Goal: Transaction & Acquisition: Purchase product/service

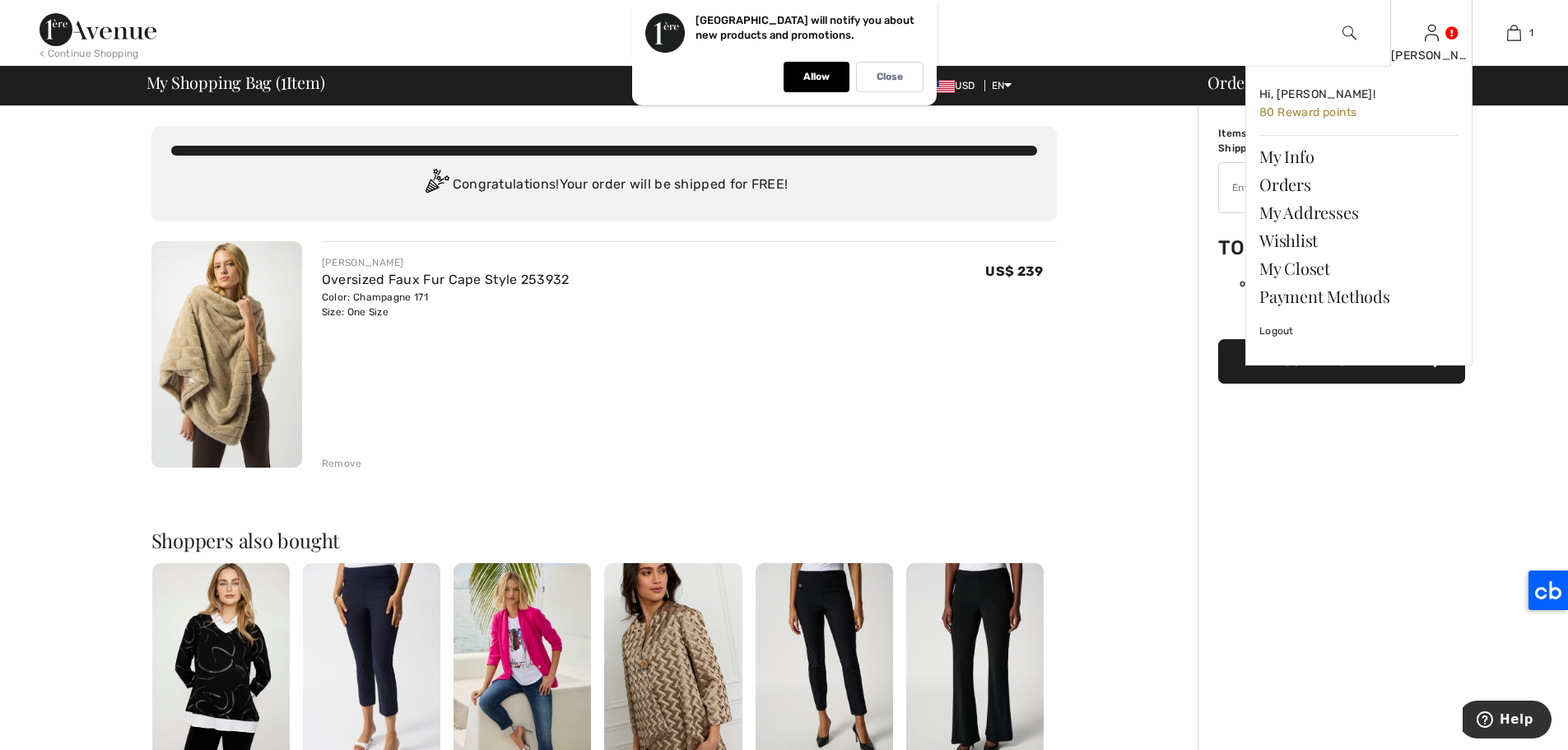
click at [1427, 26] on img at bounding box center [1431, 33] width 14 height 20
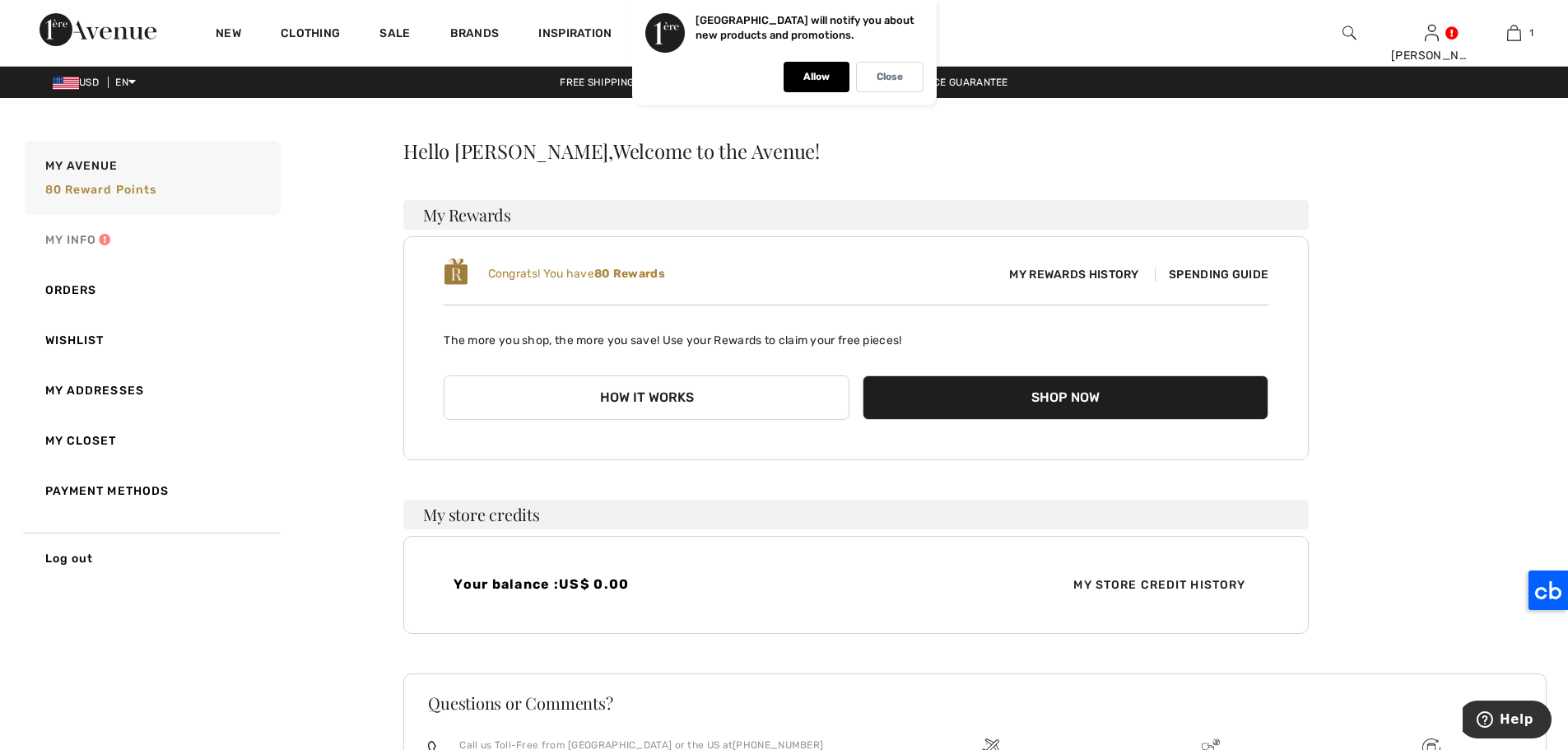
click at [74, 240] on link "My Info" at bounding box center [151, 240] width 260 height 50
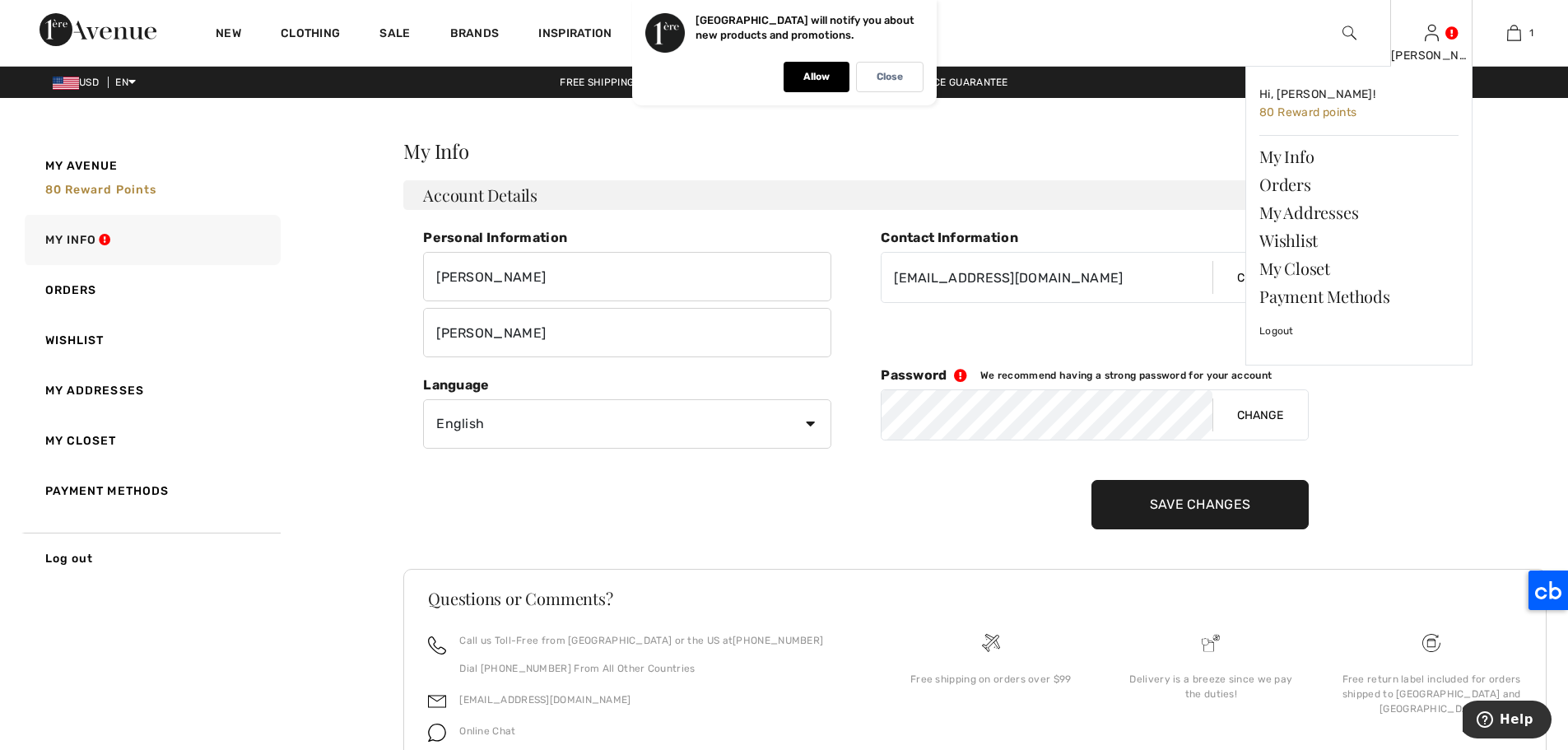
click at [1427, 36] on img at bounding box center [1431, 33] width 14 height 20
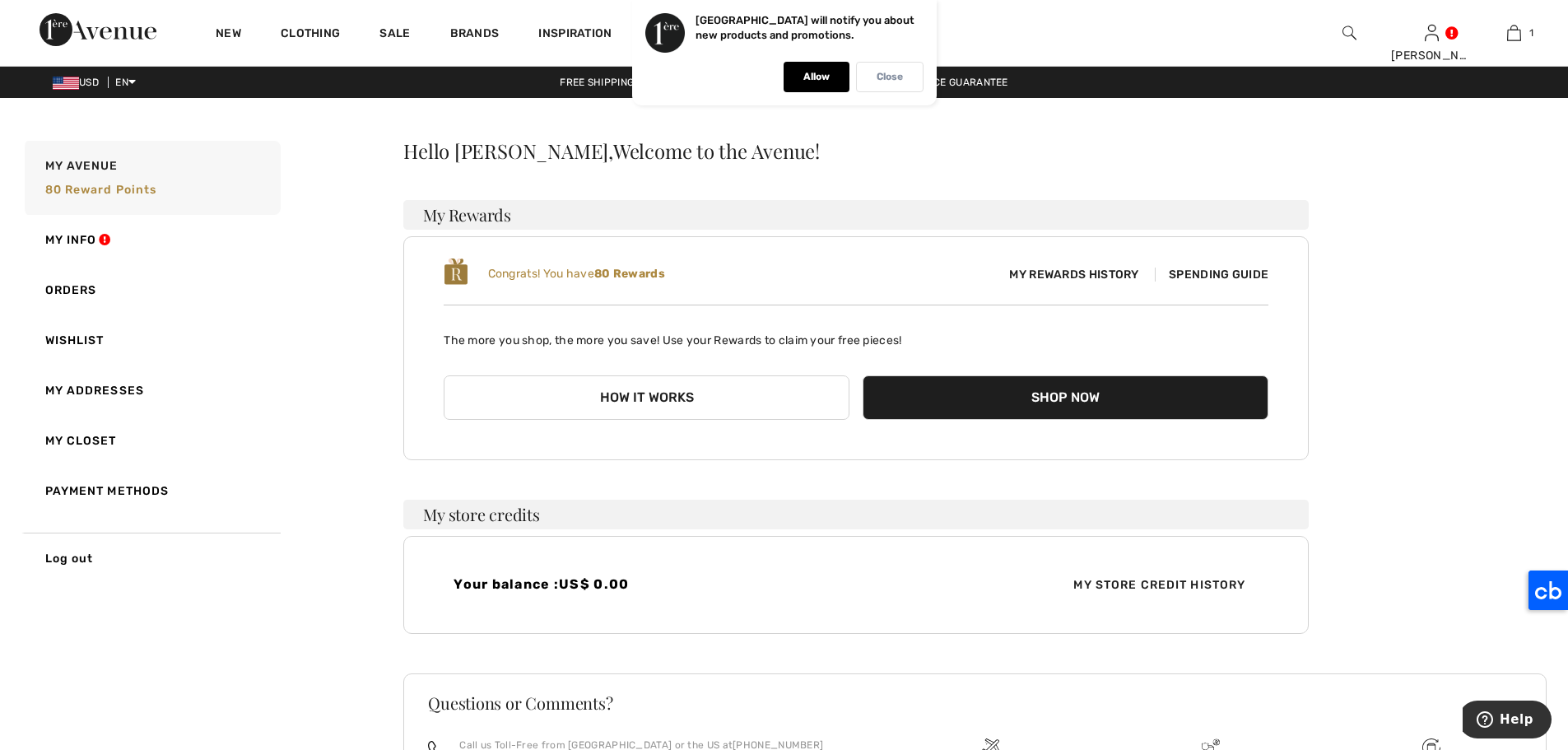
click at [895, 74] on p "Close" at bounding box center [890, 77] width 26 height 12
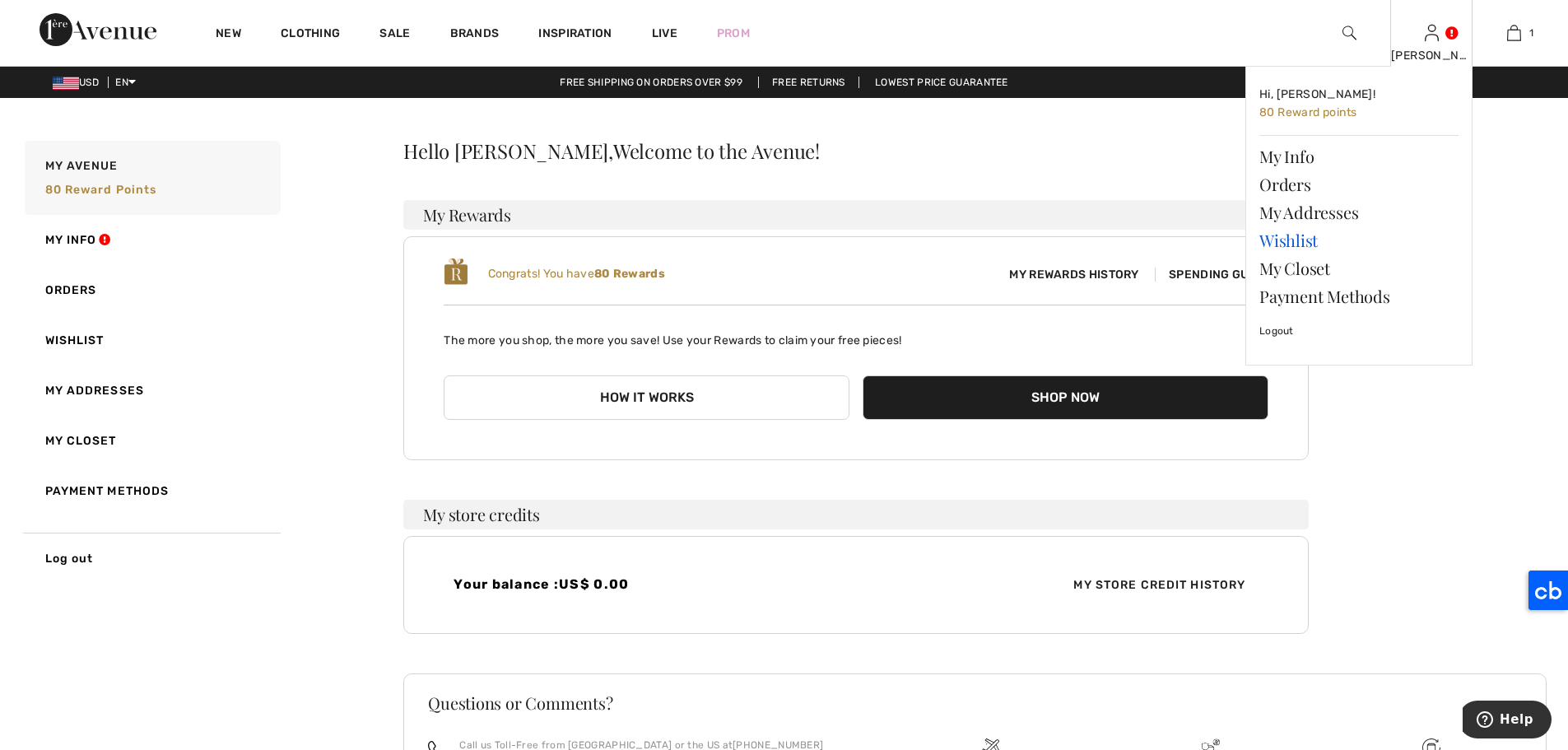
click at [1303, 241] on link "Wishlist" at bounding box center [1359, 241] width 199 height 28
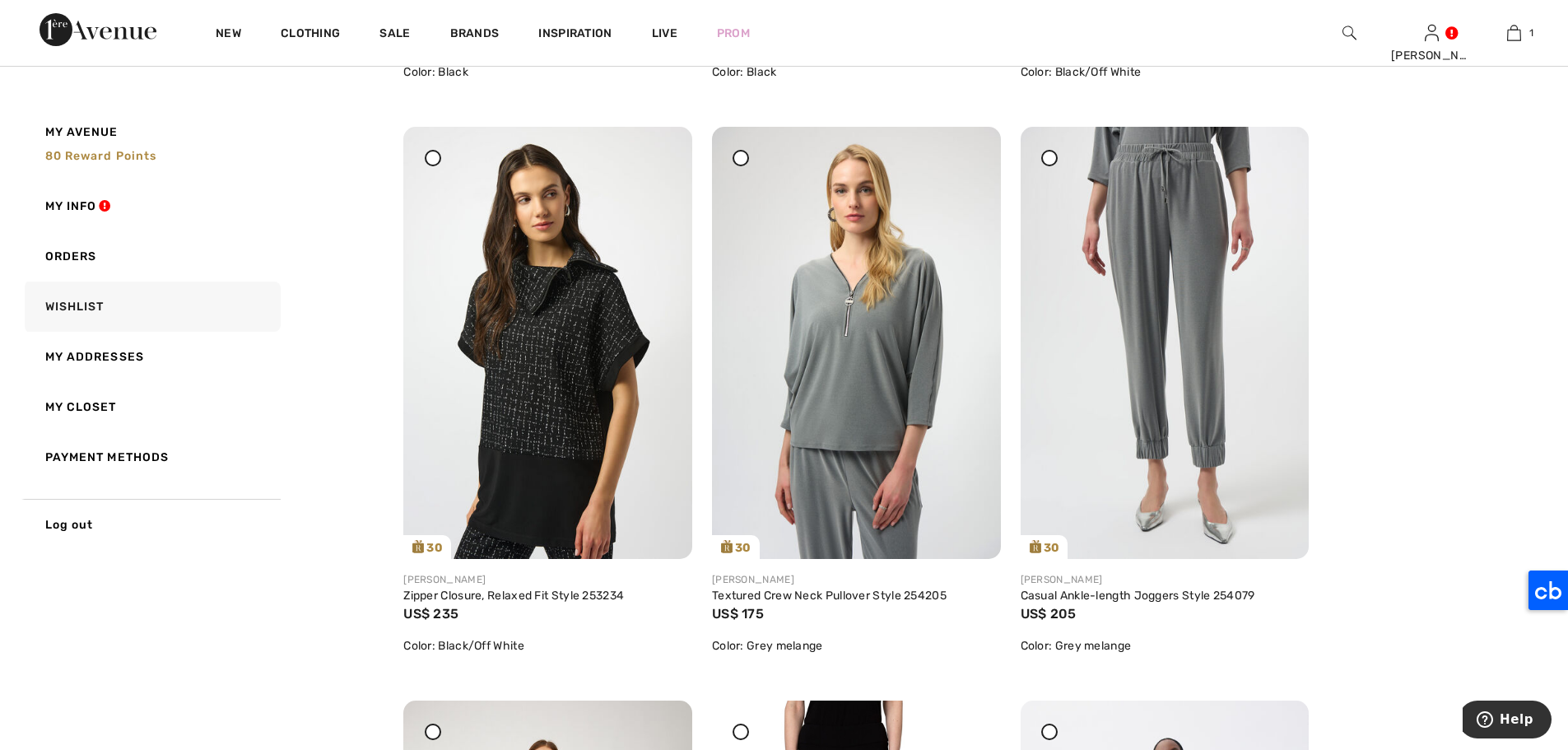
scroll to position [202, 0]
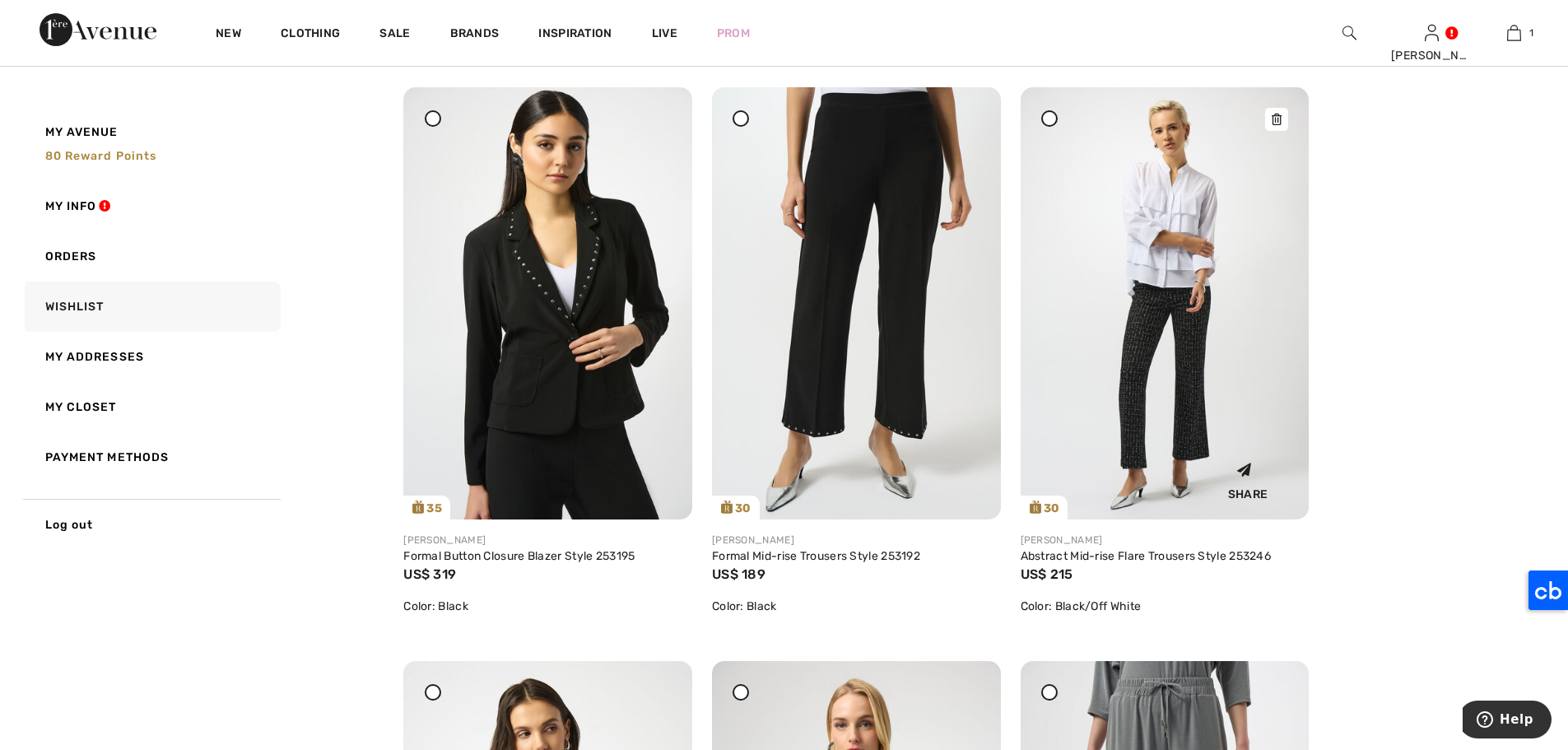
click at [1152, 185] on img at bounding box center [1164, 303] width 289 height 432
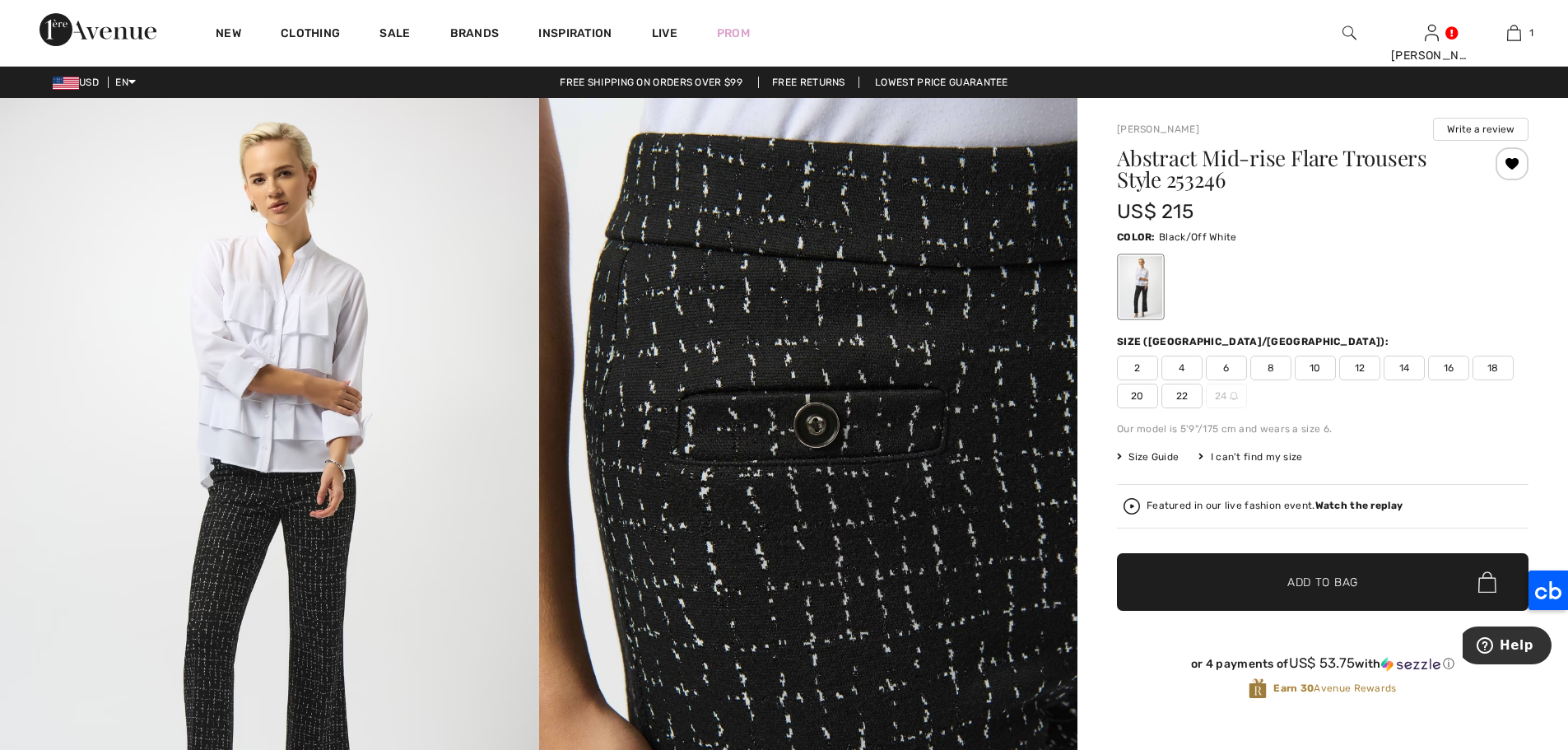
click at [1366, 359] on span "12" at bounding box center [1360, 368] width 41 height 25
click at [1375, 579] on span "✔ Added to Bag Add to Bag" at bounding box center [1322, 582] width 411 height 58
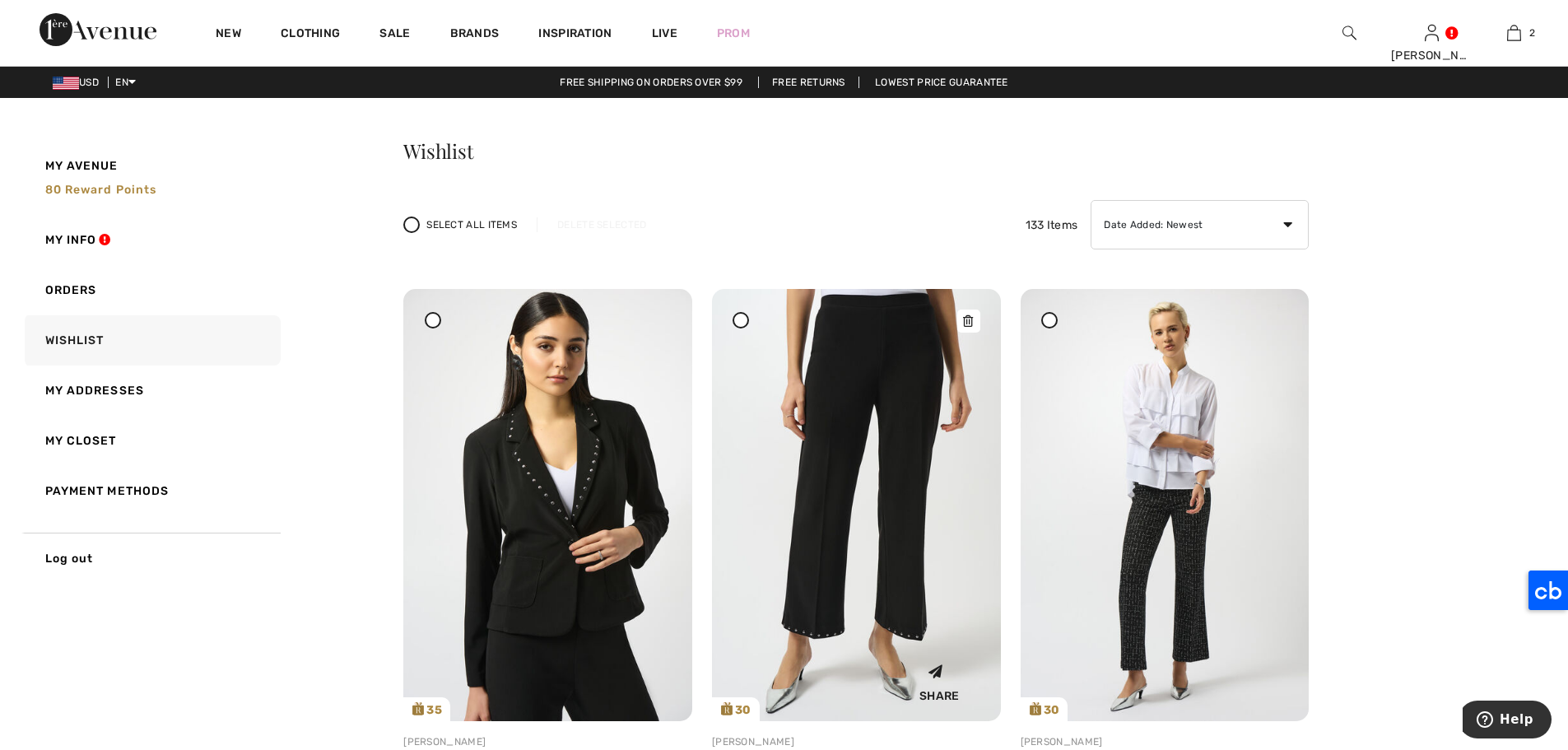
click at [839, 396] on img at bounding box center [856, 505] width 289 height 432
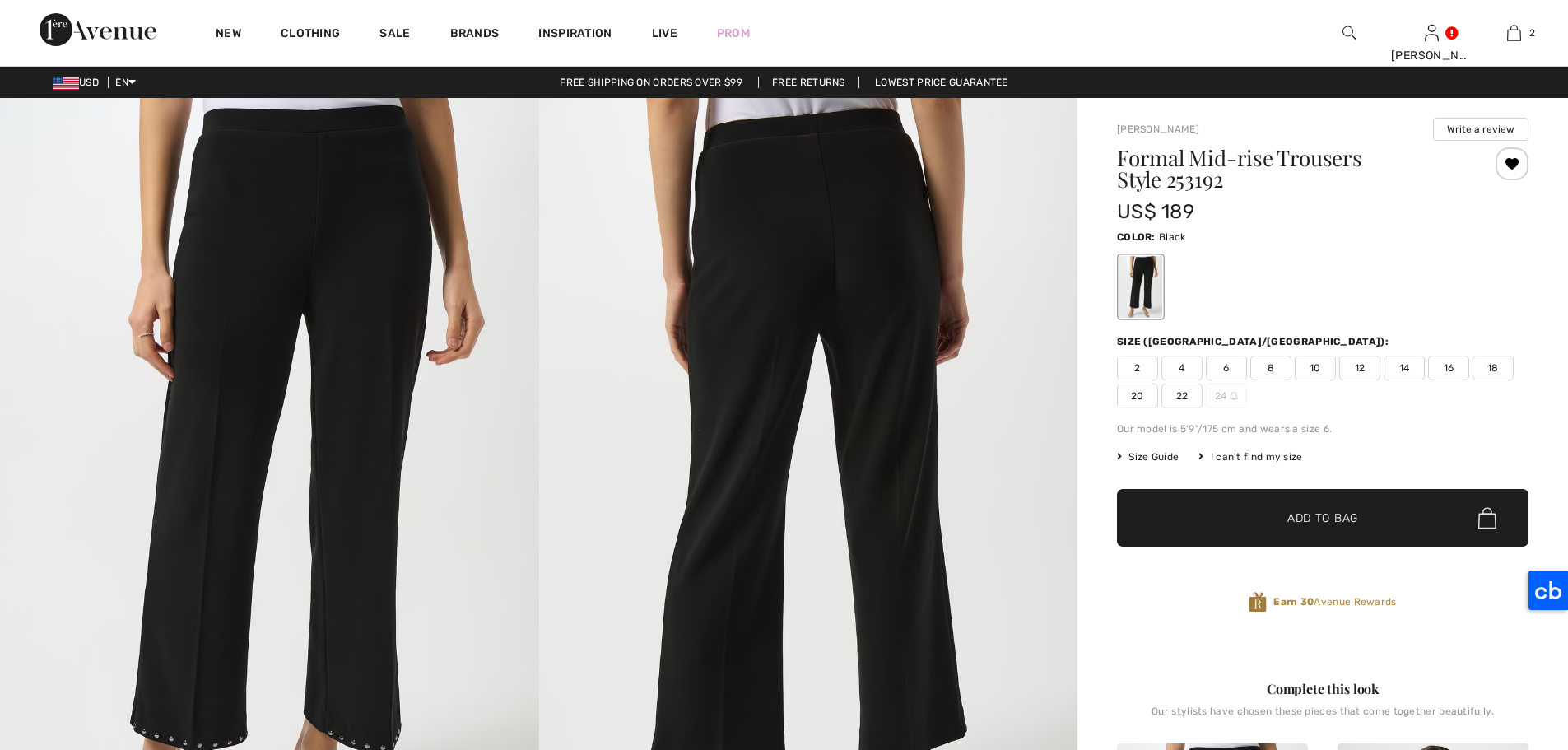
click at [1364, 369] on span "12" at bounding box center [1360, 368] width 41 height 25
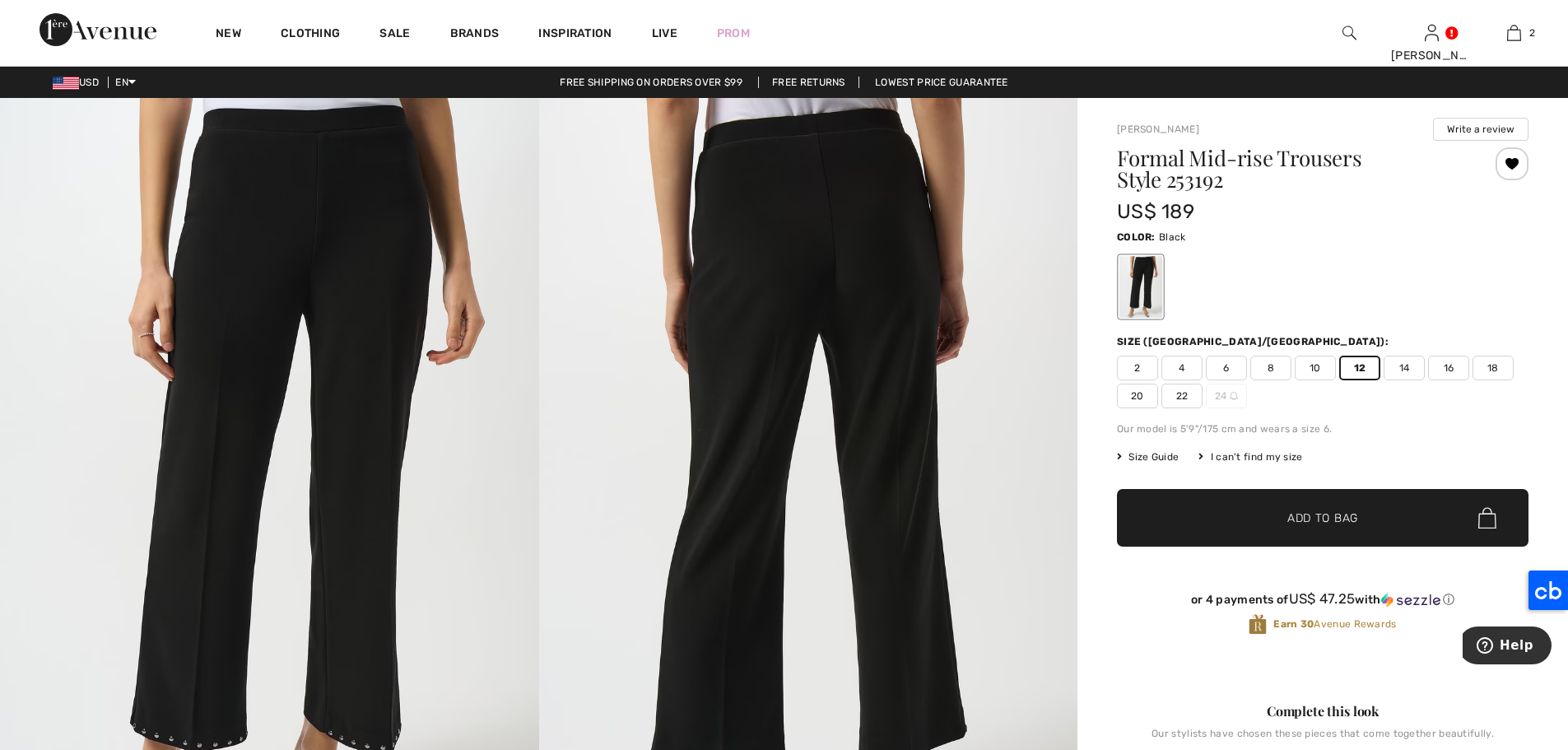
click at [1355, 530] on span "✔ Added to Bag Add to Bag" at bounding box center [1322, 518] width 411 height 58
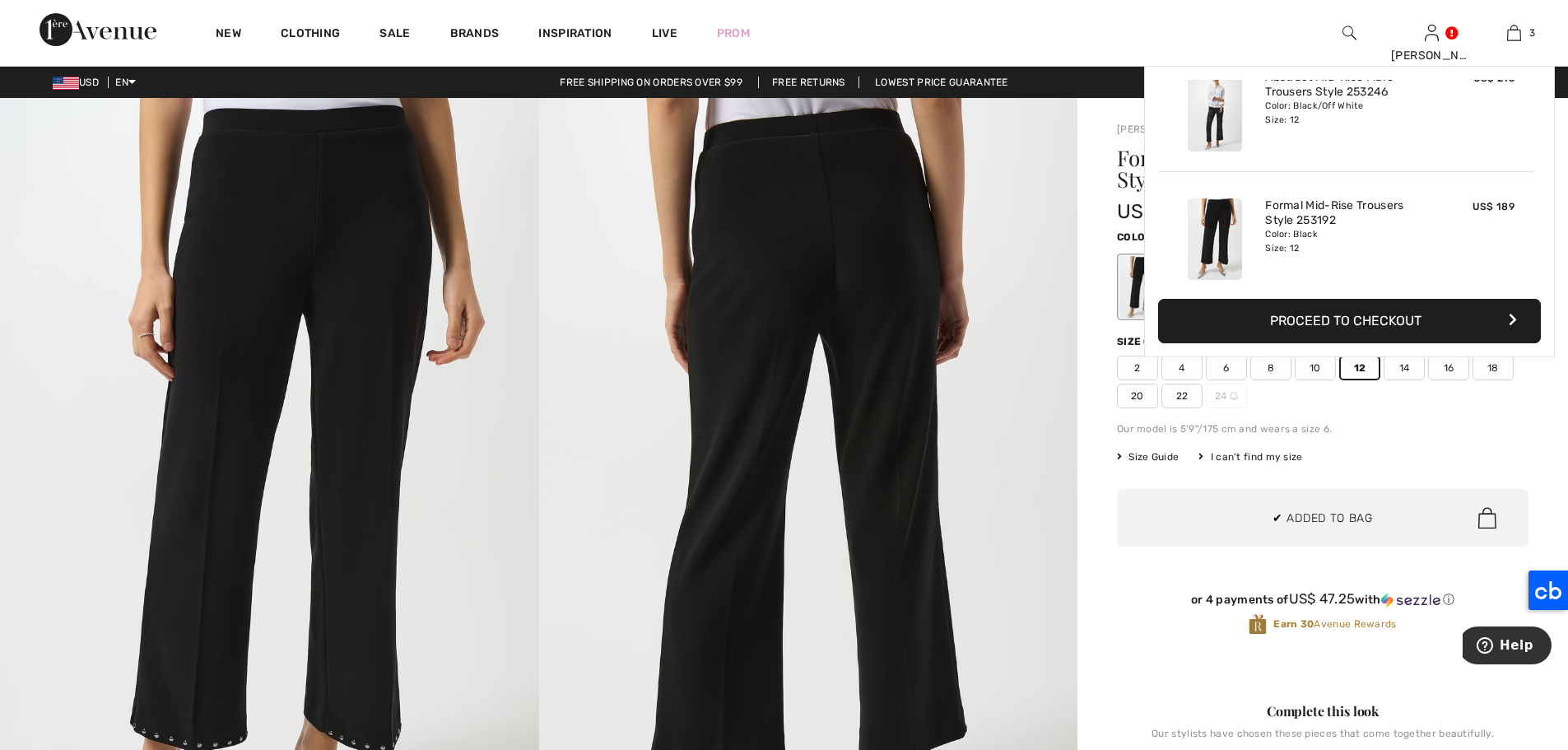
scroll to position [180, 0]
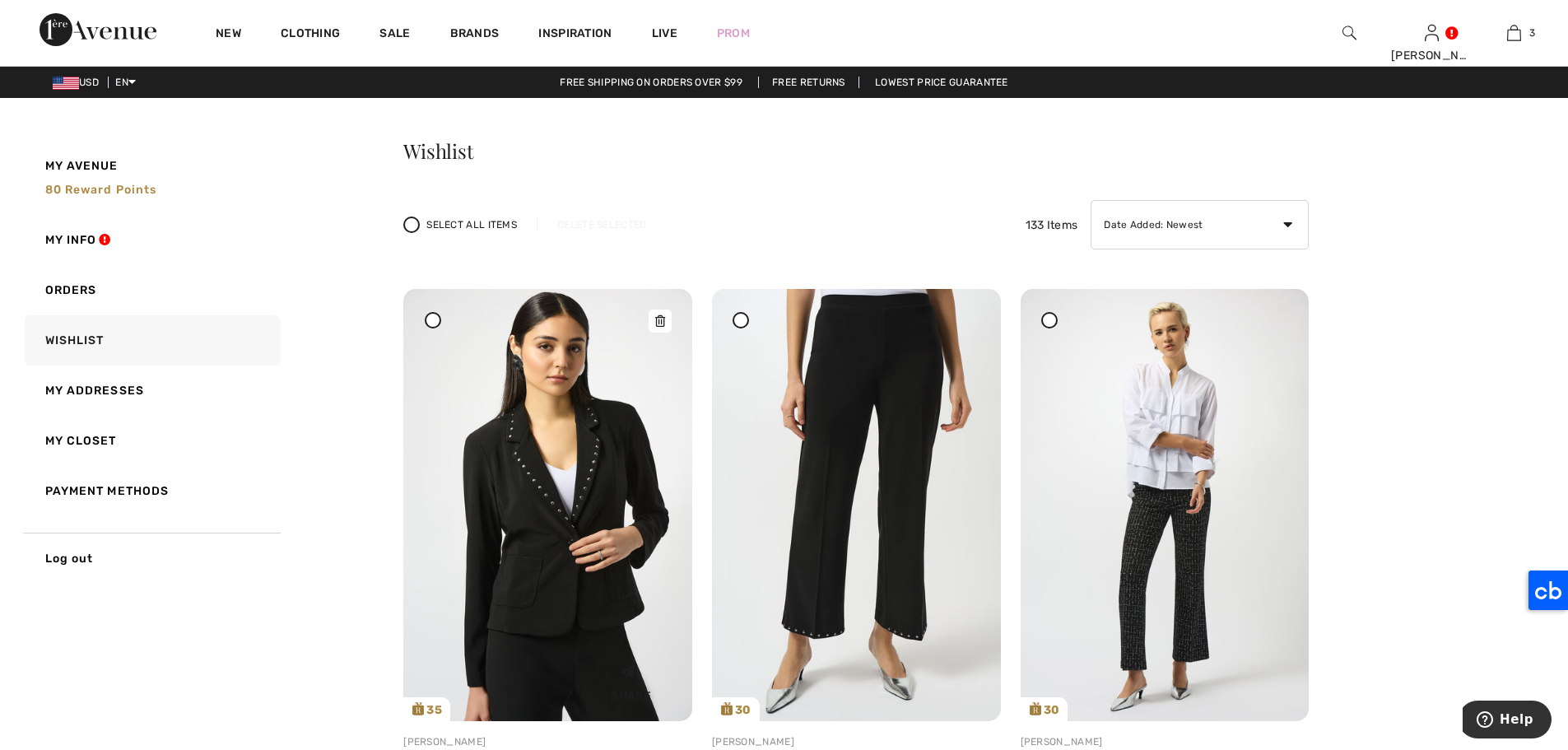
click at [615, 370] on img at bounding box center [547, 505] width 289 height 432
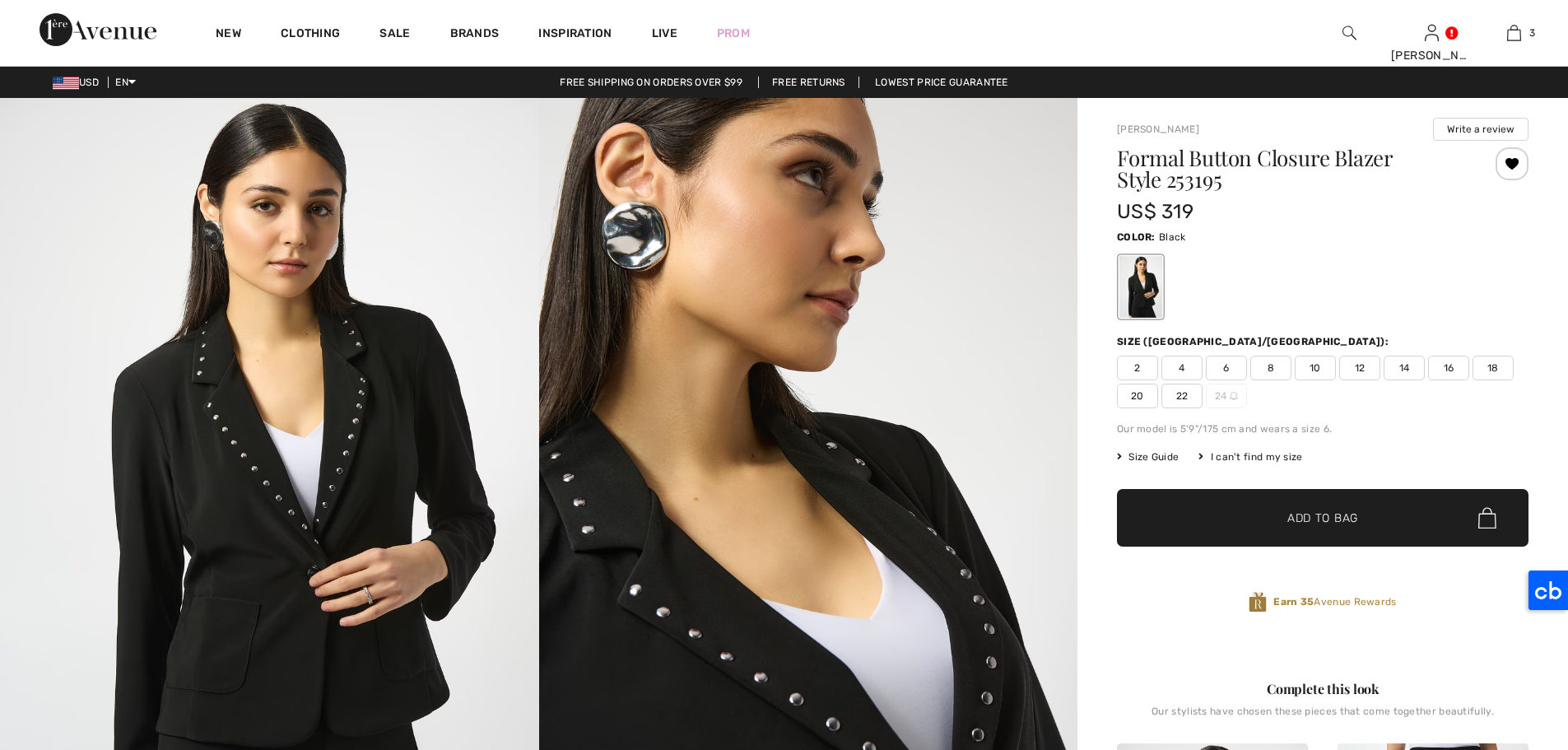
click at [1369, 372] on span "12" at bounding box center [1360, 368] width 41 height 25
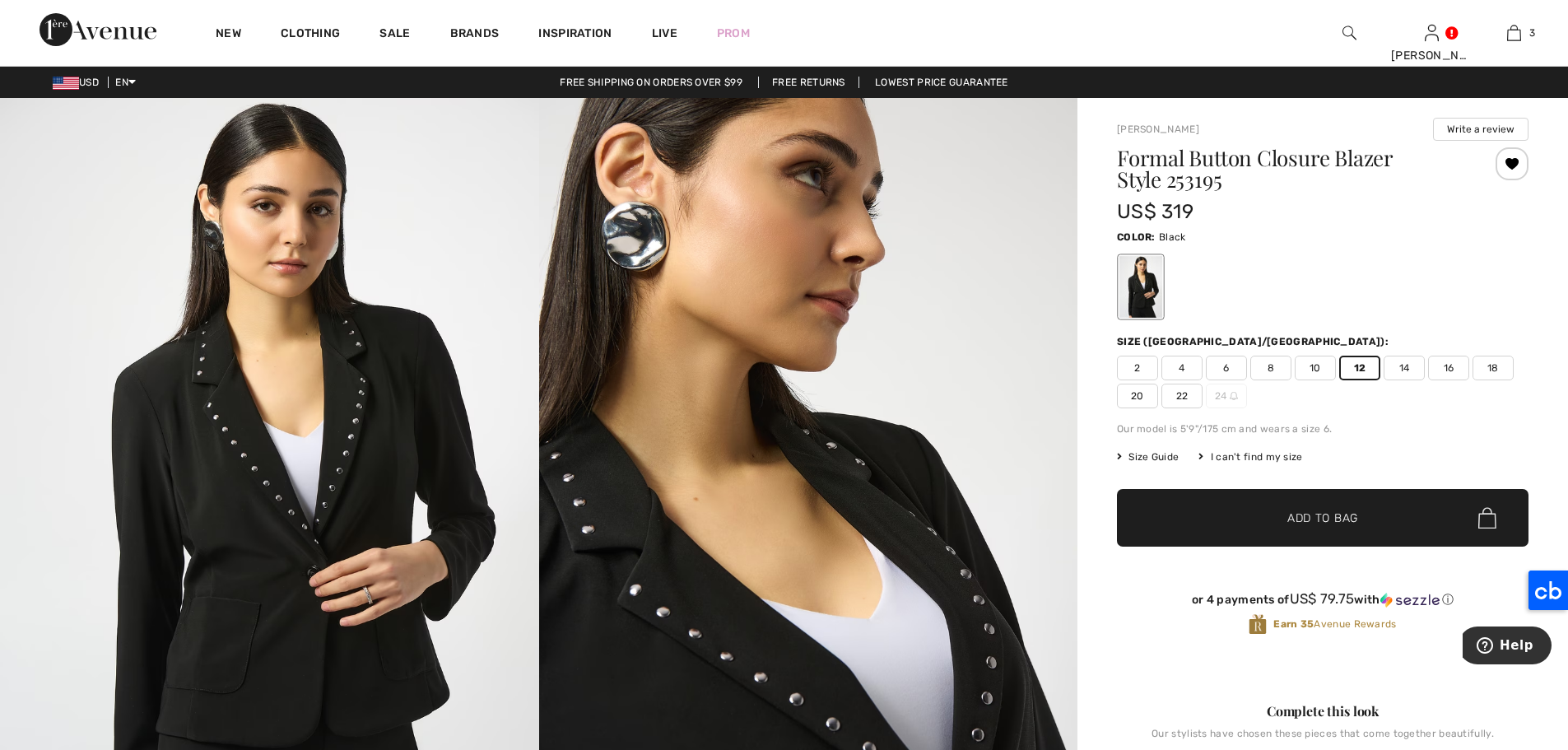
click at [1430, 527] on span "✔ Added to Bag Add to Bag" at bounding box center [1322, 518] width 411 height 58
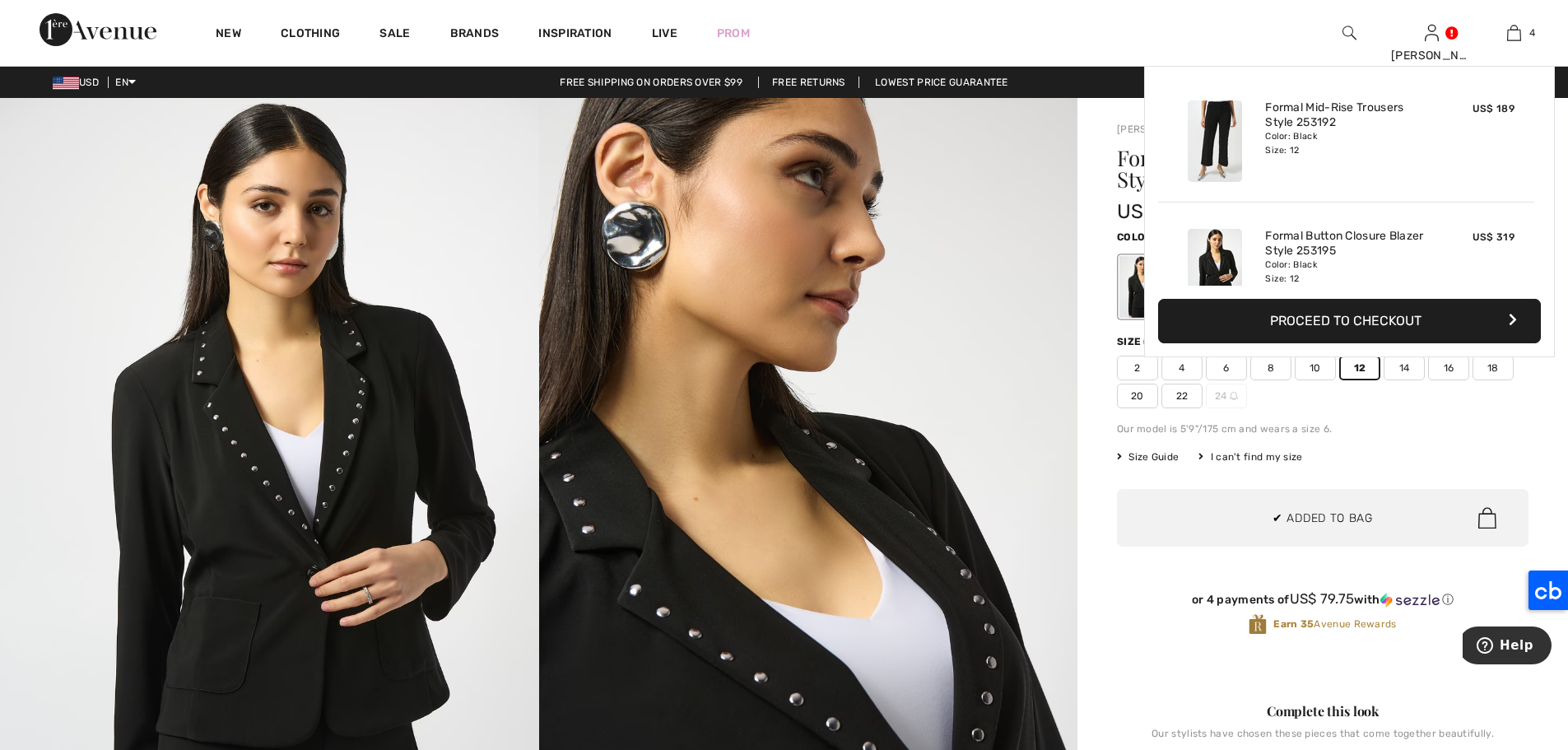
scroll to position [308, 0]
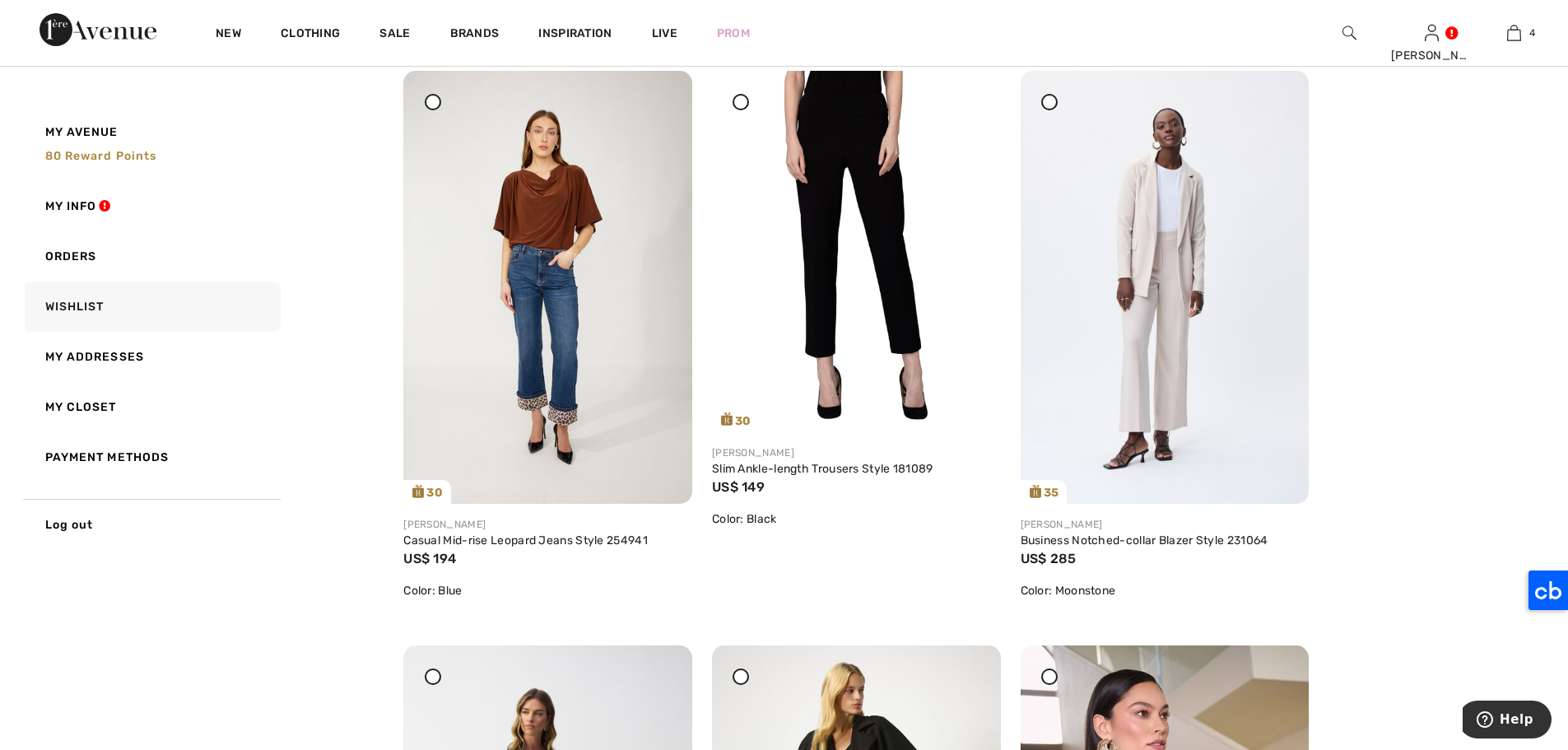
scroll to position [1377, 0]
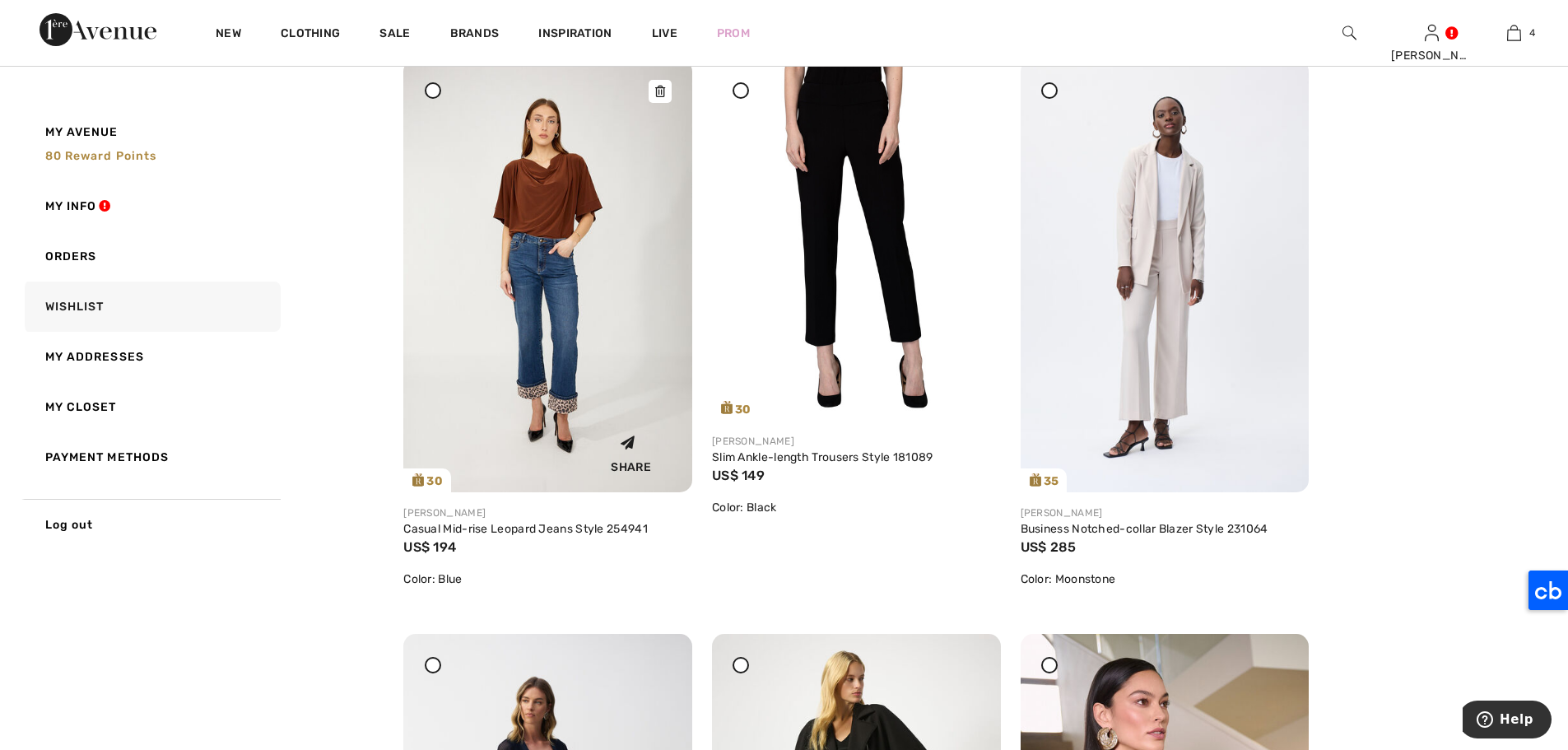
click at [526, 255] on img at bounding box center [547, 275] width 289 height 433
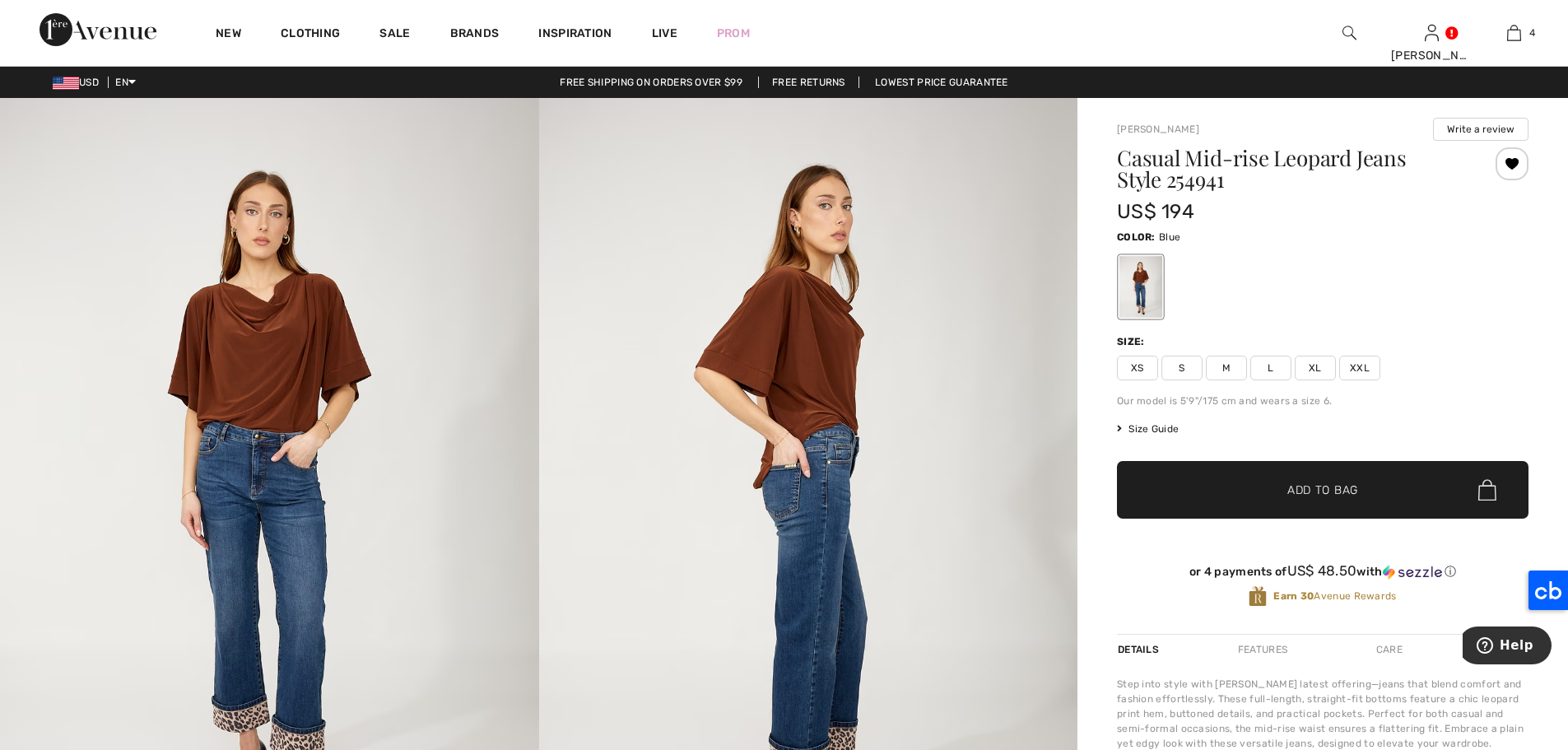
click at [1272, 374] on span "L" at bounding box center [1271, 368] width 41 height 25
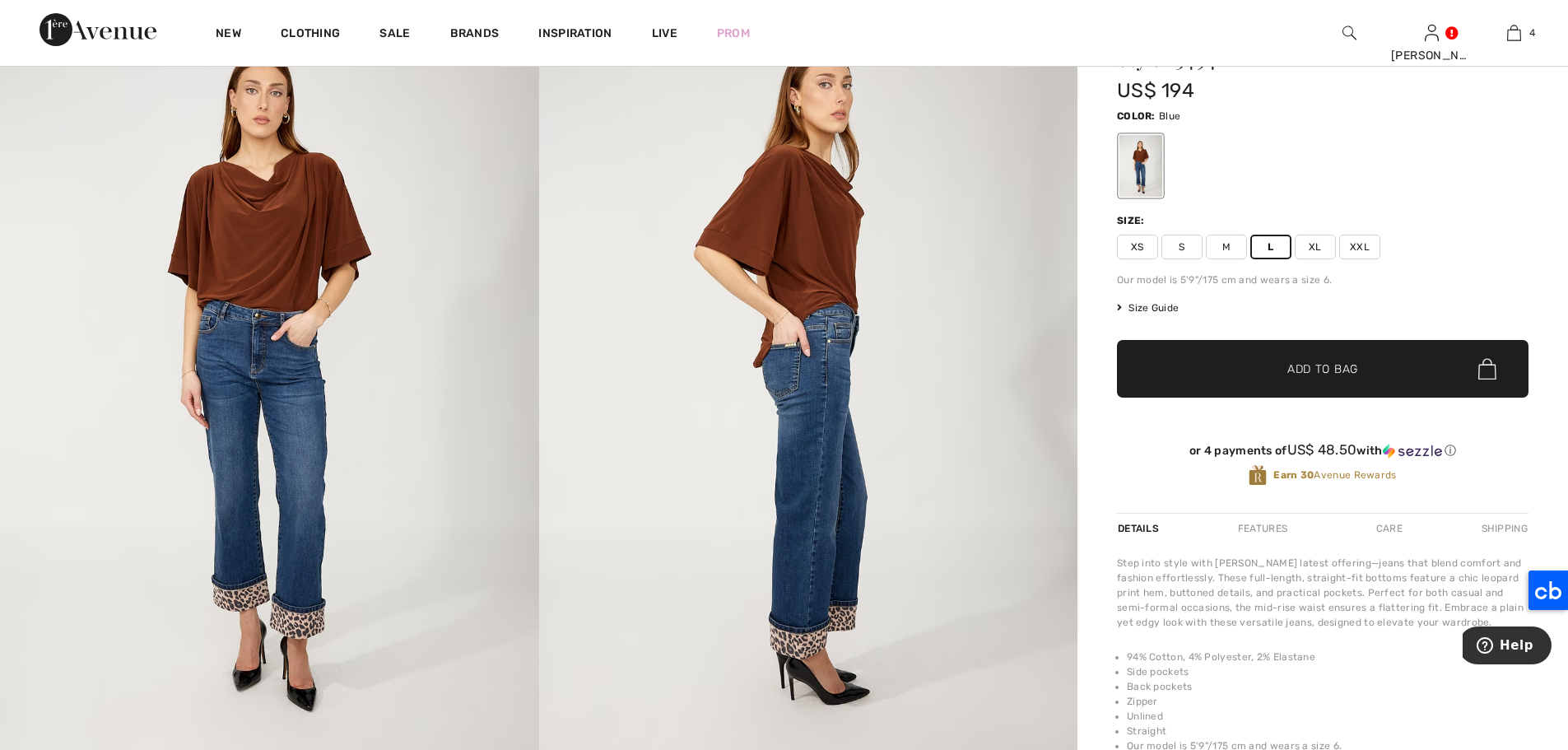
scroll to position [126, 0]
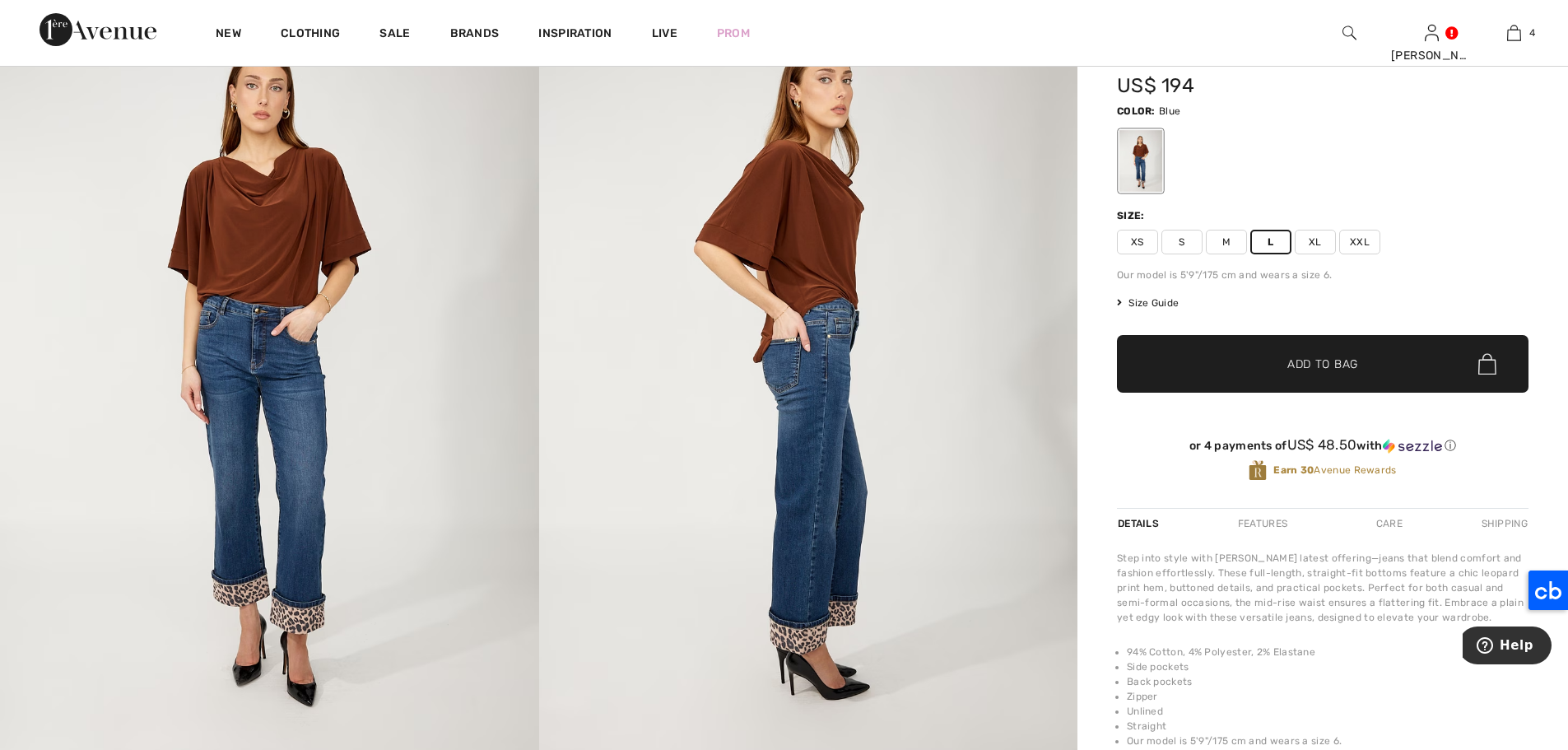
click at [1317, 372] on span "Add to Bag" at bounding box center [1322, 363] width 71 height 17
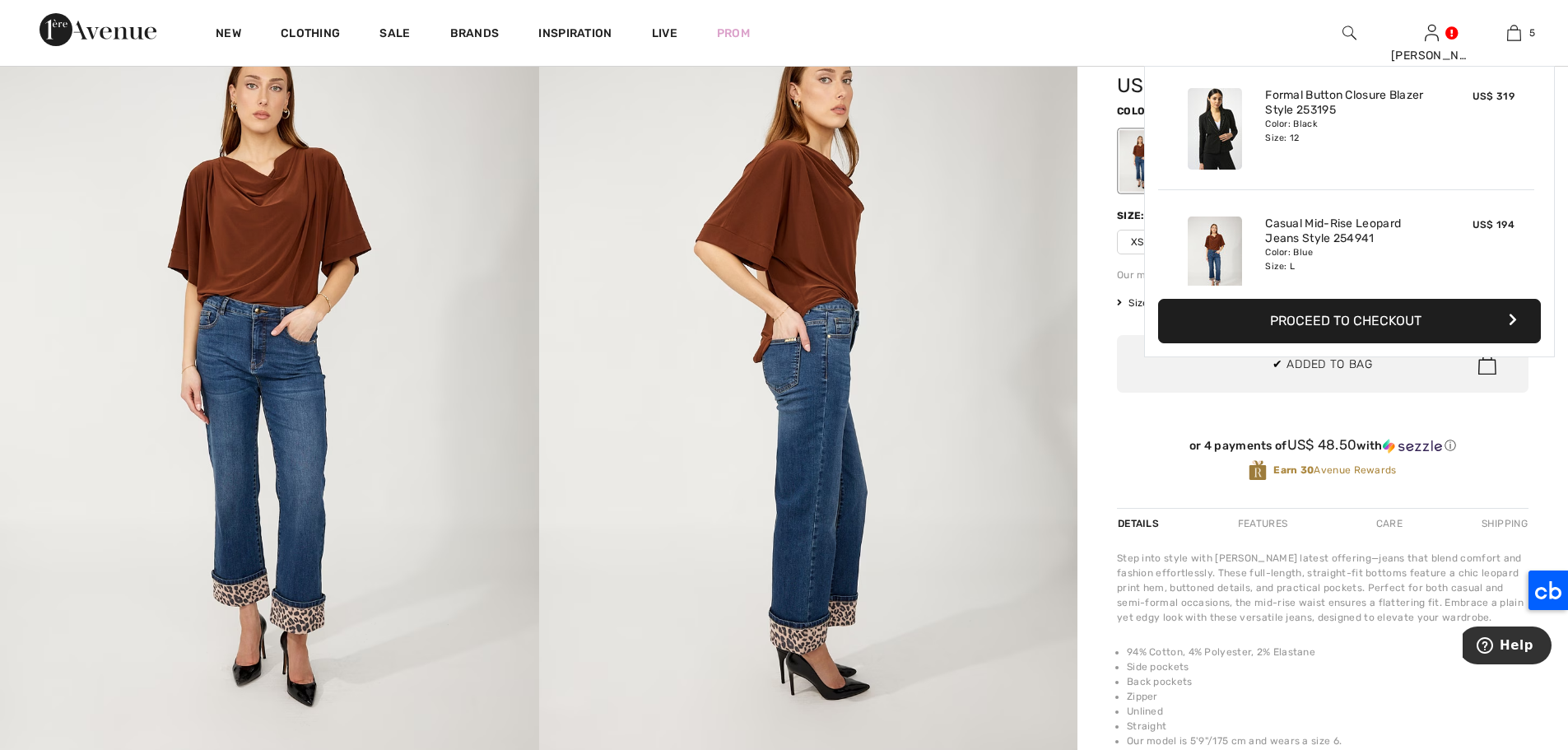
scroll to position [436, 0]
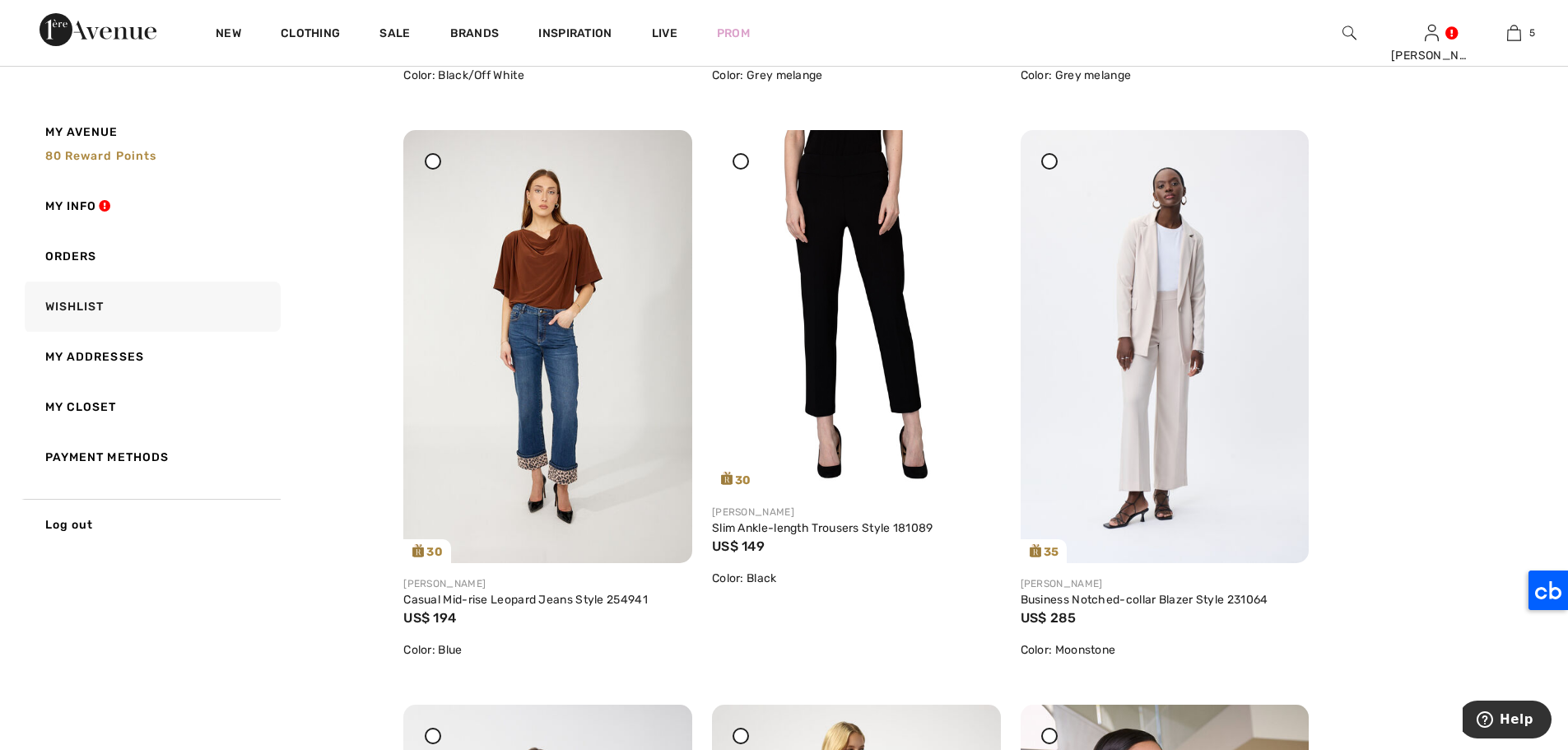
scroll to position [1377, 0]
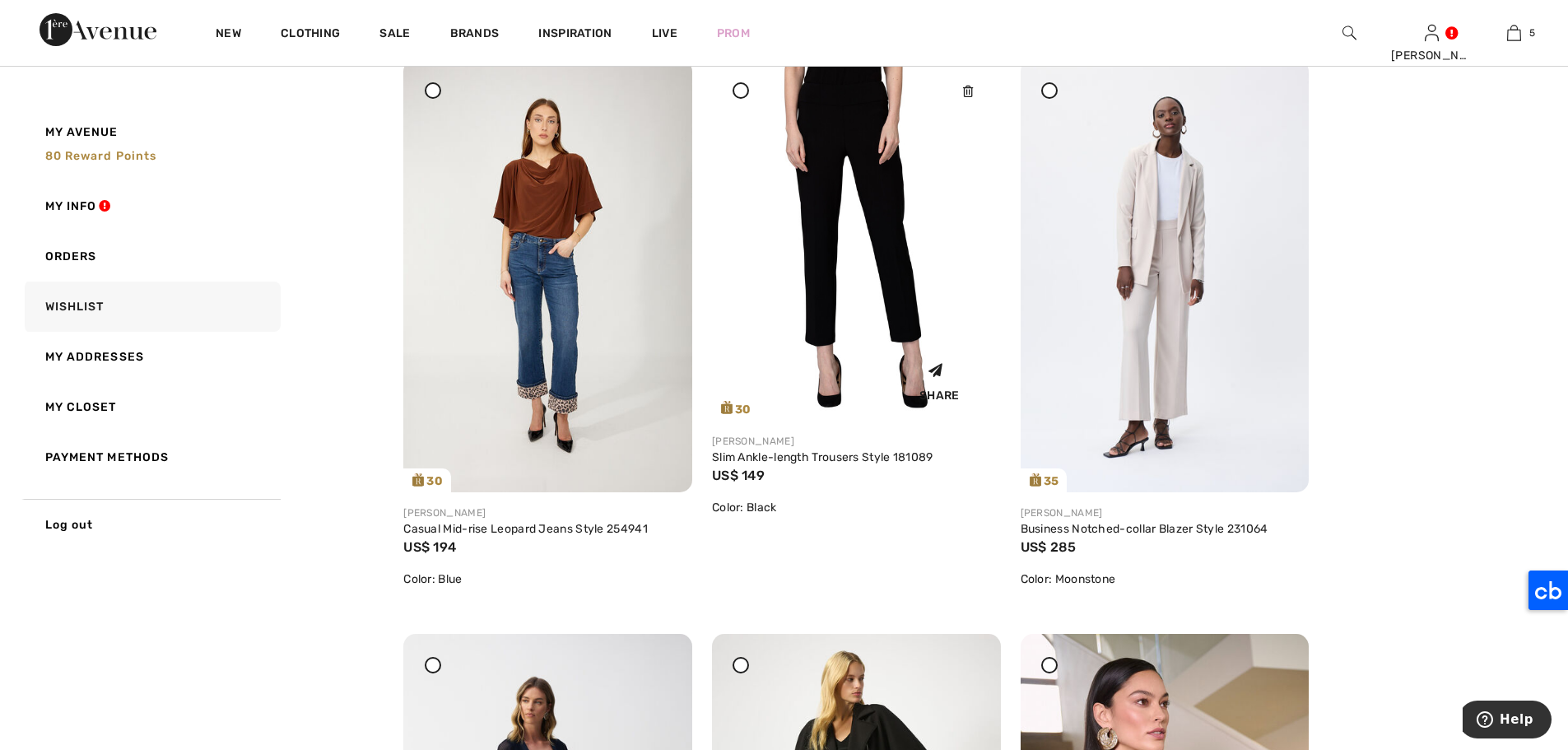
click at [783, 169] on img at bounding box center [856, 239] width 289 height 360
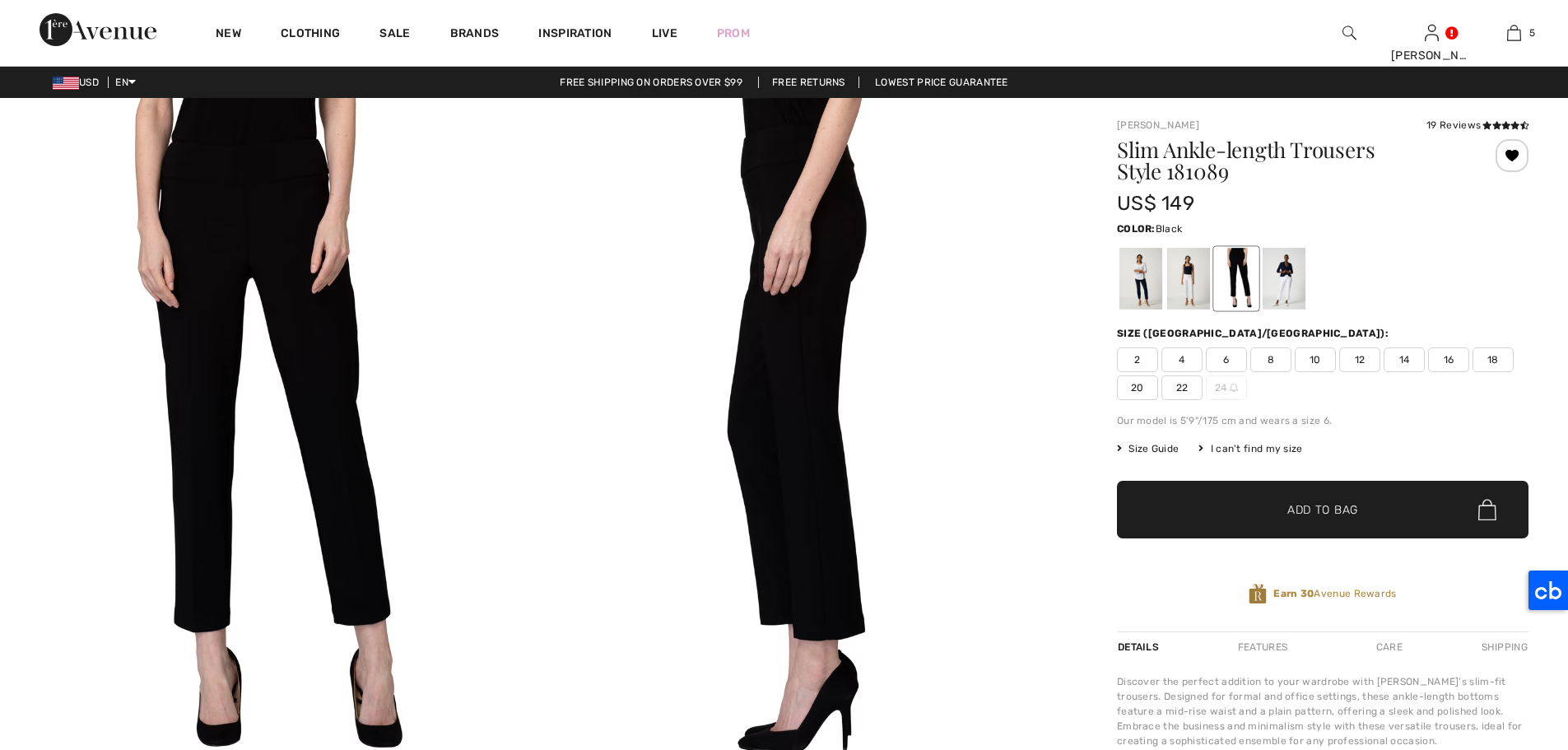
click at [1362, 358] on span "12" at bounding box center [1360, 359] width 41 height 25
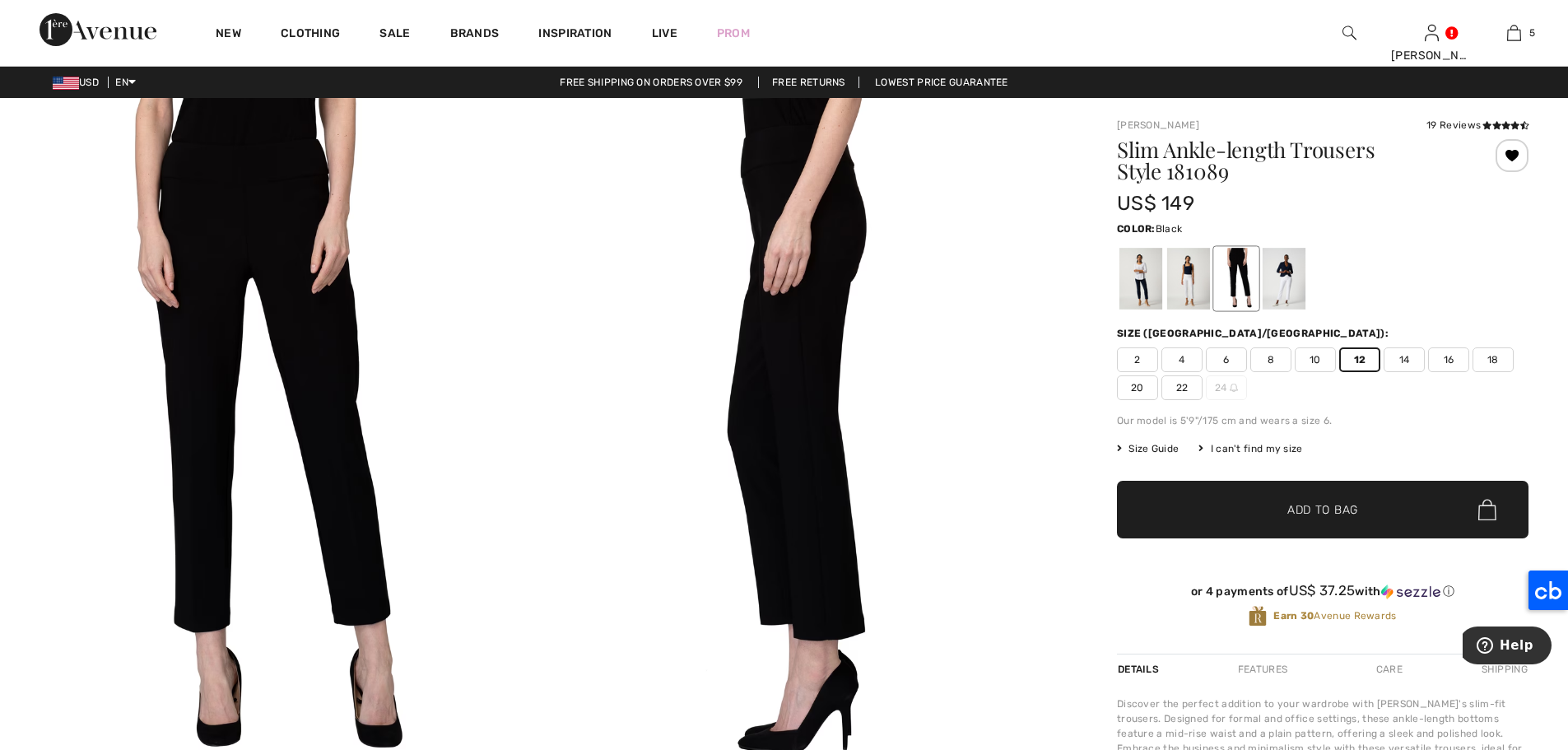
click at [1421, 505] on span "✔ Added to Bag Add to Bag" at bounding box center [1322, 509] width 411 height 58
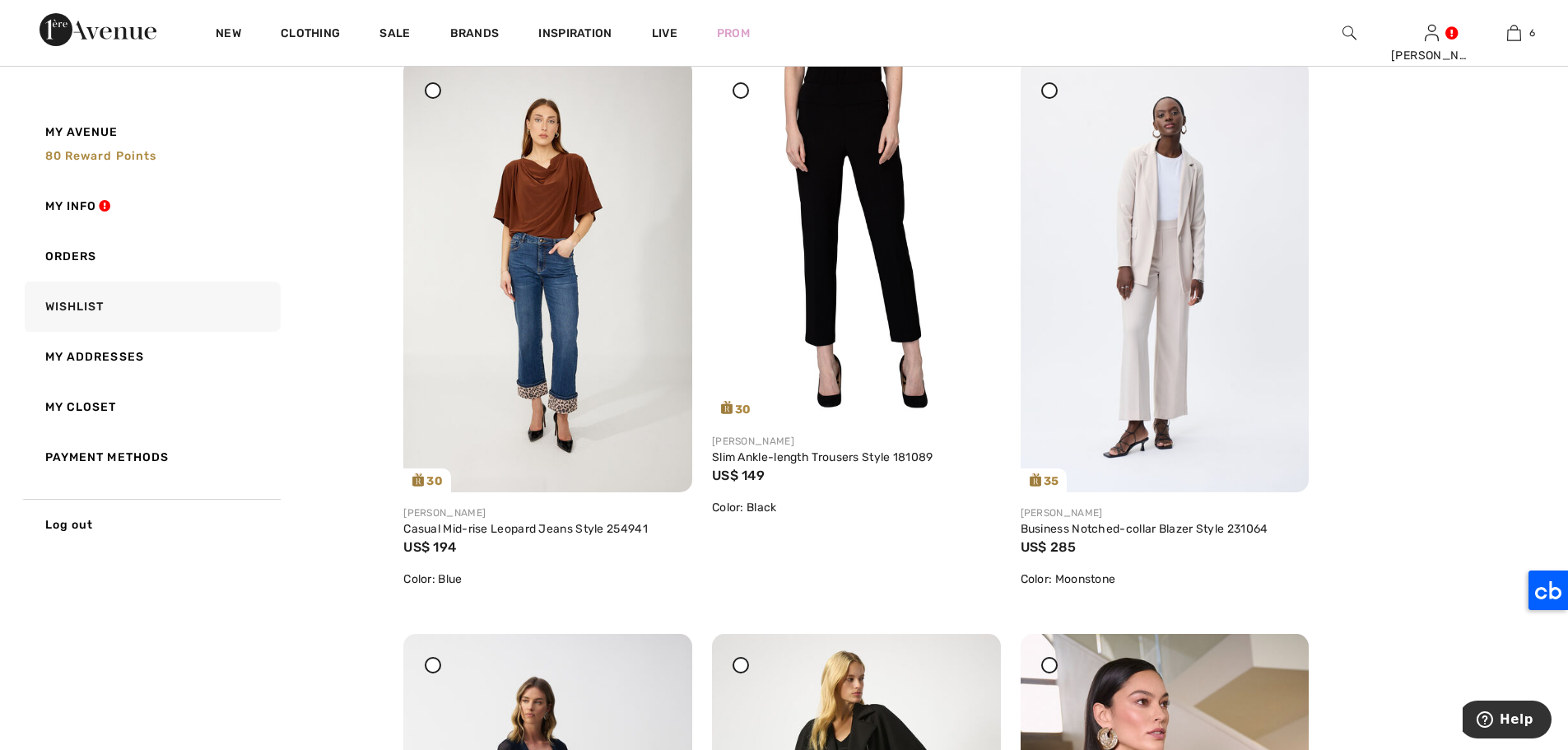
scroll to position [1390, 0]
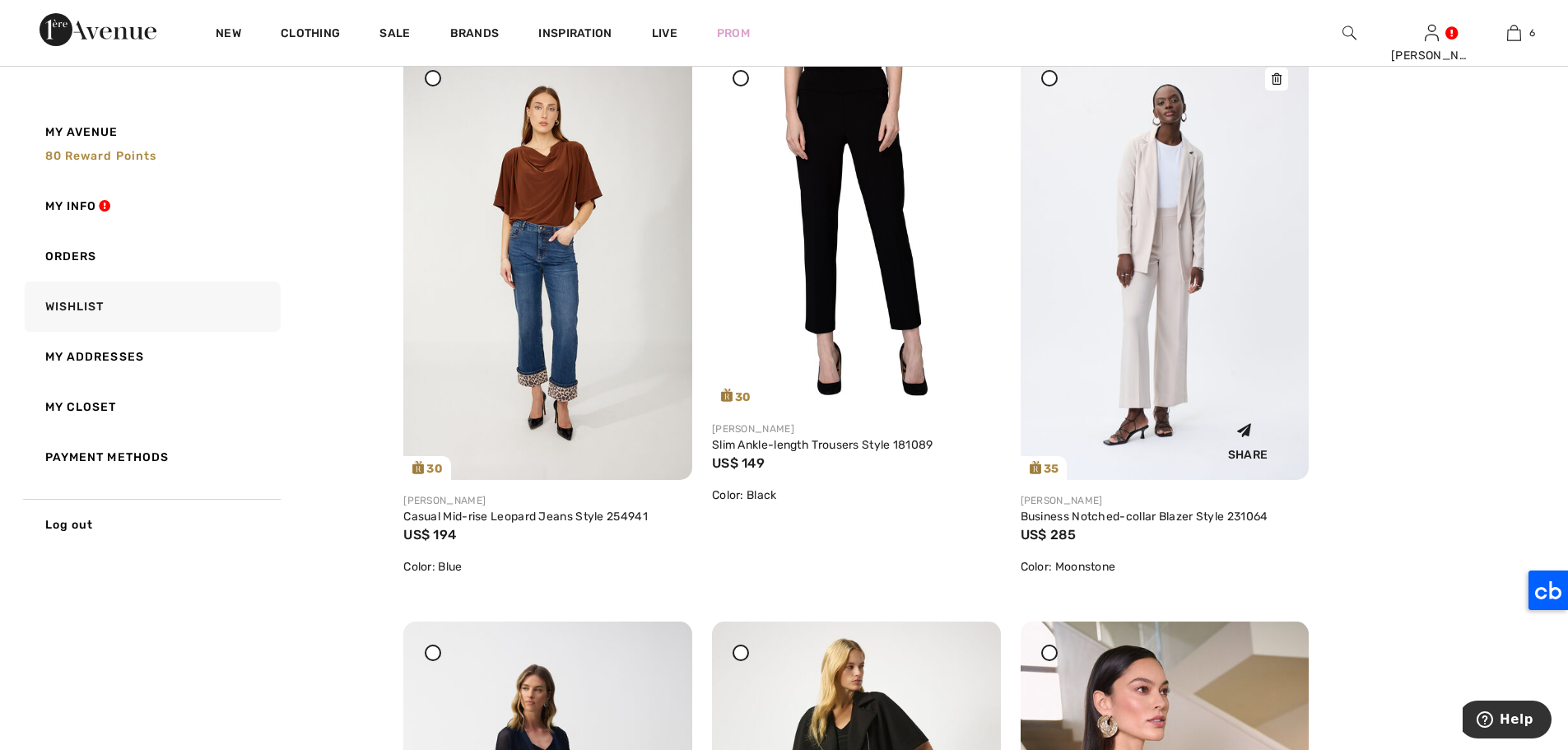
click at [1172, 176] on img at bounding box center [1164, 263] width 289 height 433
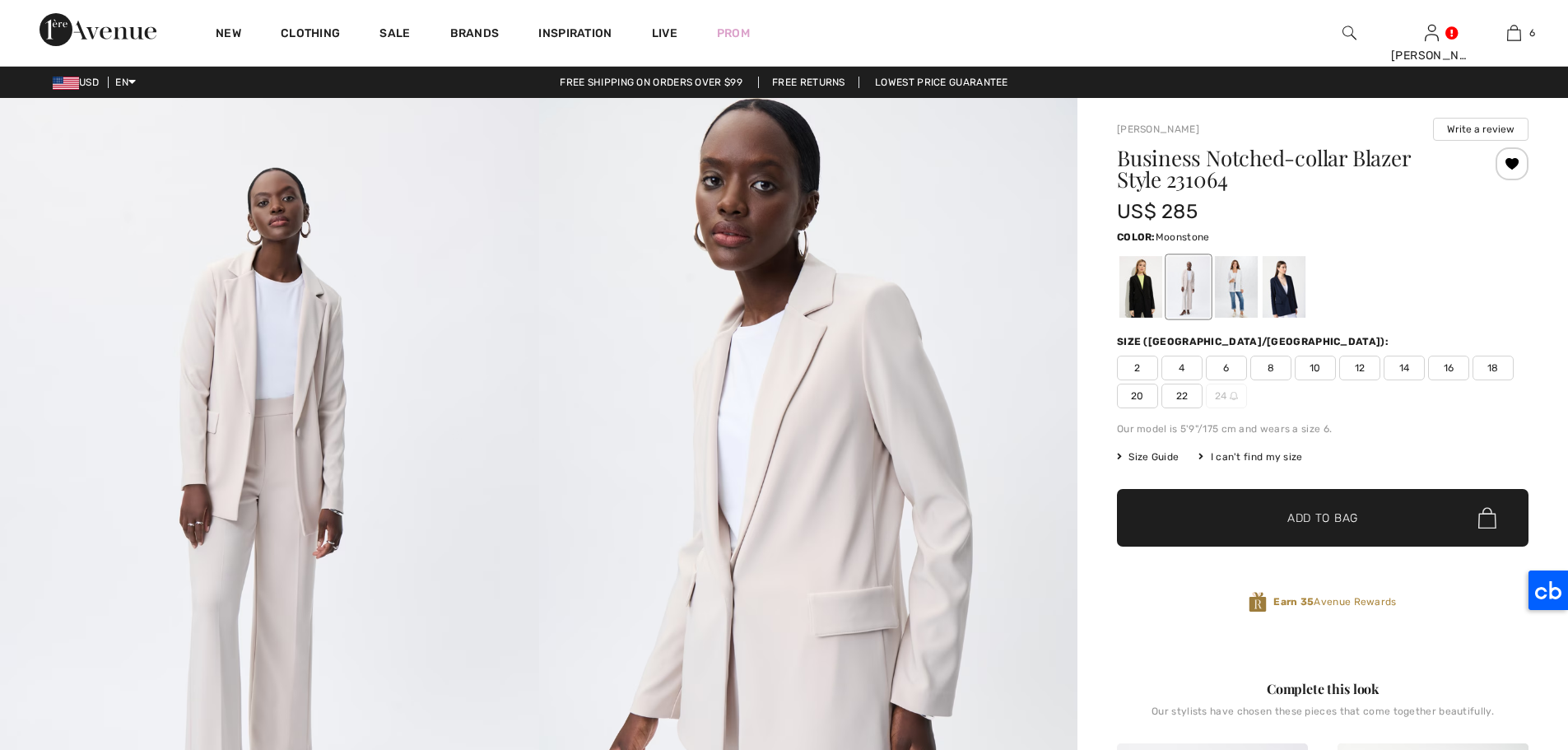
click at [1357, 371] on span "12" at bounding box center [1360, 368] width 41 height 25
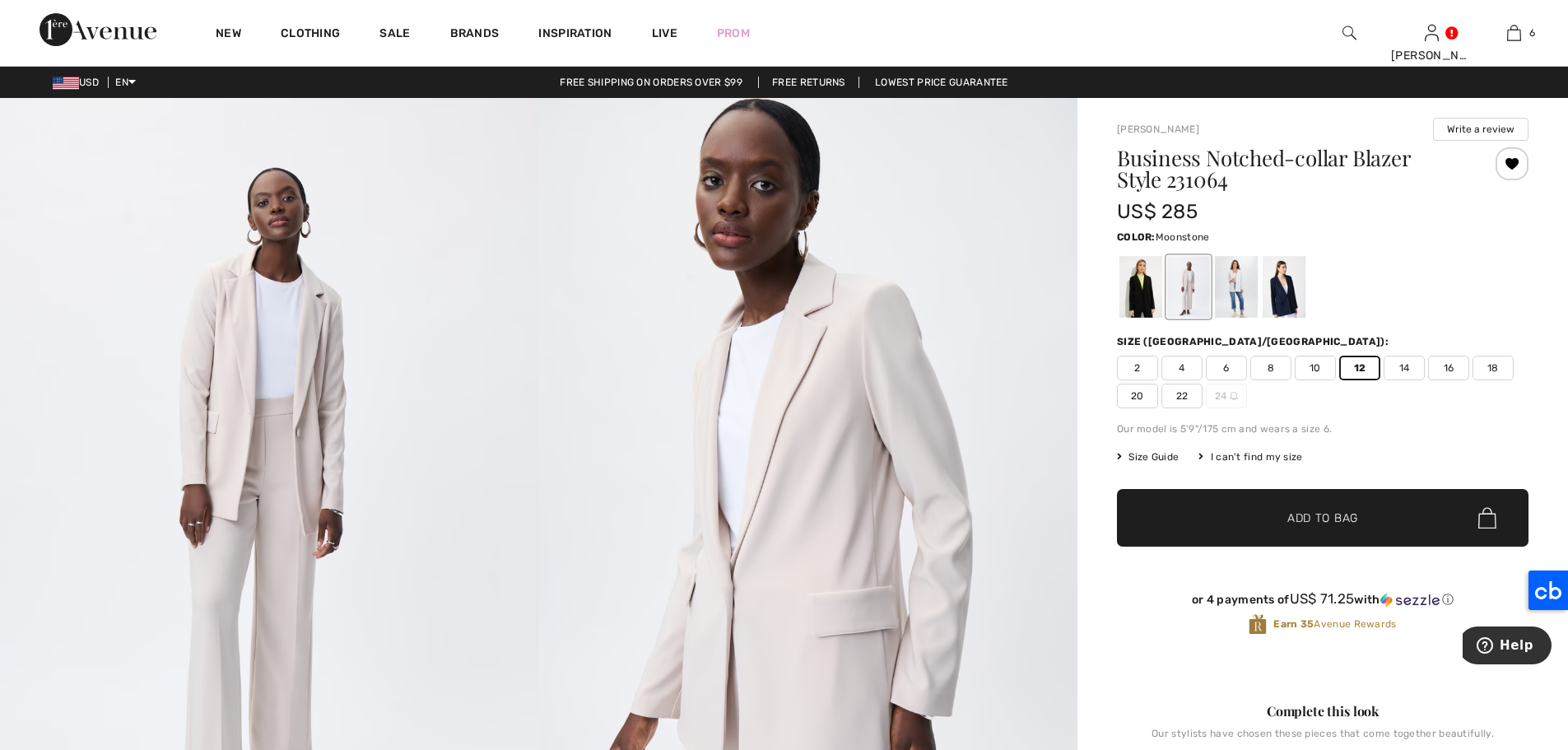
click at [1380, 544] on span "✔ Added to Bag Add to Bag" at bounding box center [1322, 518] width 411 height 58
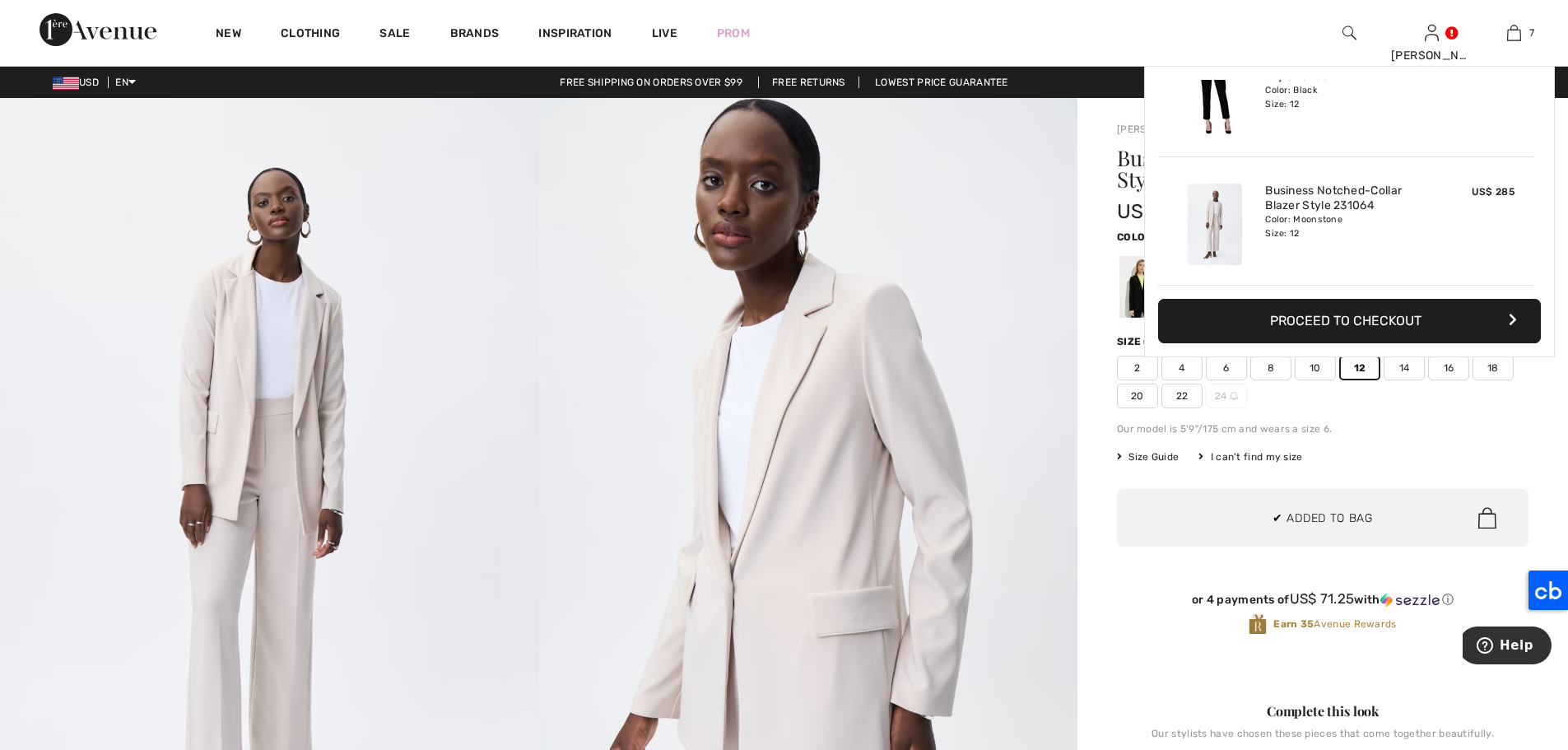
scroll to position [694, 0]
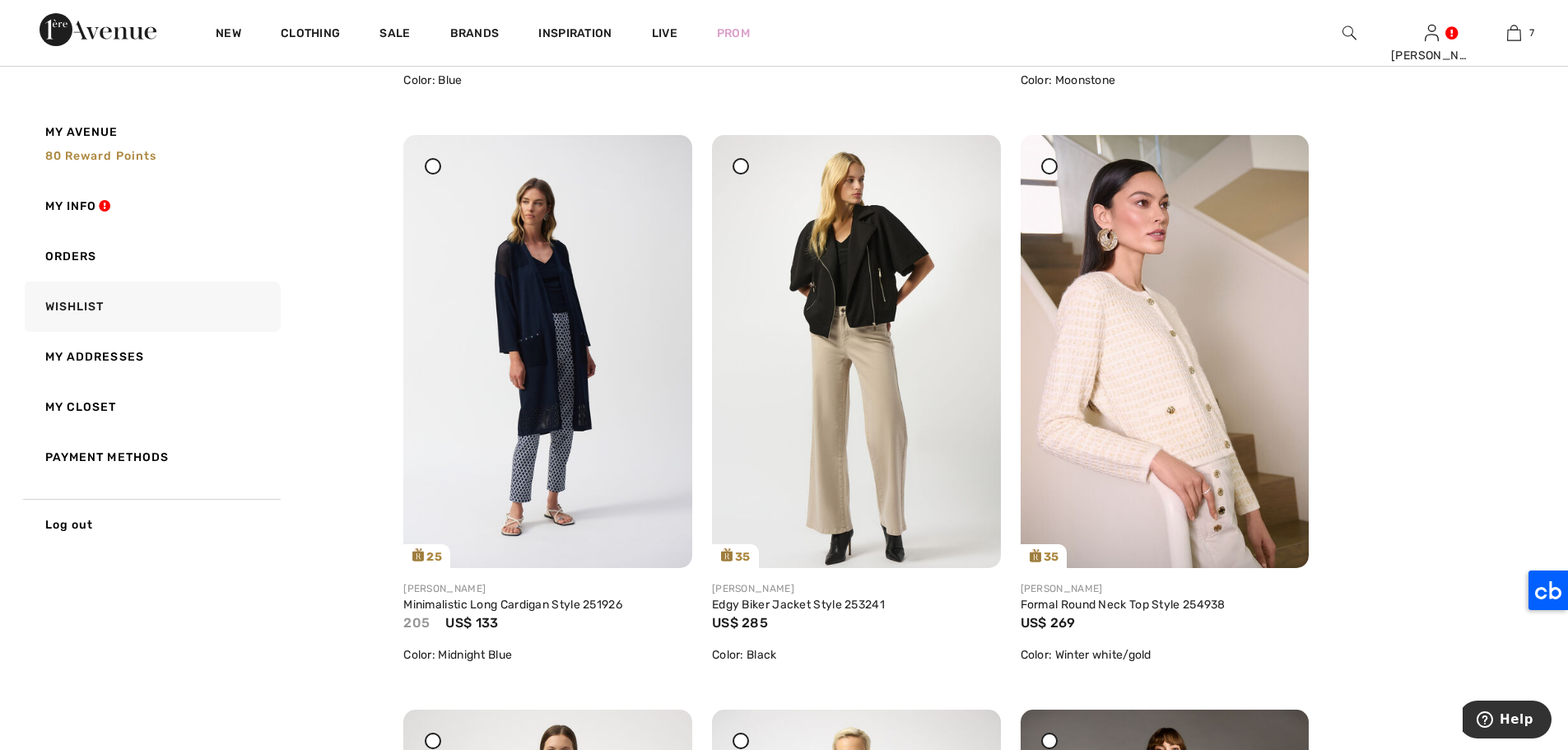
scroll to position [1900, 0]
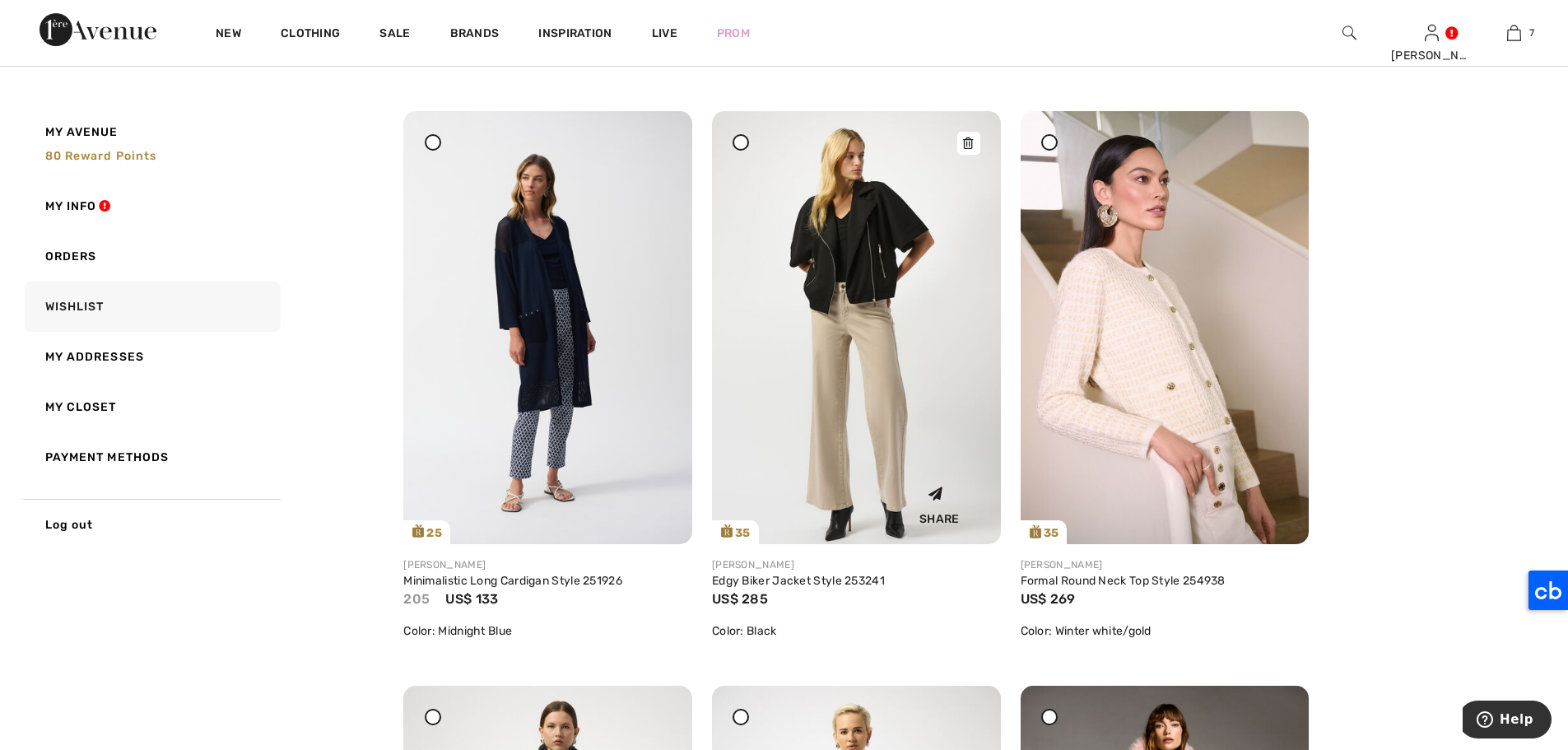
click at [801, 229] on img at bounding box center [856, 327] width 289 height 432
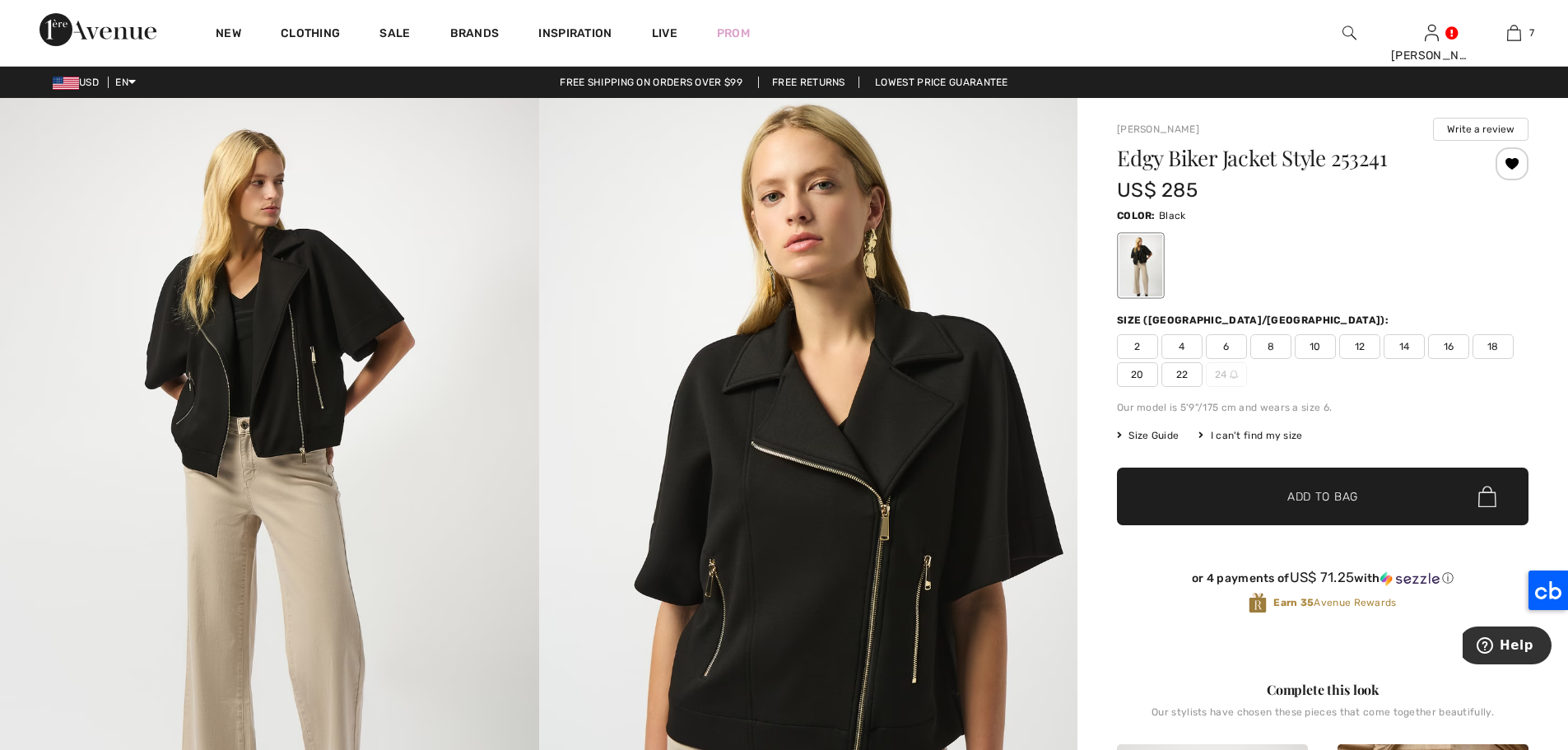
click at [1360, 354] on span "12" at bounding box center [1360, 346] width 41 height 25
click at [1359, 510] on span "✔ Added to Bag Add to Bag" at bounding box center [1322, 496] width 411 height 58
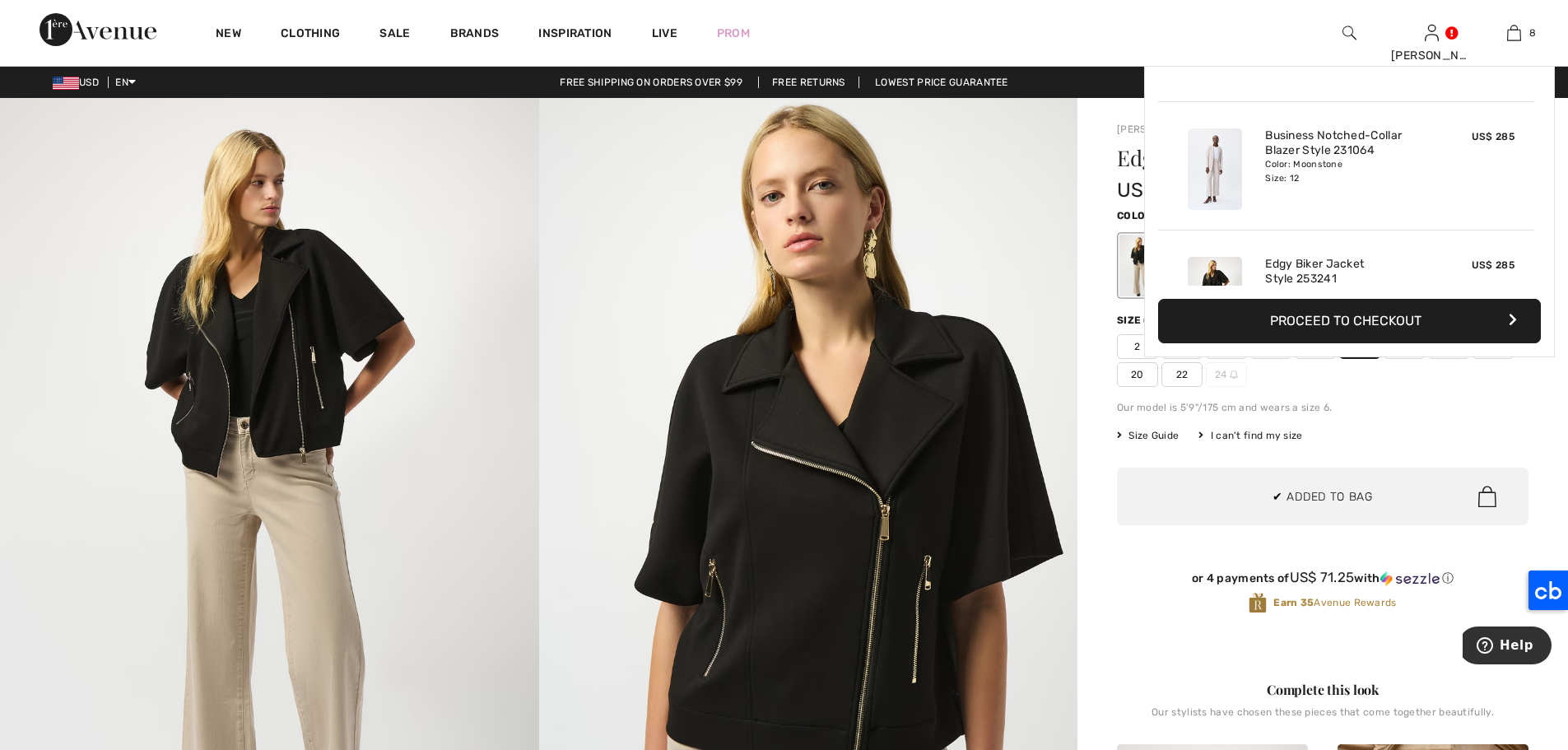
scroll to position [823, 0]
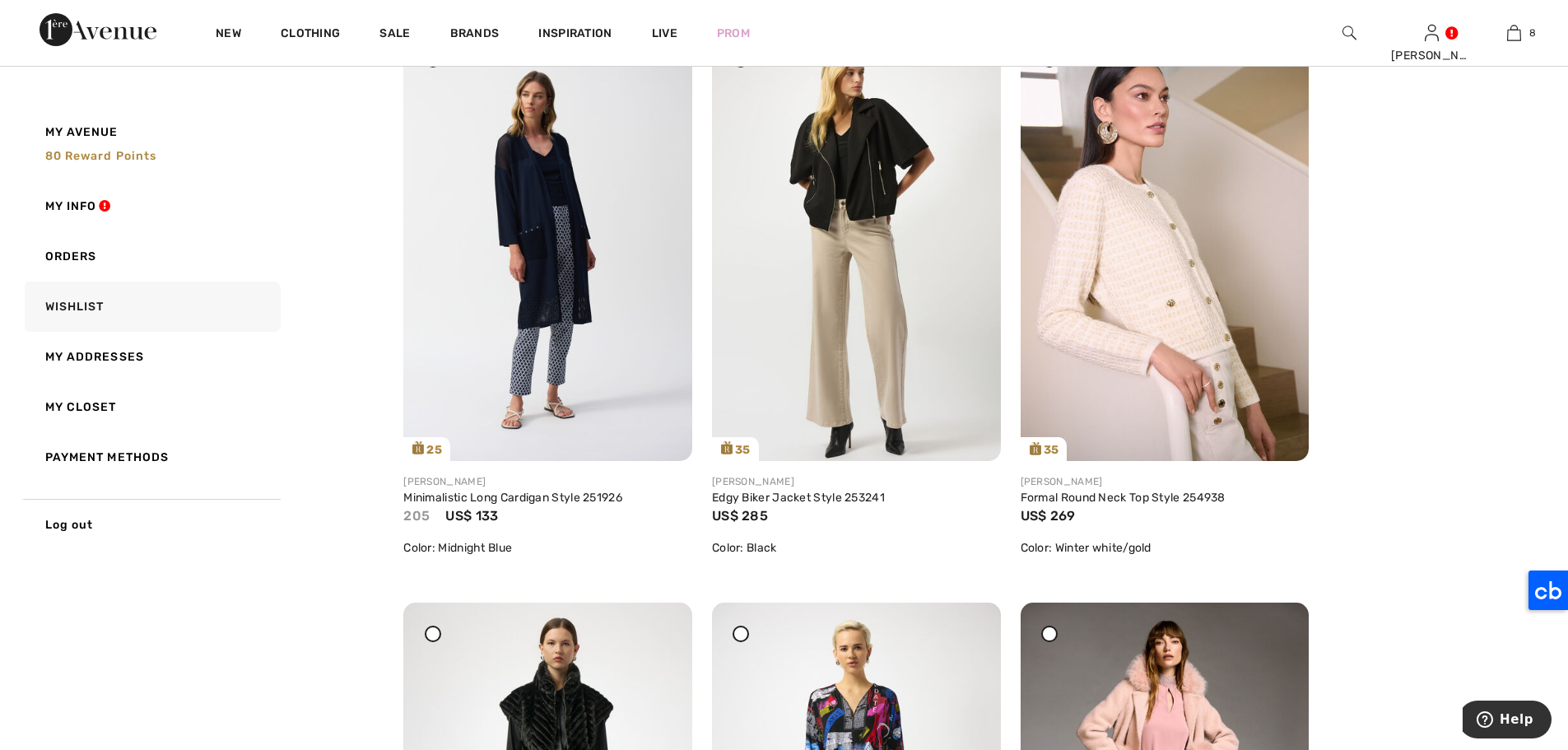
scroll to position [2007, 0]
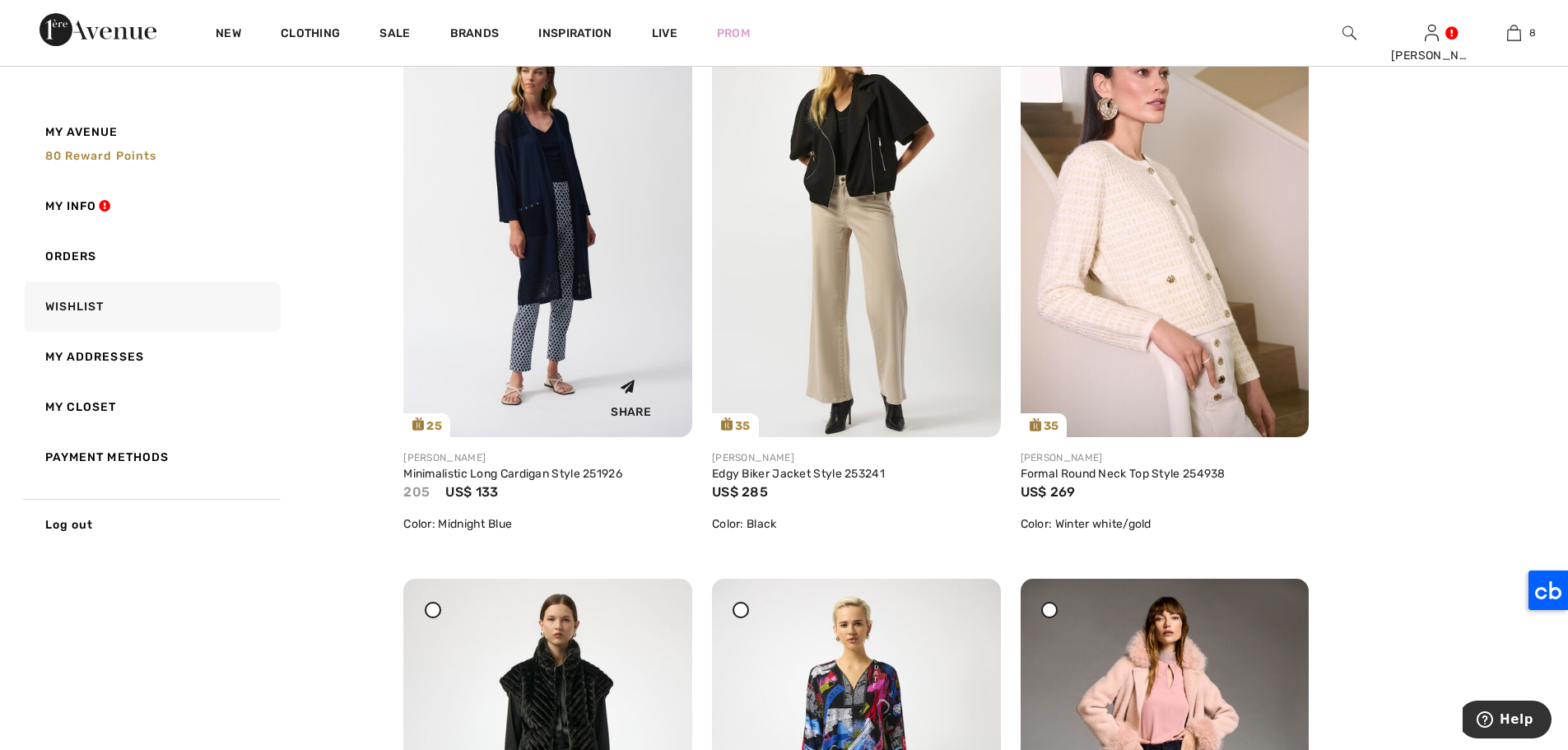
click at [531, 167] on img at bounding box center [547, 220] width 289 height 432
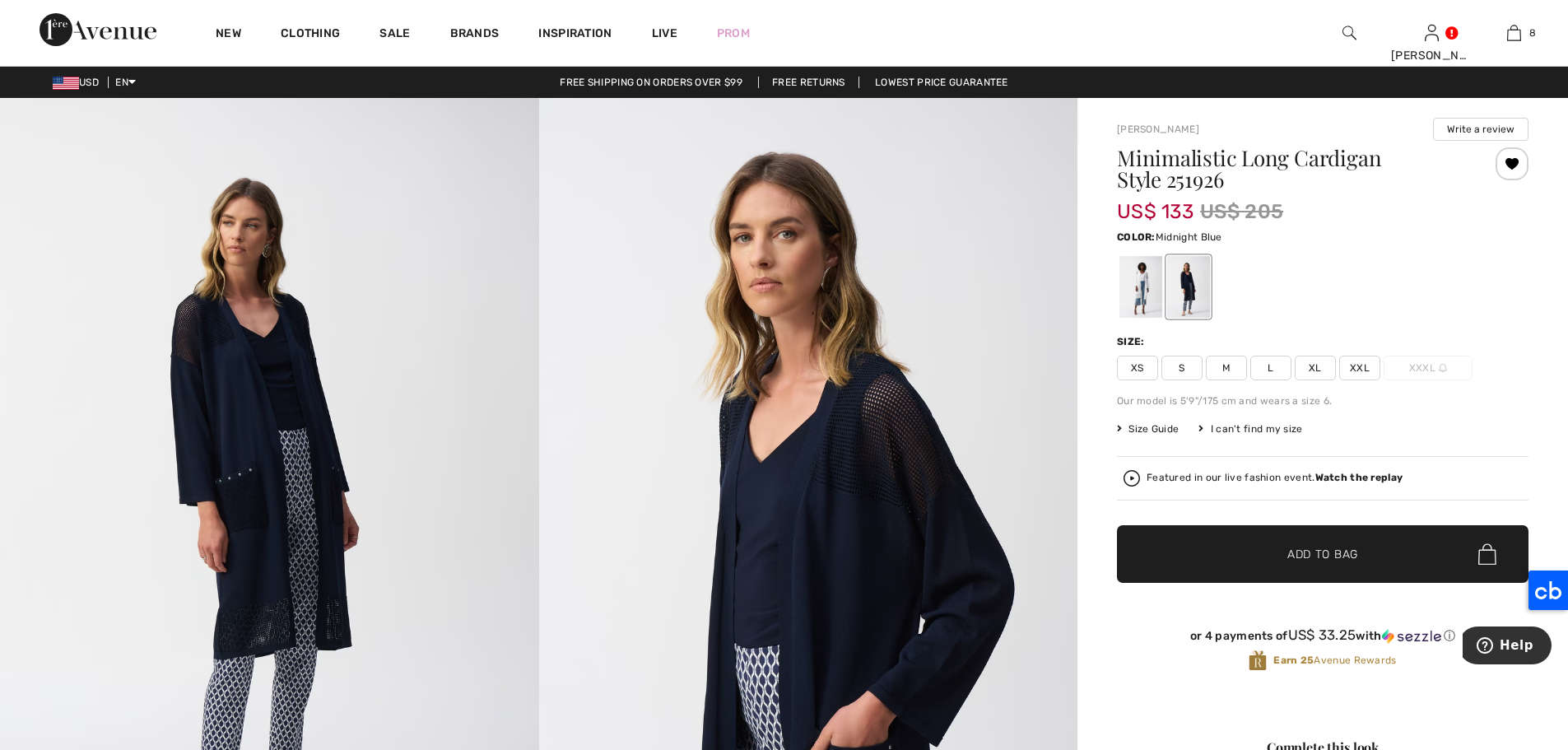
click at [1268, 368] on span "L" at bounding box center [1271, 368] width 41 height 25
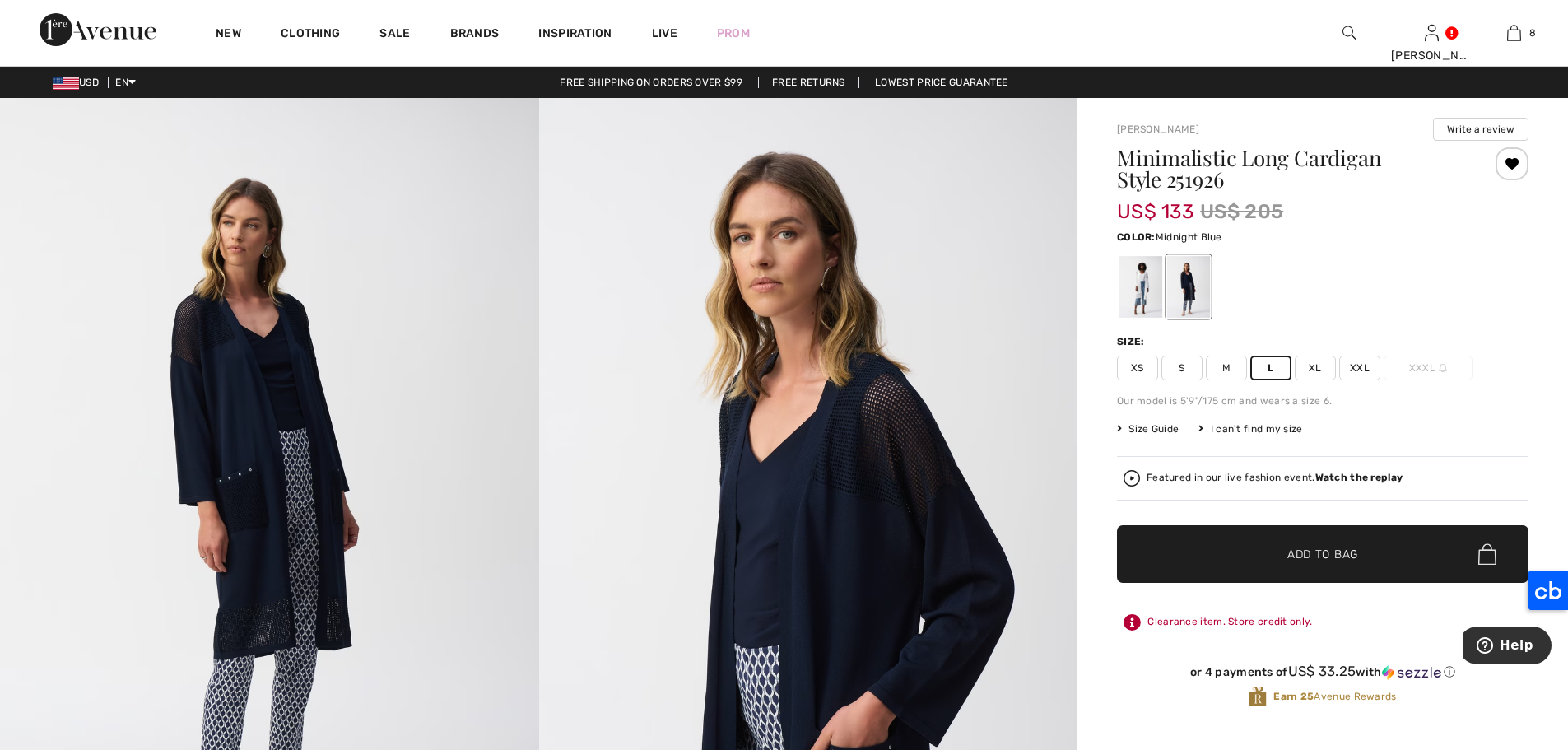
click at [1345, 549] on span "Add to Bag" at bounding box center [1322, 554] width 71 height 17
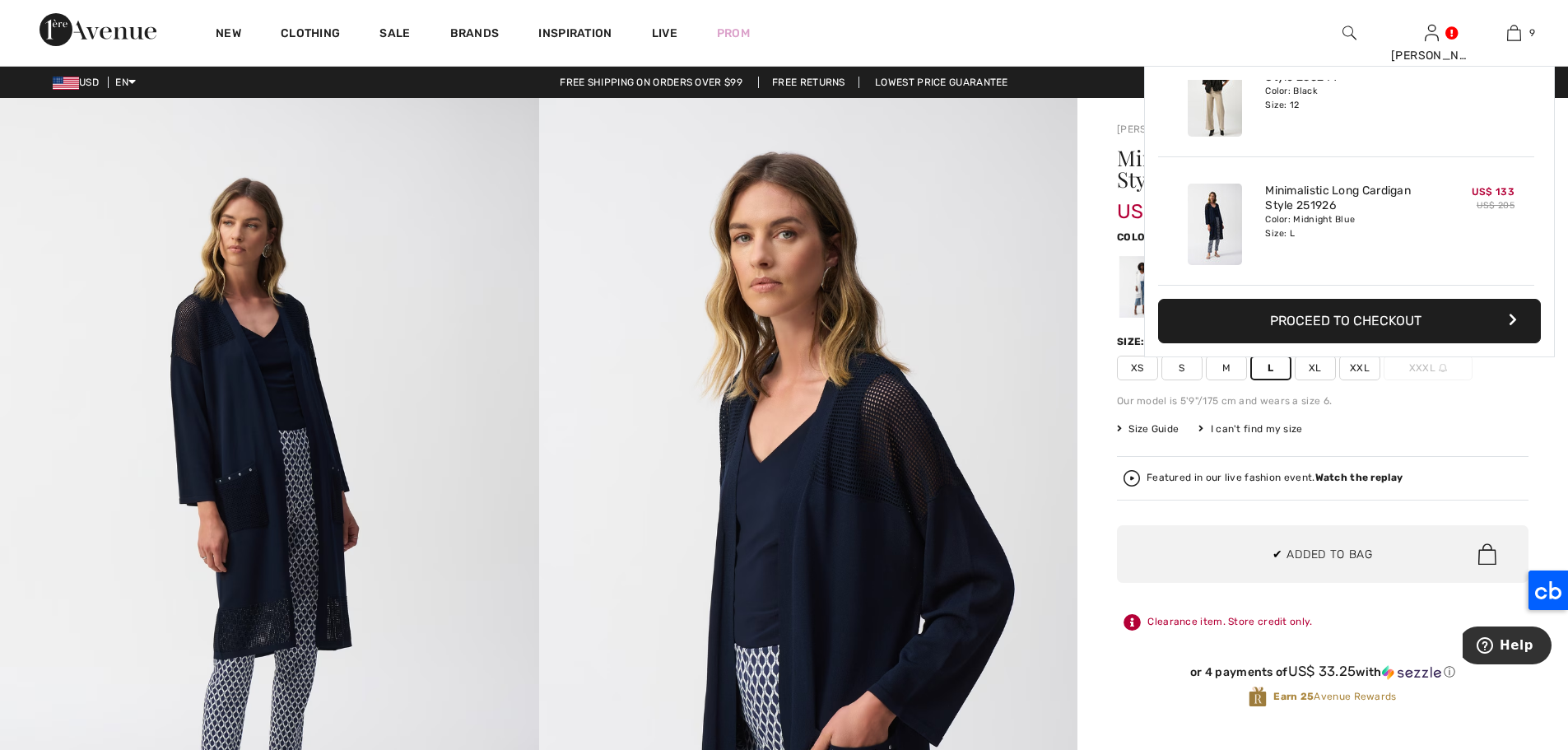
scroll to position [951, 0]
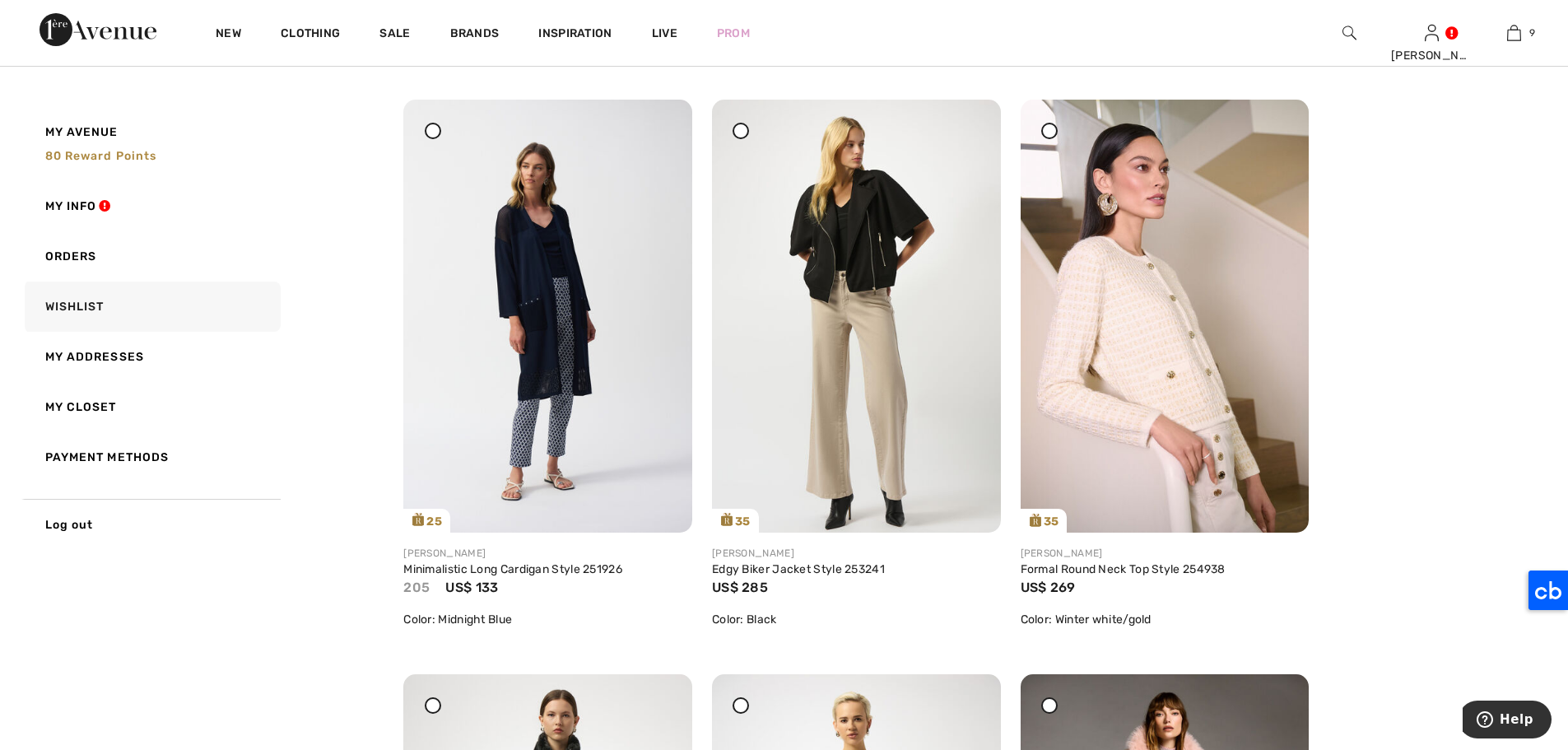
scroll to position [1948, 0]
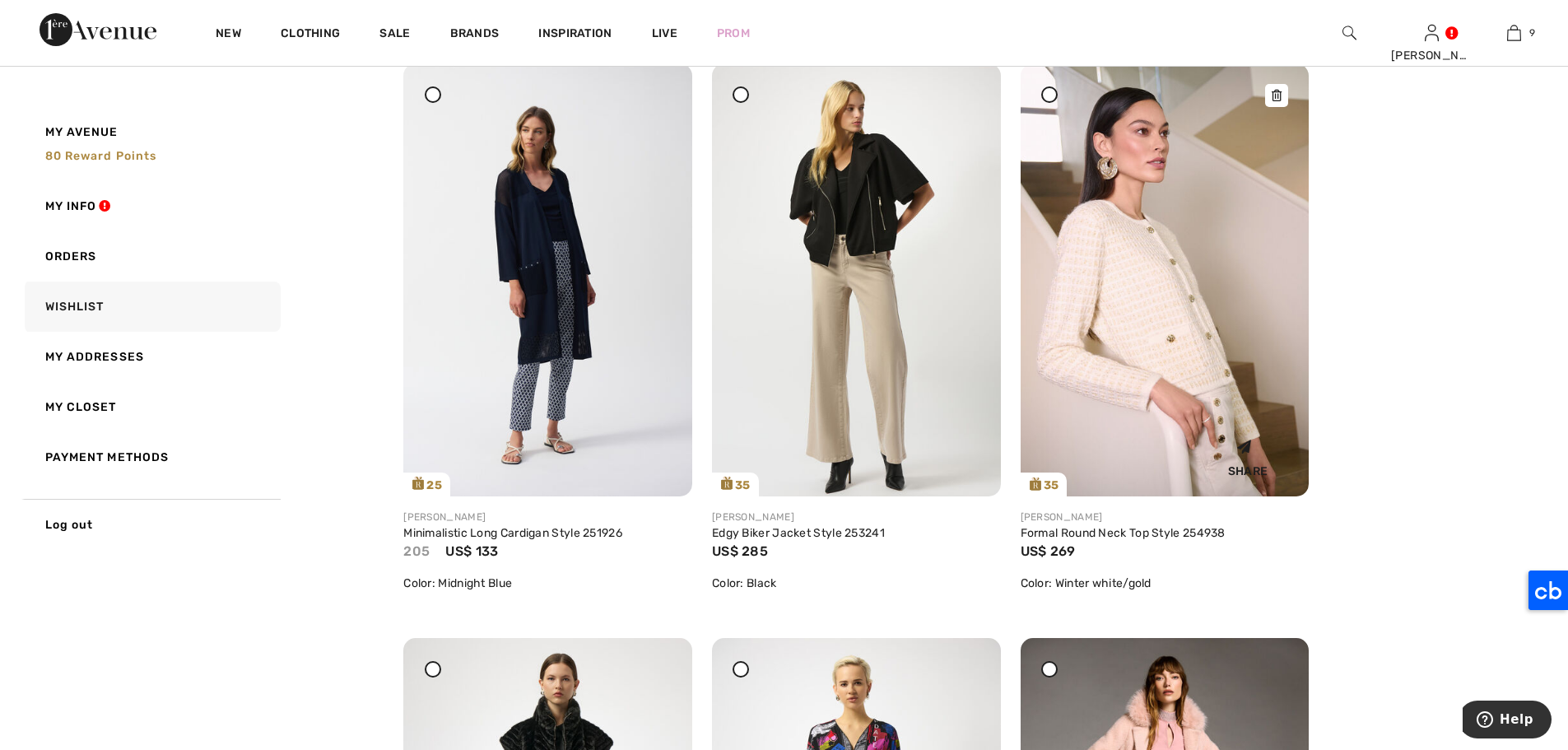
click at [1091, 250] on img at bounding box center [1164, 279] width 289 height 433
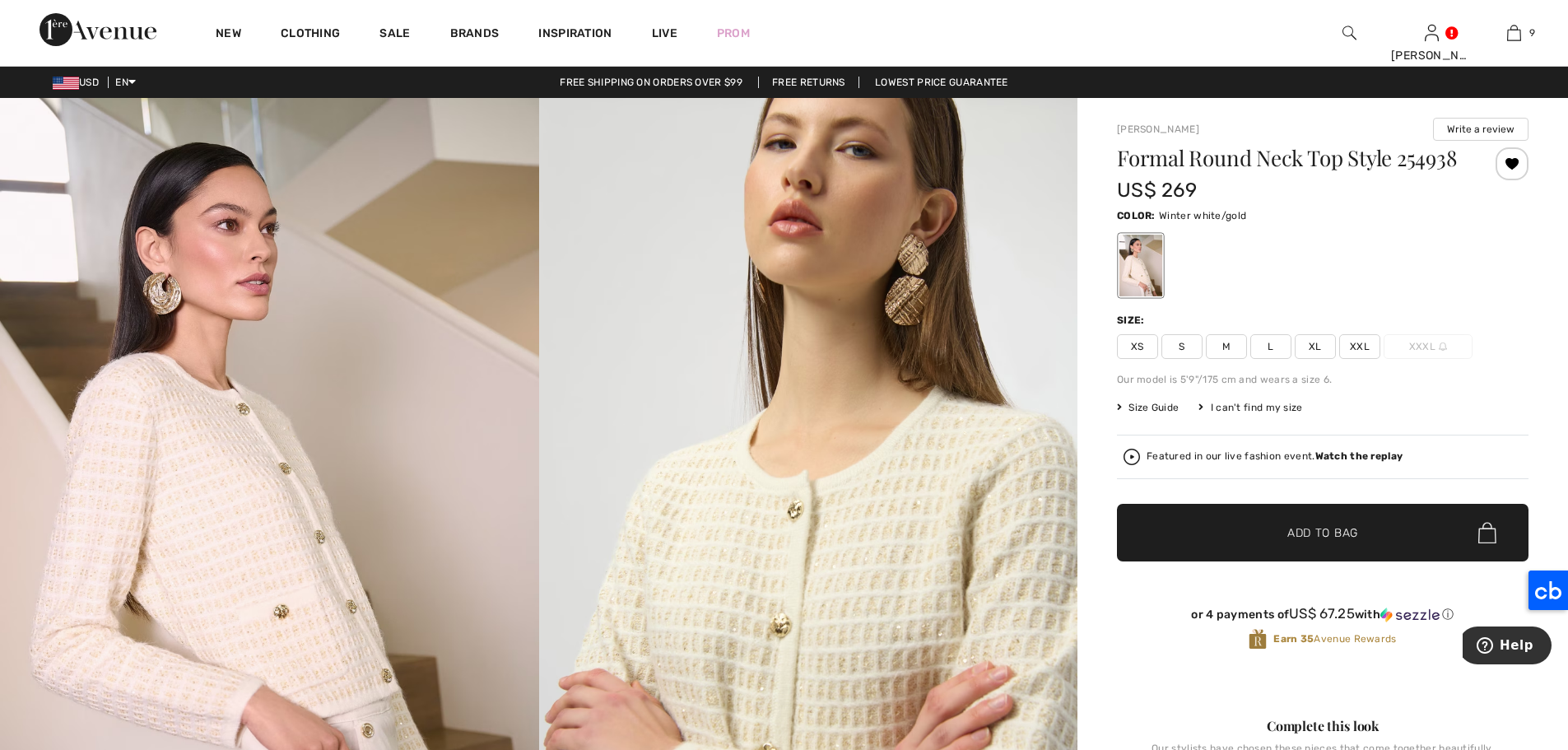
click at [1267, 359] on span "L" at bounding box center [1271, 346] width 41 height 25
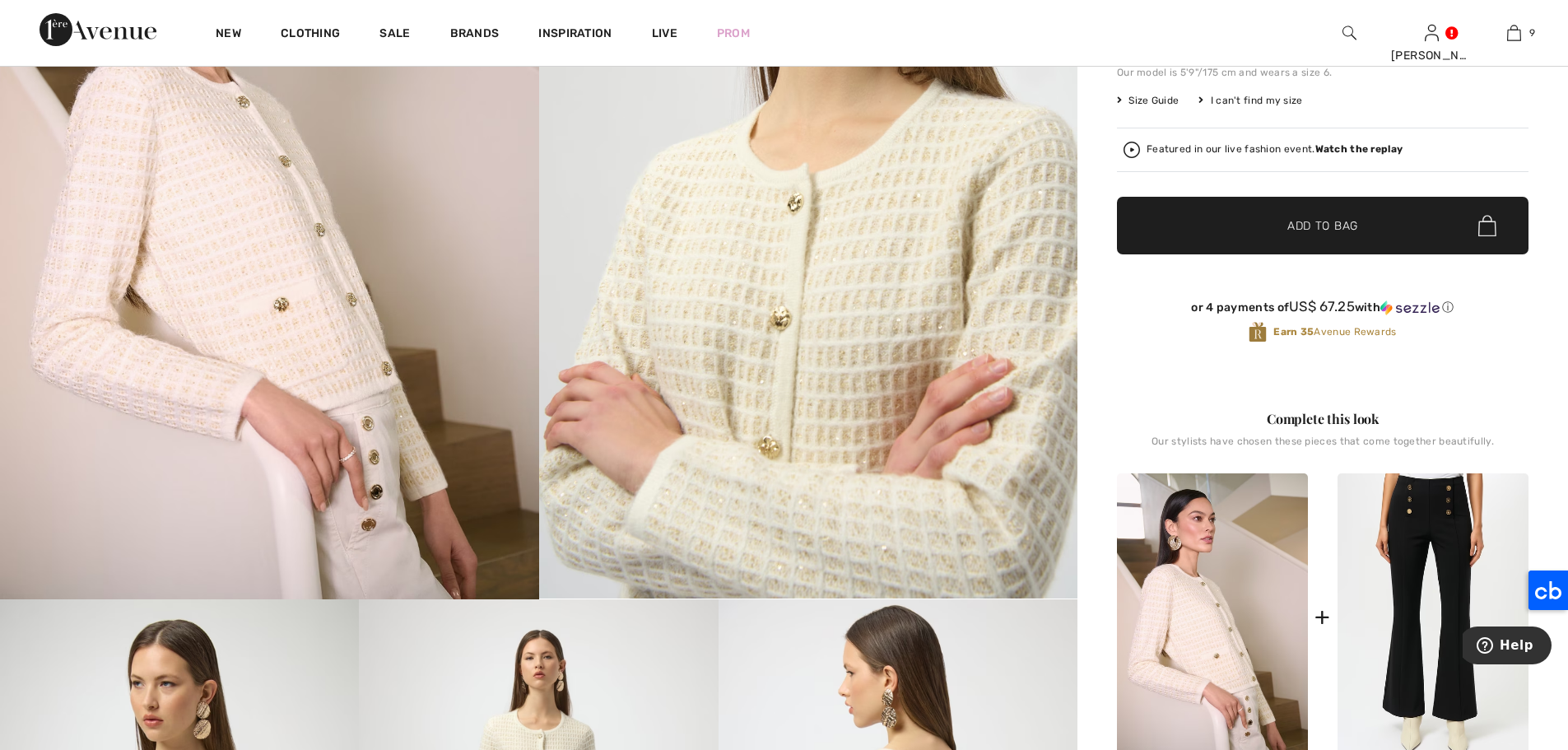
click at [1365, 255] on span "✔ Added to Bag Add to Bag" at bounding box center [1322, 226] width 411 height 58
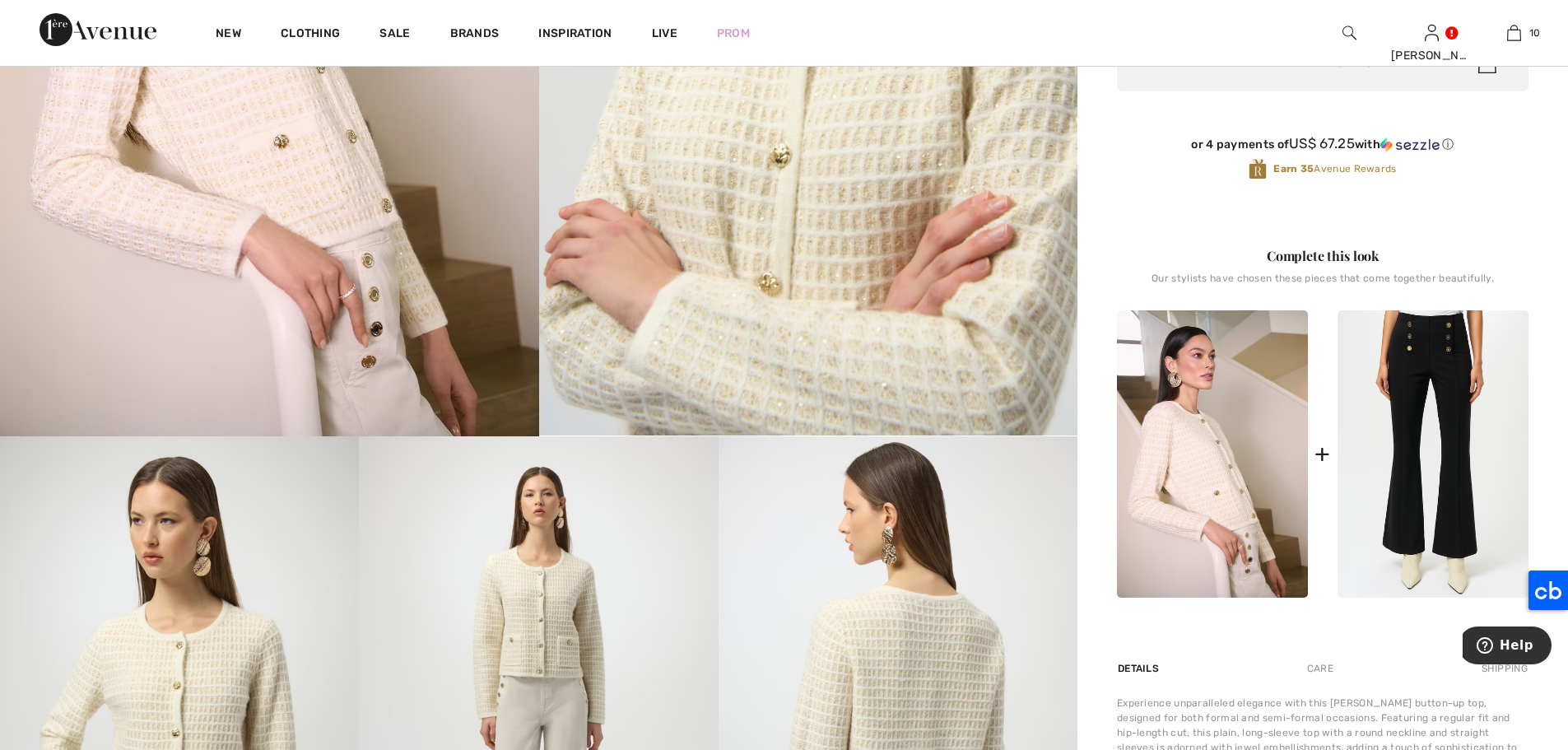
scroll to position [0, 0]
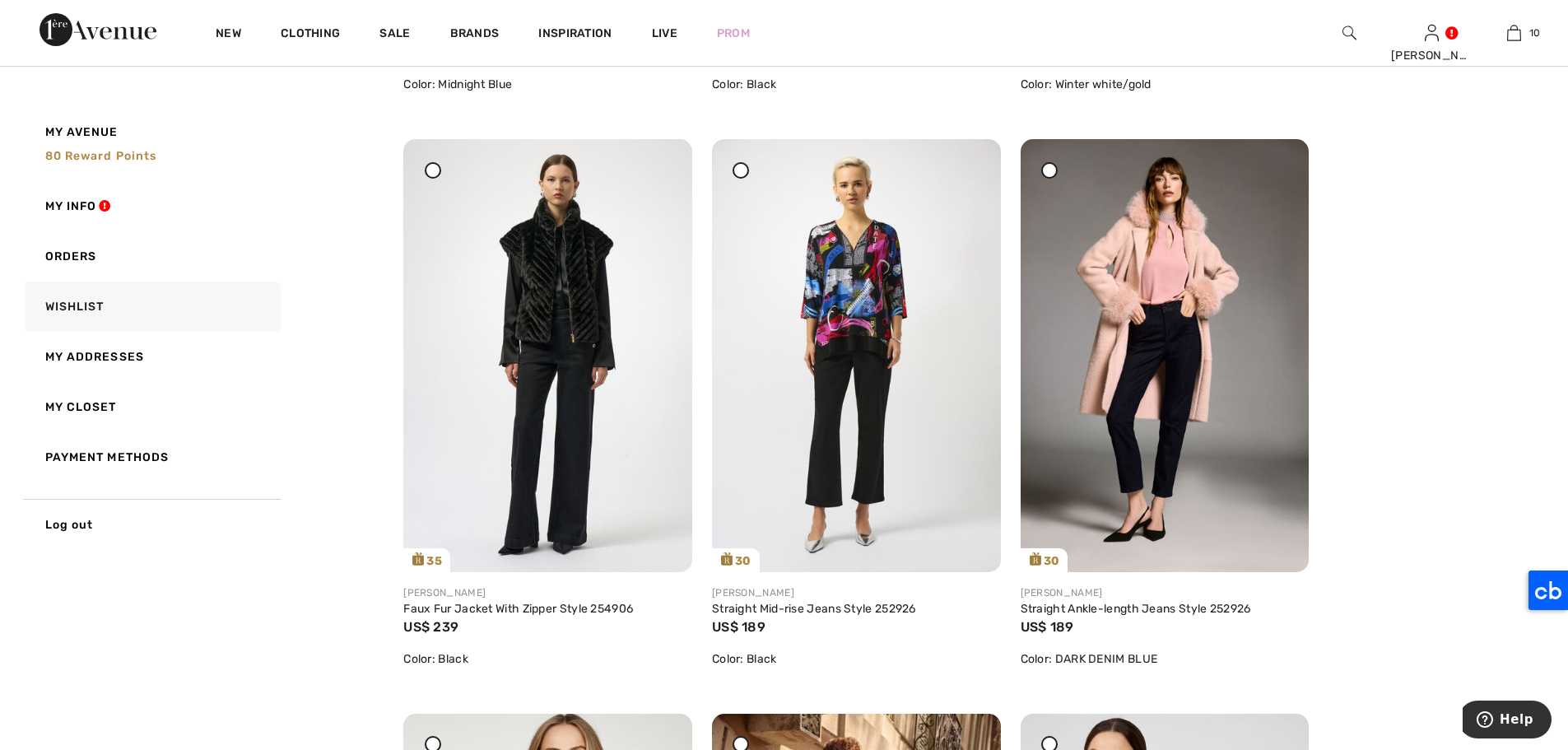
scroll to position [2517, 0]
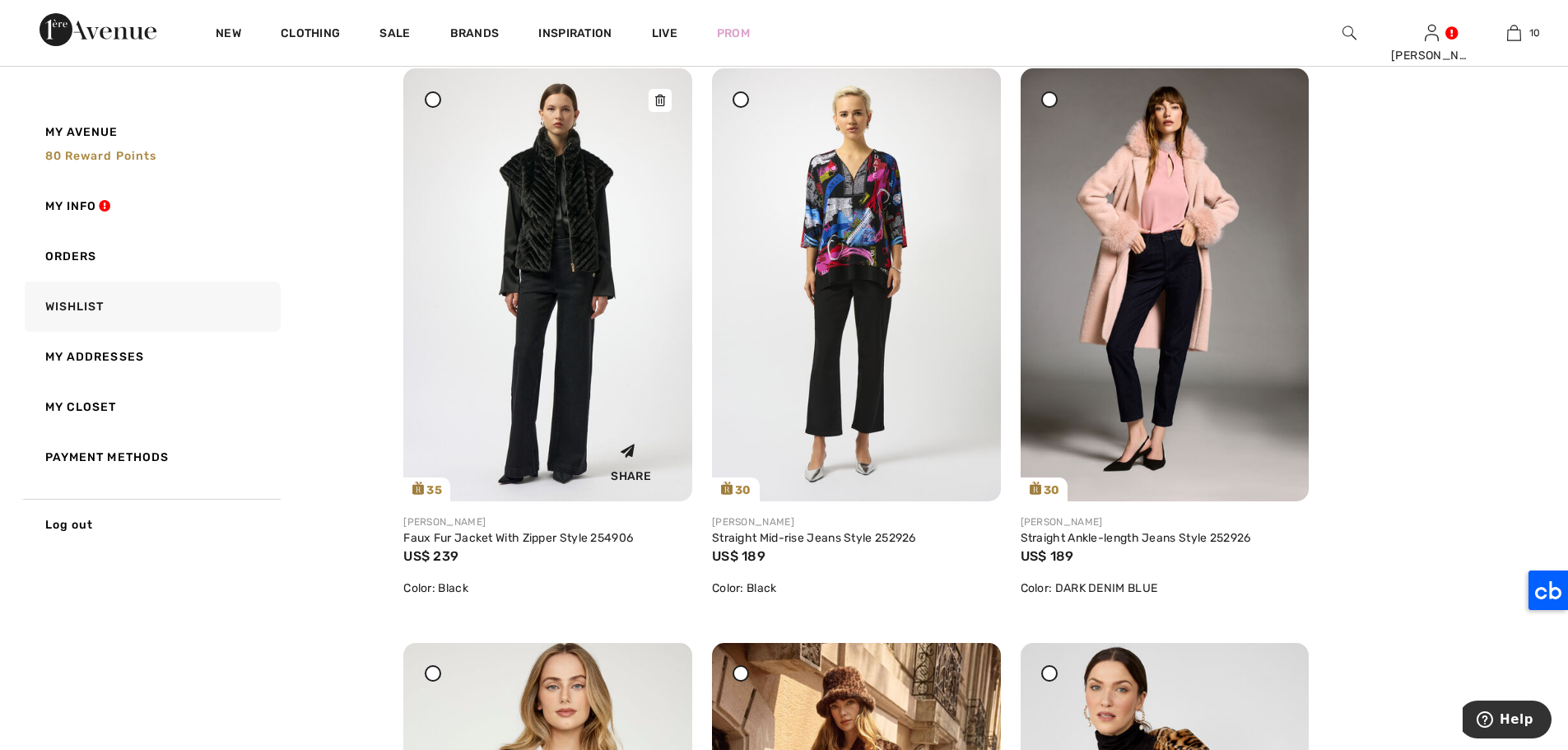
click at [548, 213] on img at bounding box center [547, 284] width 289 height 432
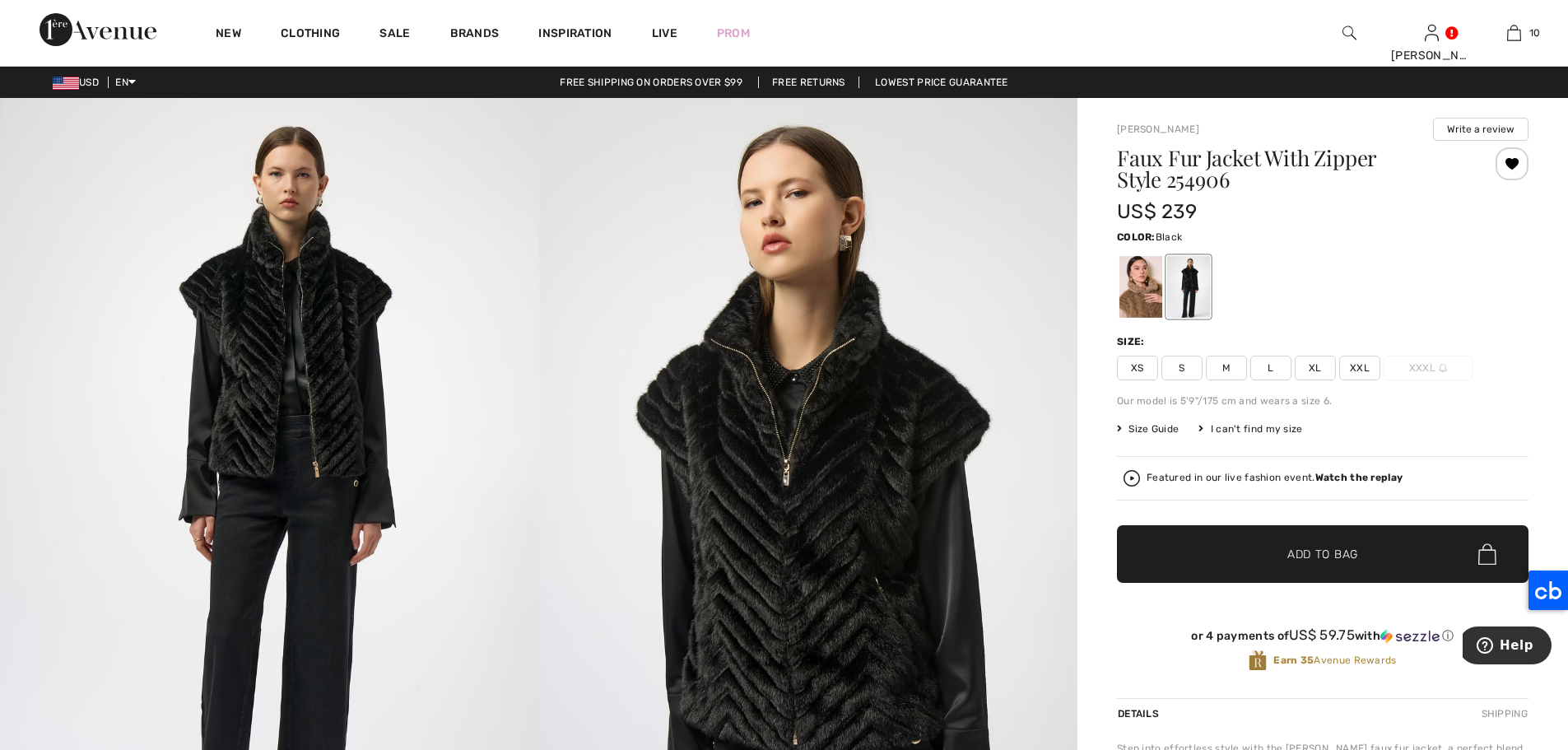
click at [1273, 373] on span "L" at bounding box center [1271, 368] width 41 height 25
click at [1372, 560] on span "✔ Added to Bag Add to Bag" at bounding box center [1322, 554] width 411 height 58
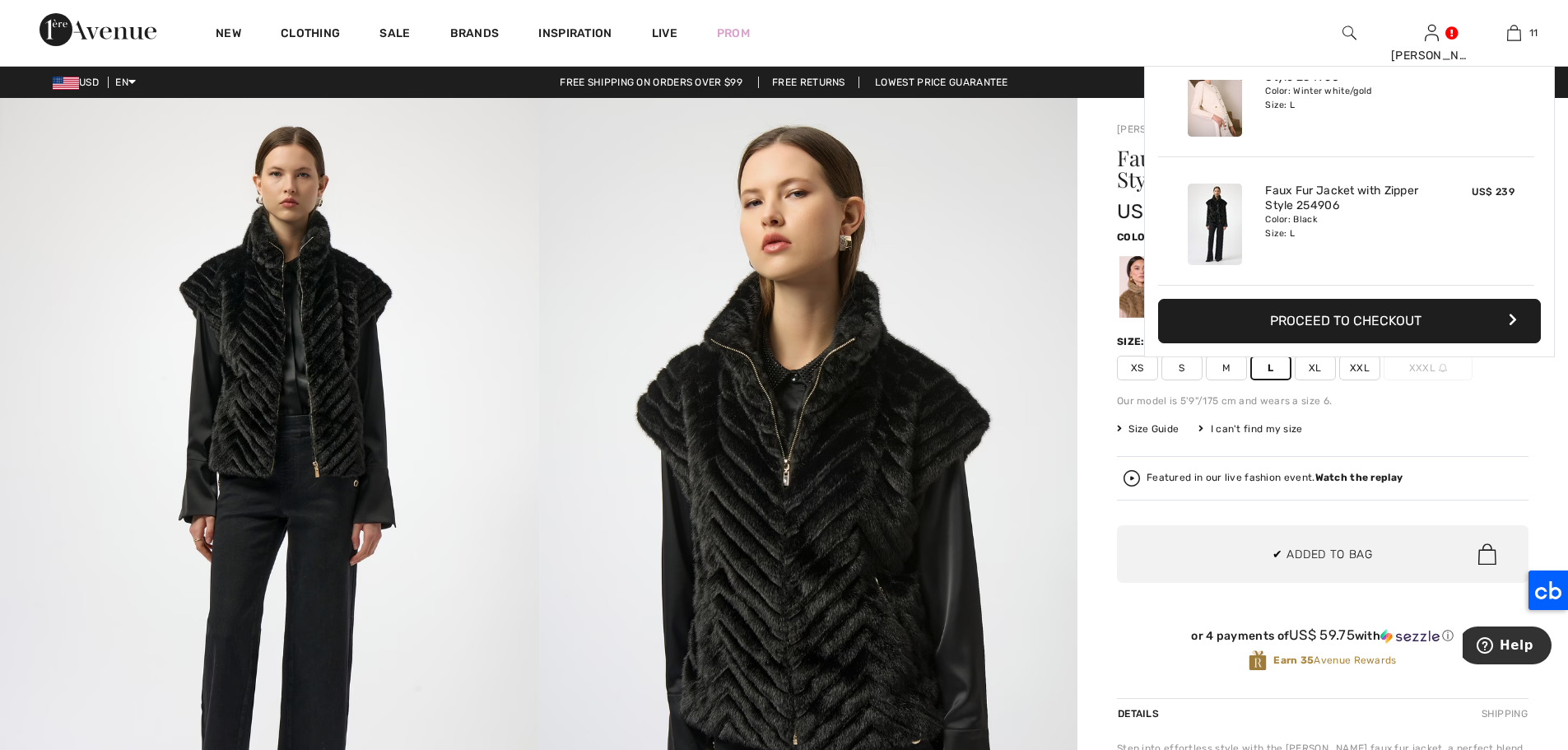
scroll to position [1207, 0]
click at [1126, 303] on div at bounding box center [1140, 287] width 43 height 62
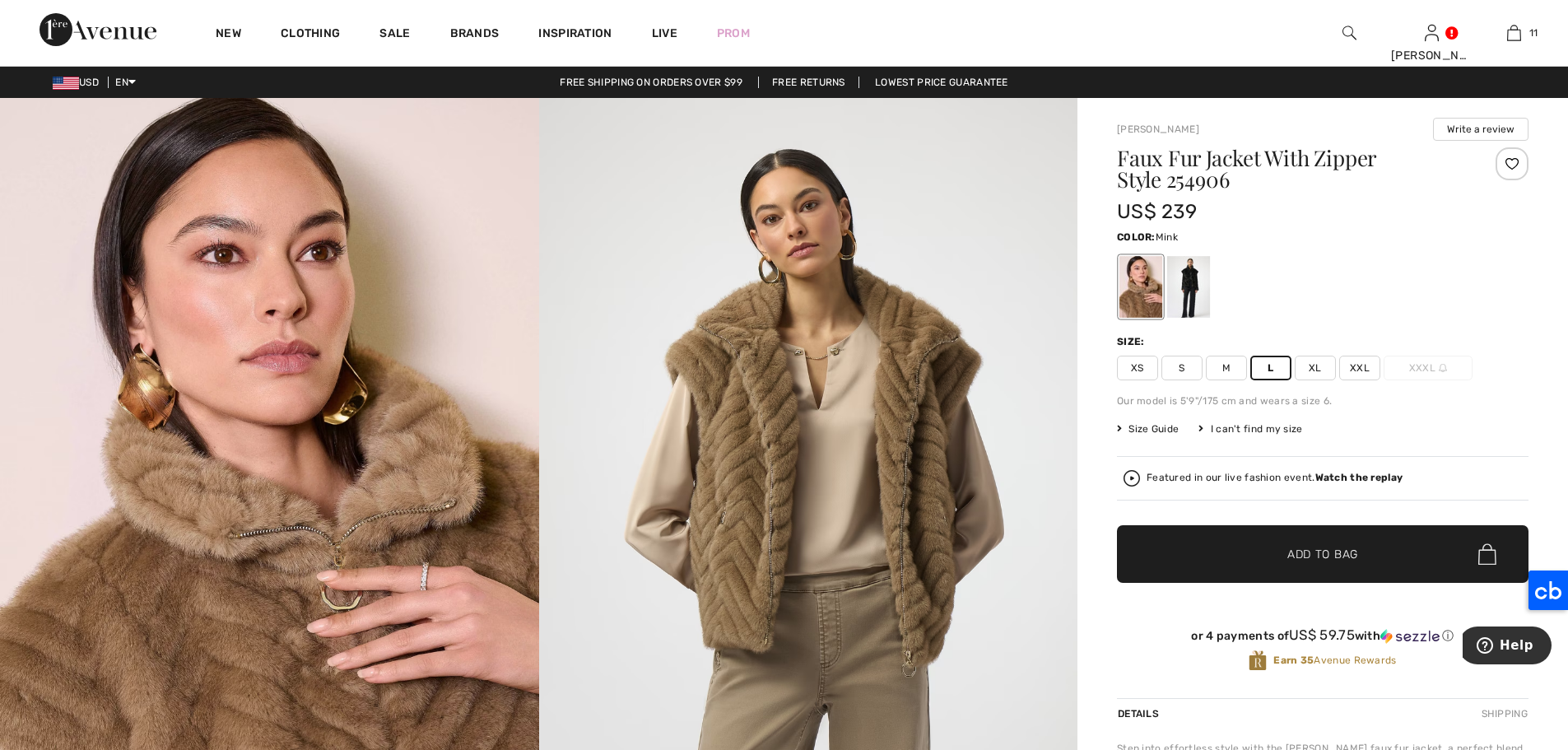
click at [1383, 555] on span "✔ Added to Bag Add to Bag" at bounding box center [1322, 554] width 411 height 58
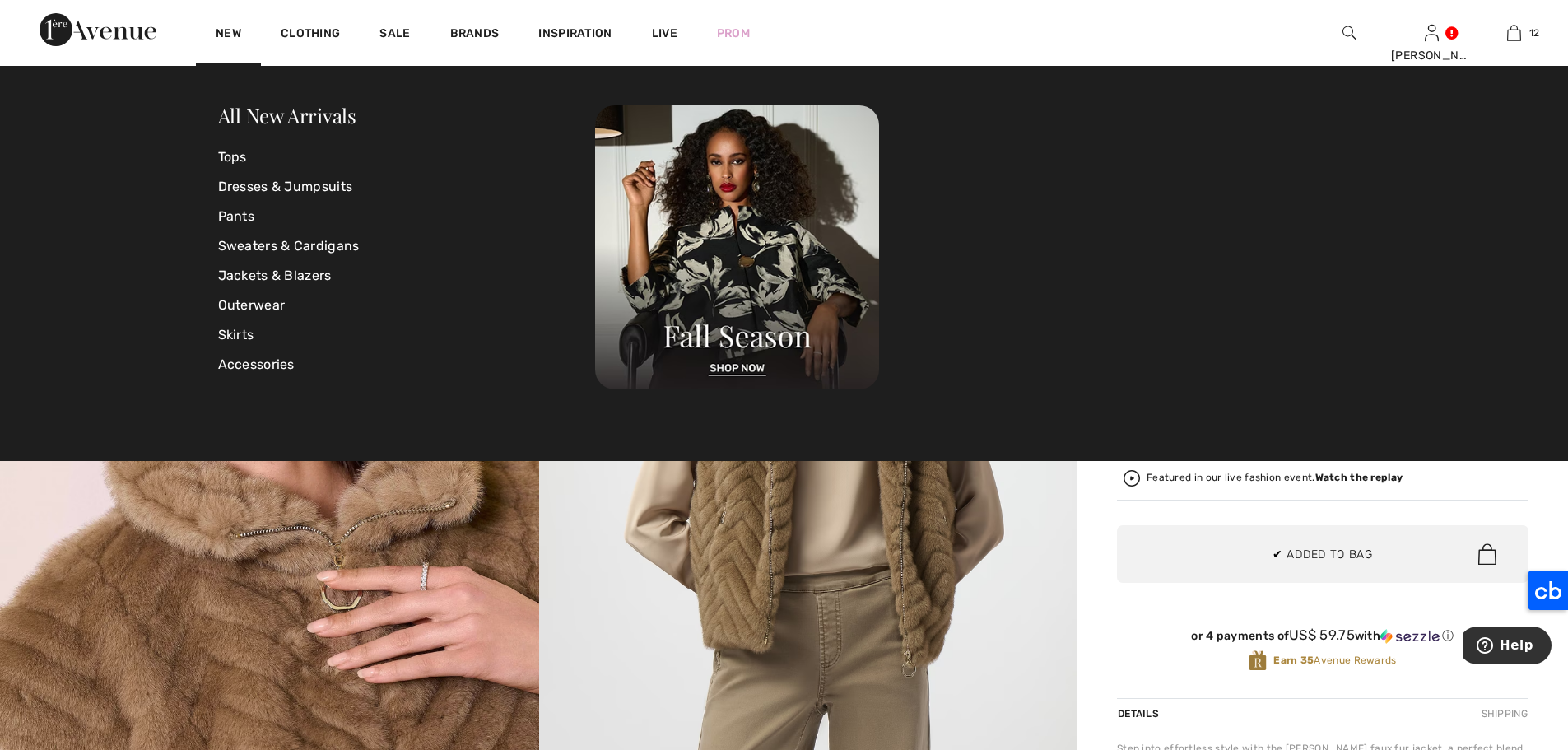
scroll to position [1336, 0]
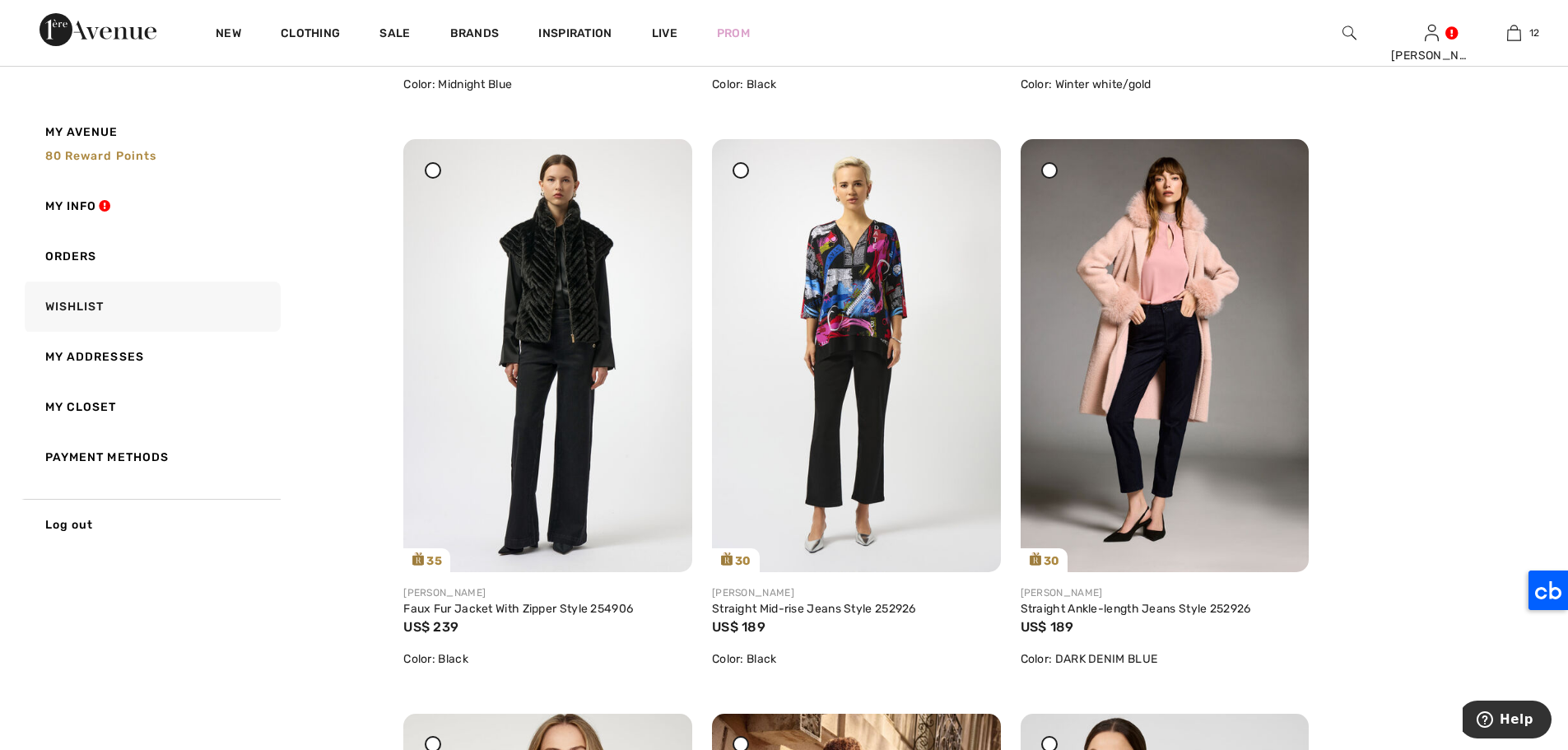
scroll to position [2458, 0]
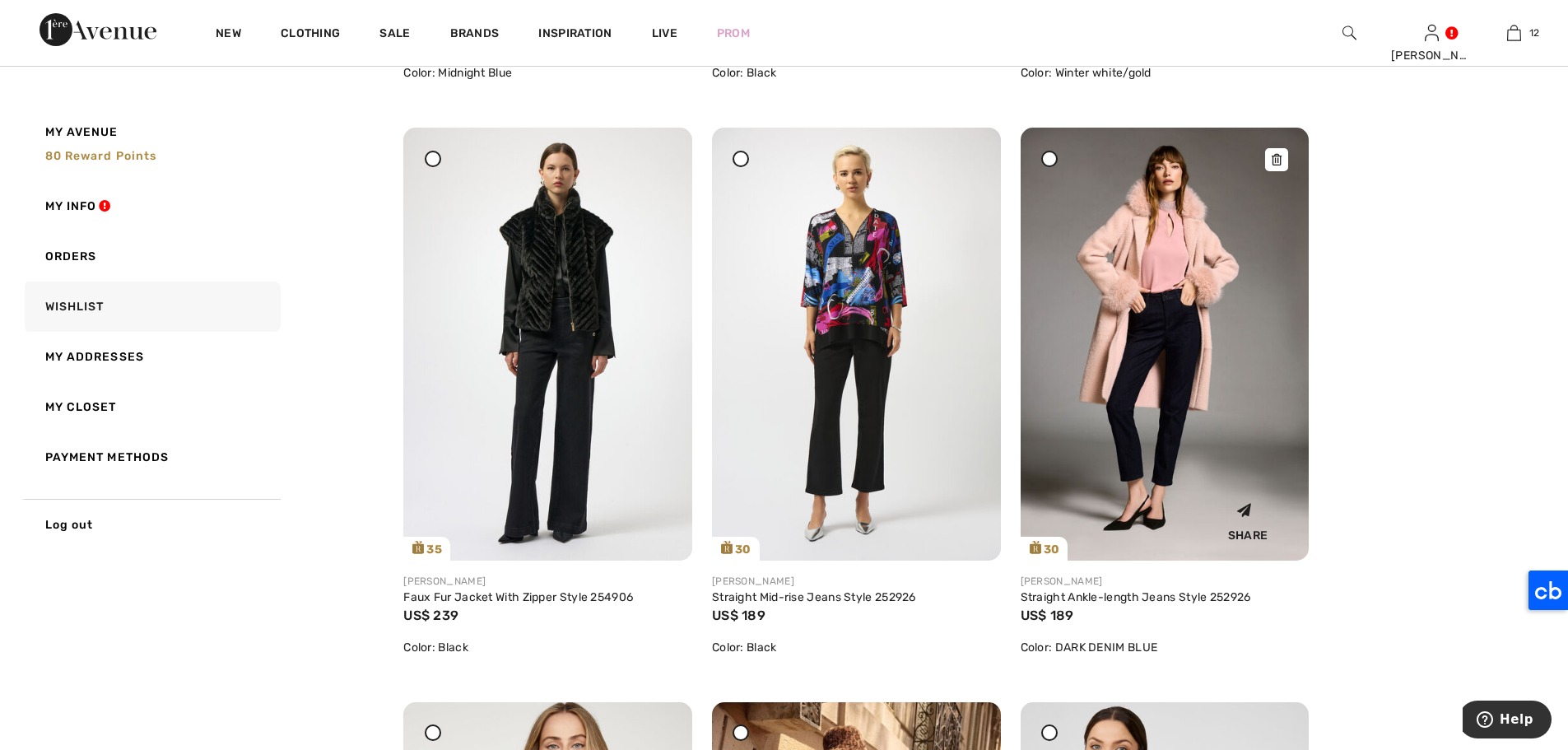
click at [1166, 273] on img at bounding box center [1164, 344] width 289 height 432
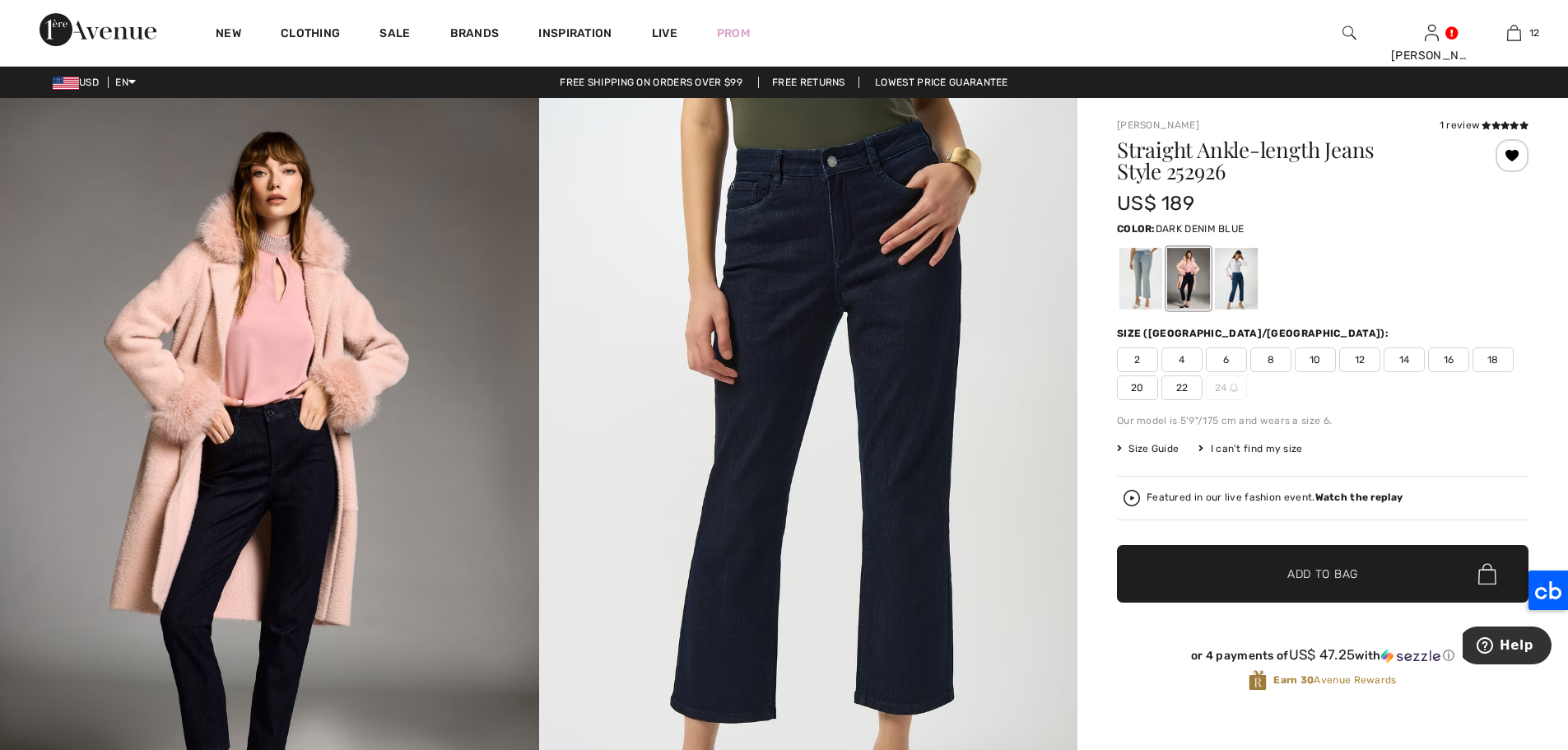
click at [1361, 359] on span "12" at bounding box center [1360, 359] width 41 height 25
click at [1375, 555] on span "✔ Added to Bag Add to Bag" at bounding box center [1322, 574] width 411 height 58
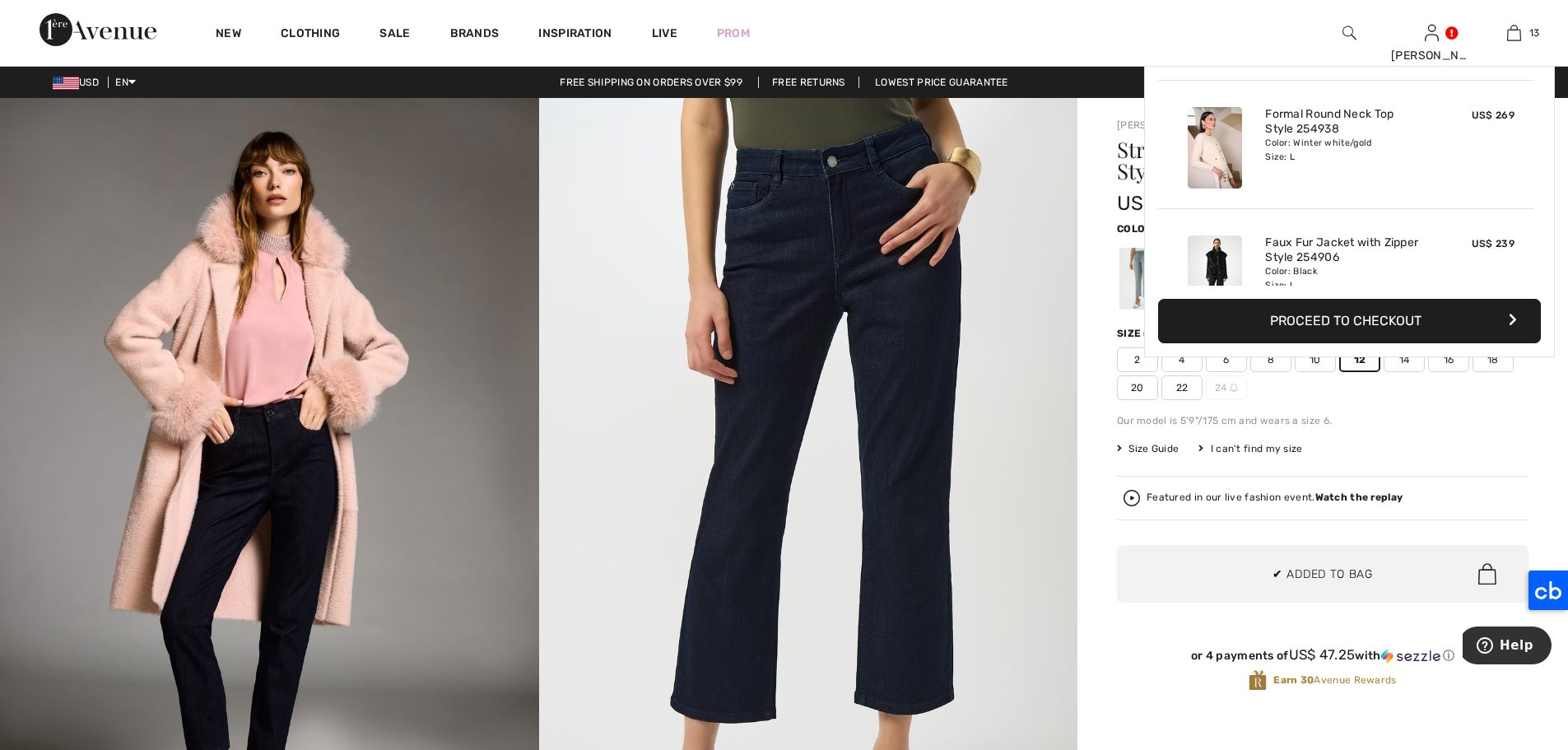
scroll to position [1465, 0]
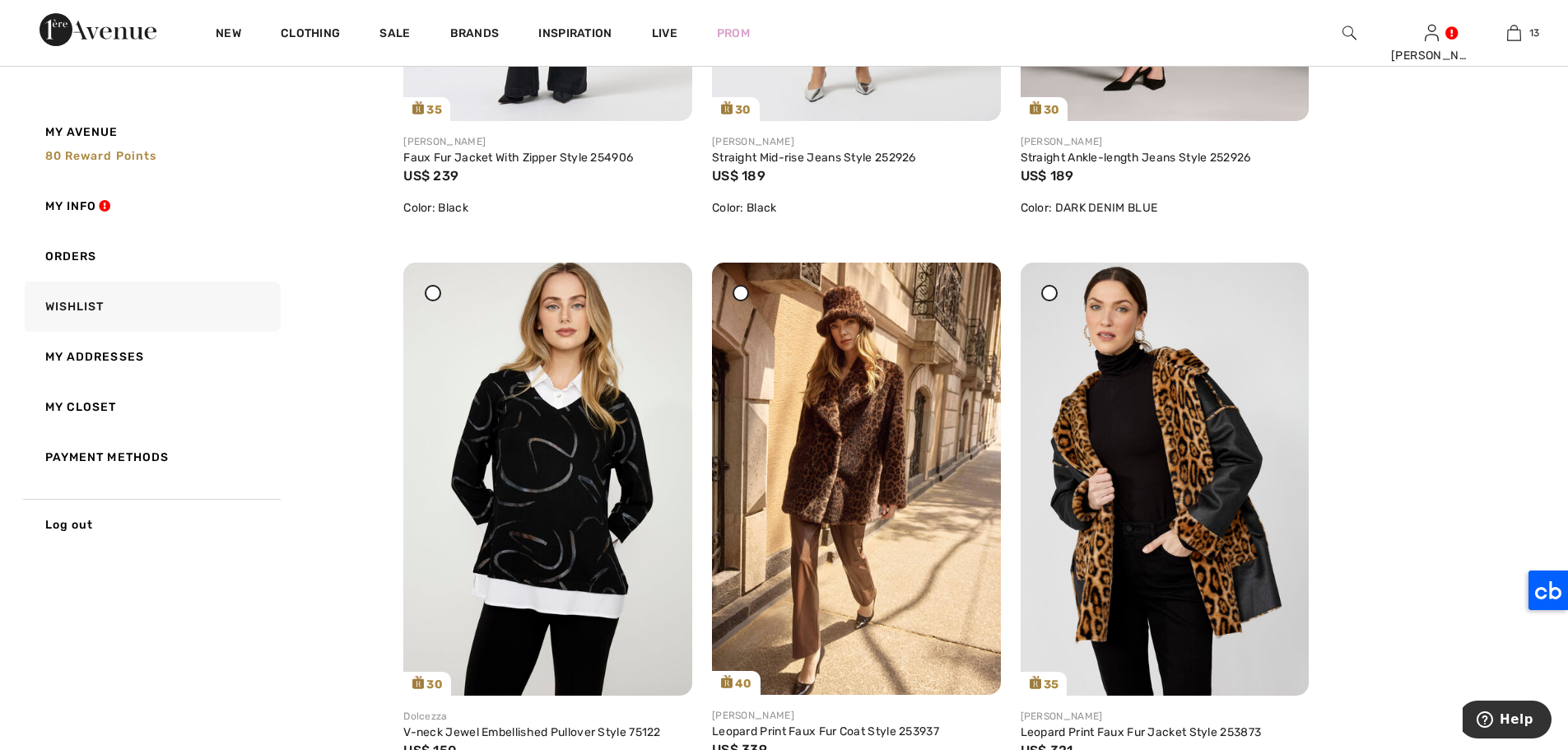
scroll to position [2956, 0]
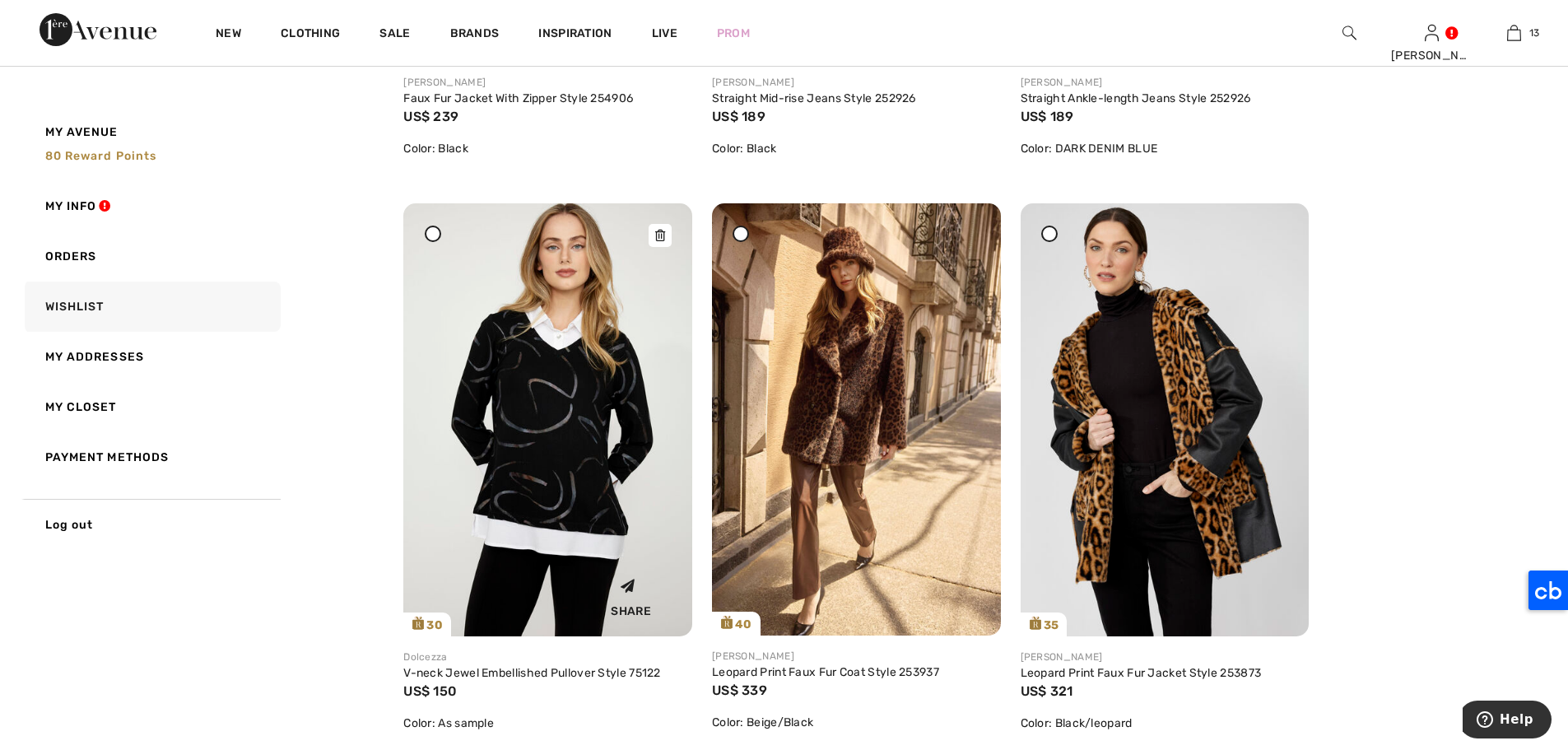
click at [562, 435] on img at bounding box center [547, 420] width 289 height 433
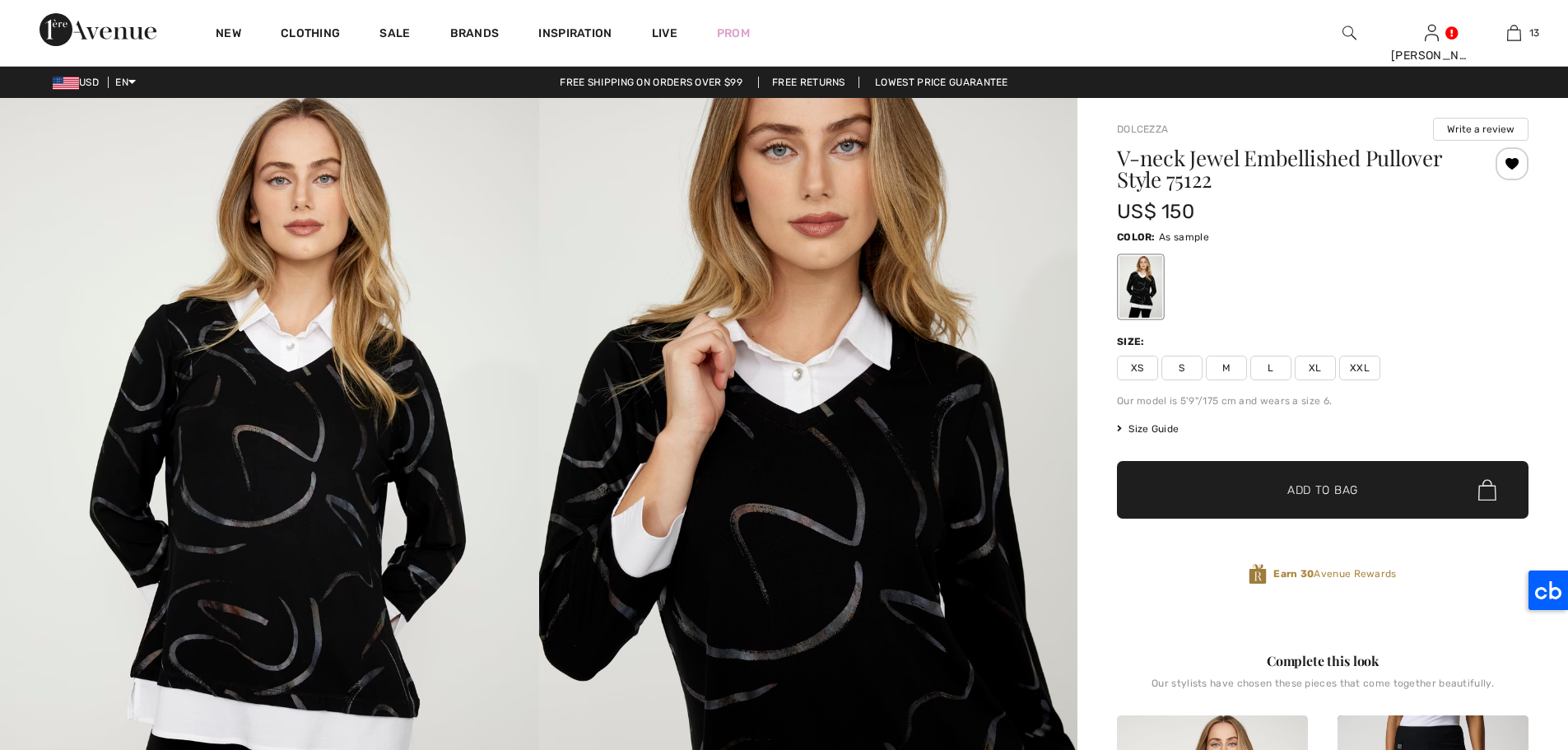
click at [1275, 370] on span "L" at bounding box center [1271, 368] width 41 height 25
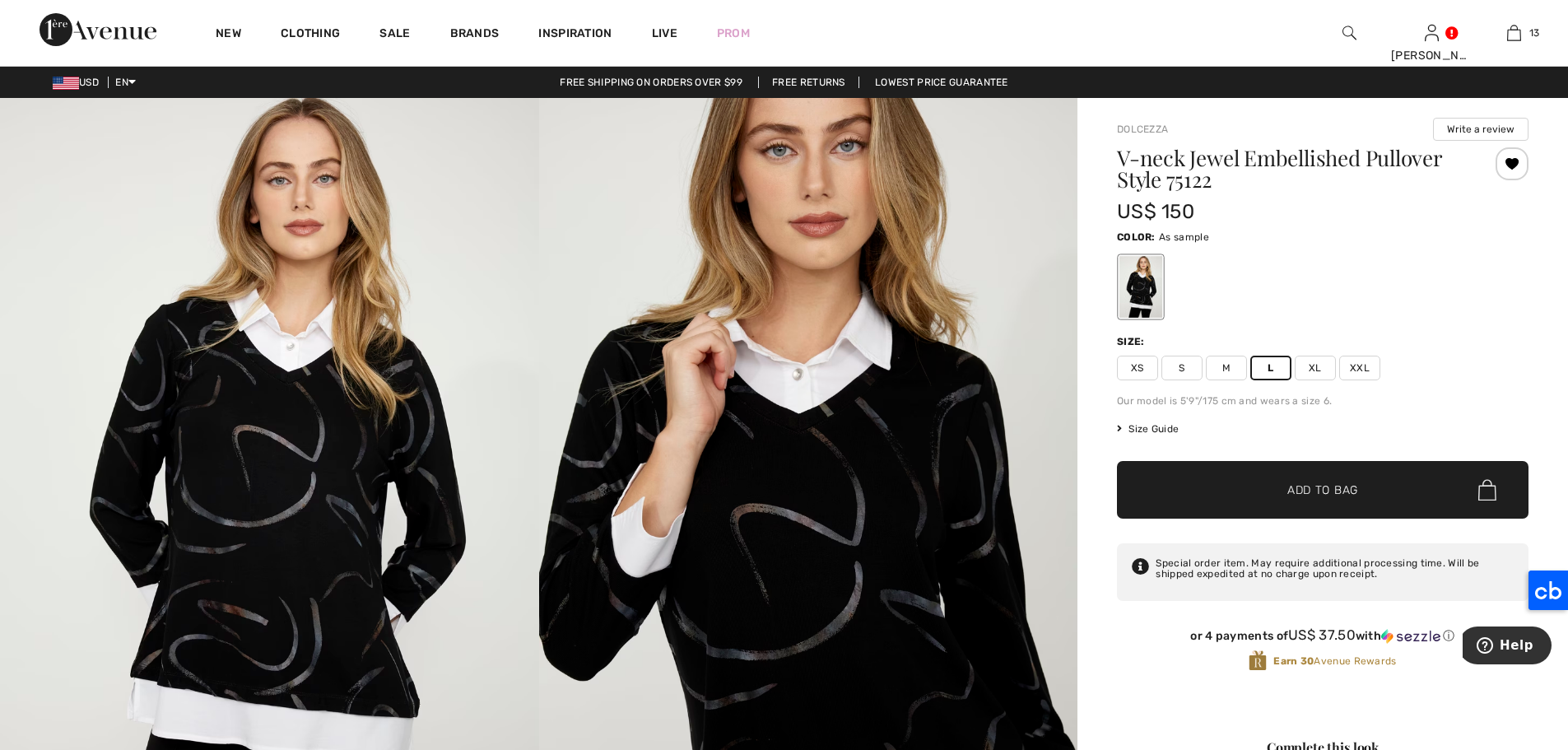
click at [1365, 485] on span "✔ Added to Bag Add to Bag" at bounding box center [1322, 490] width 411 height 58
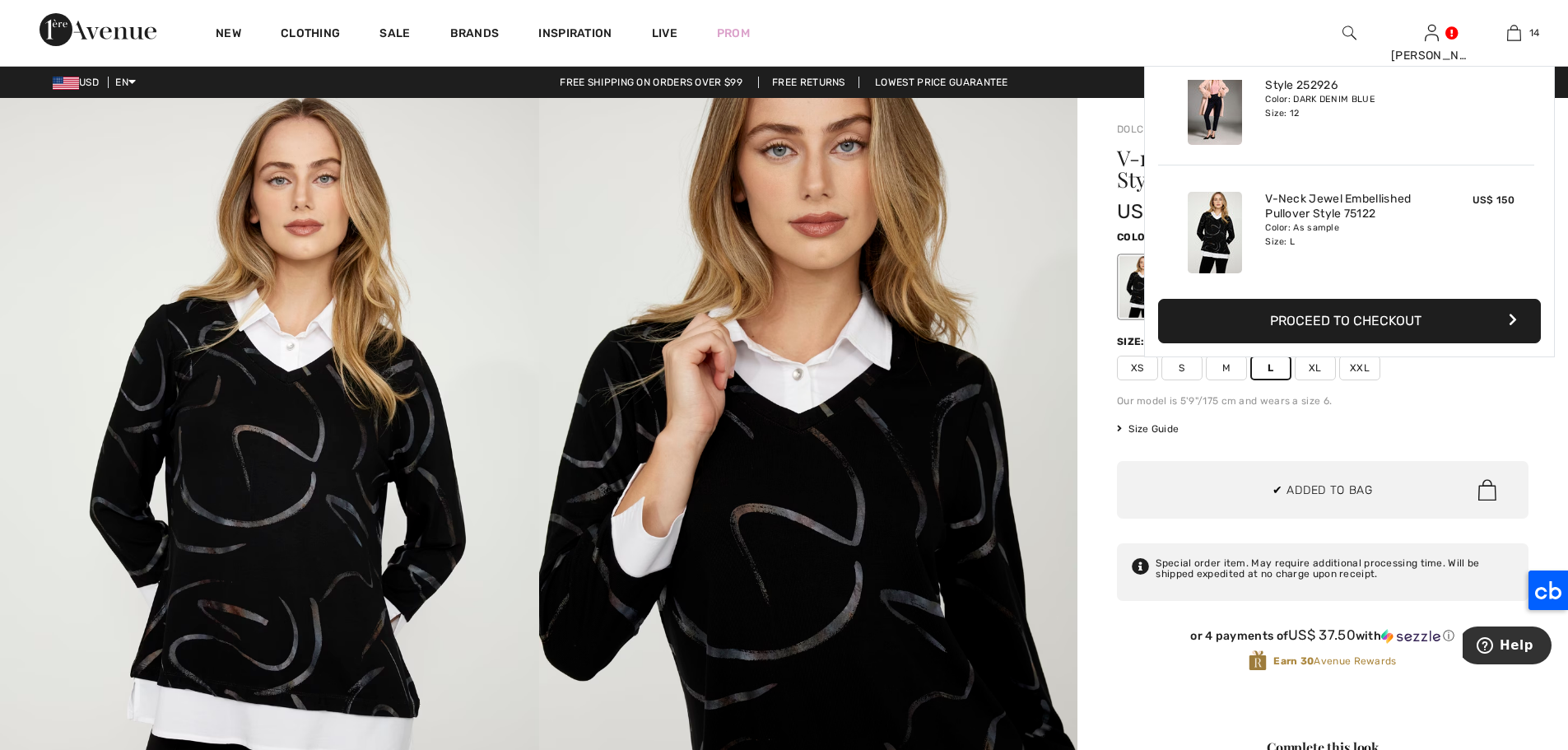
scroll to position [1593, 0]
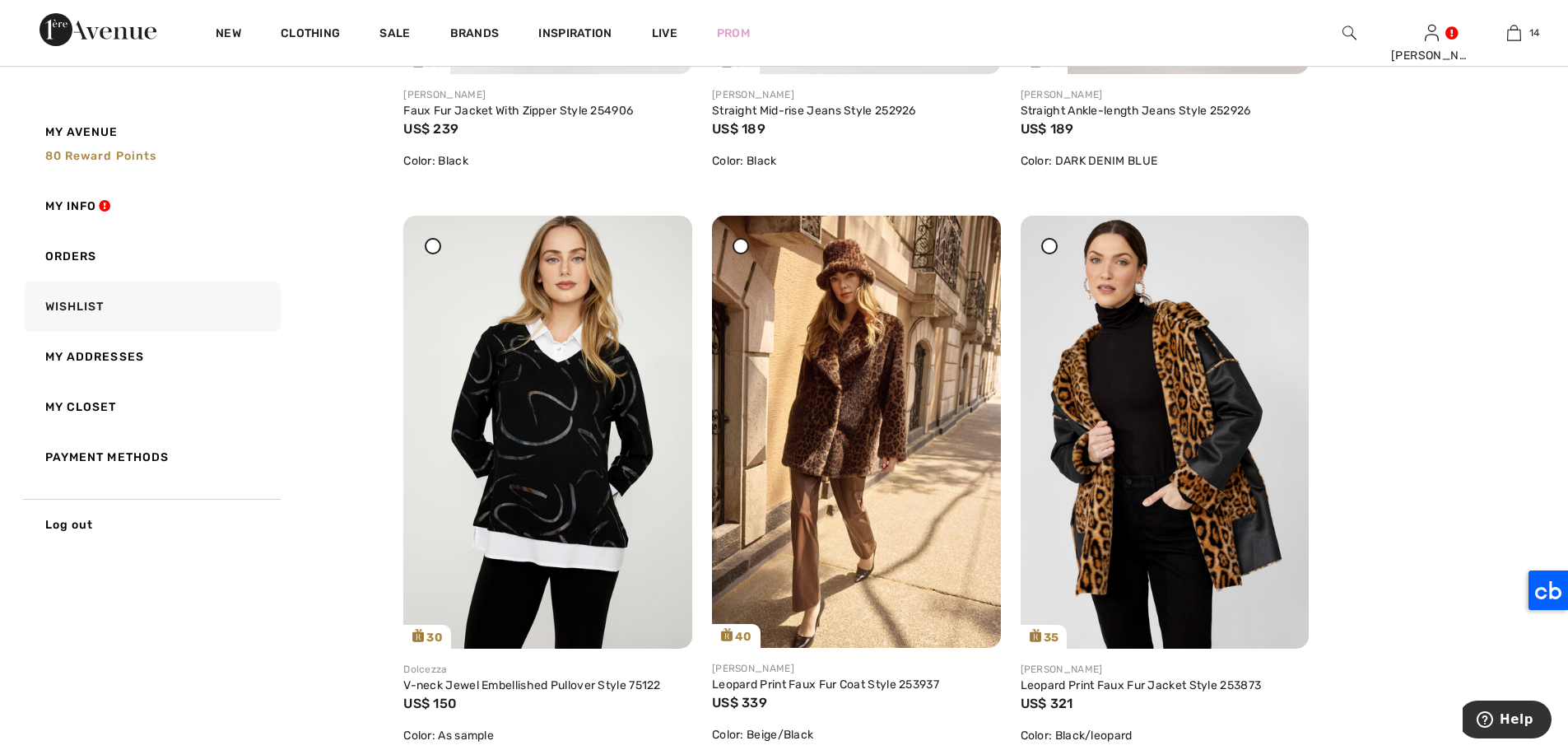
scroll to position [2968, 0]
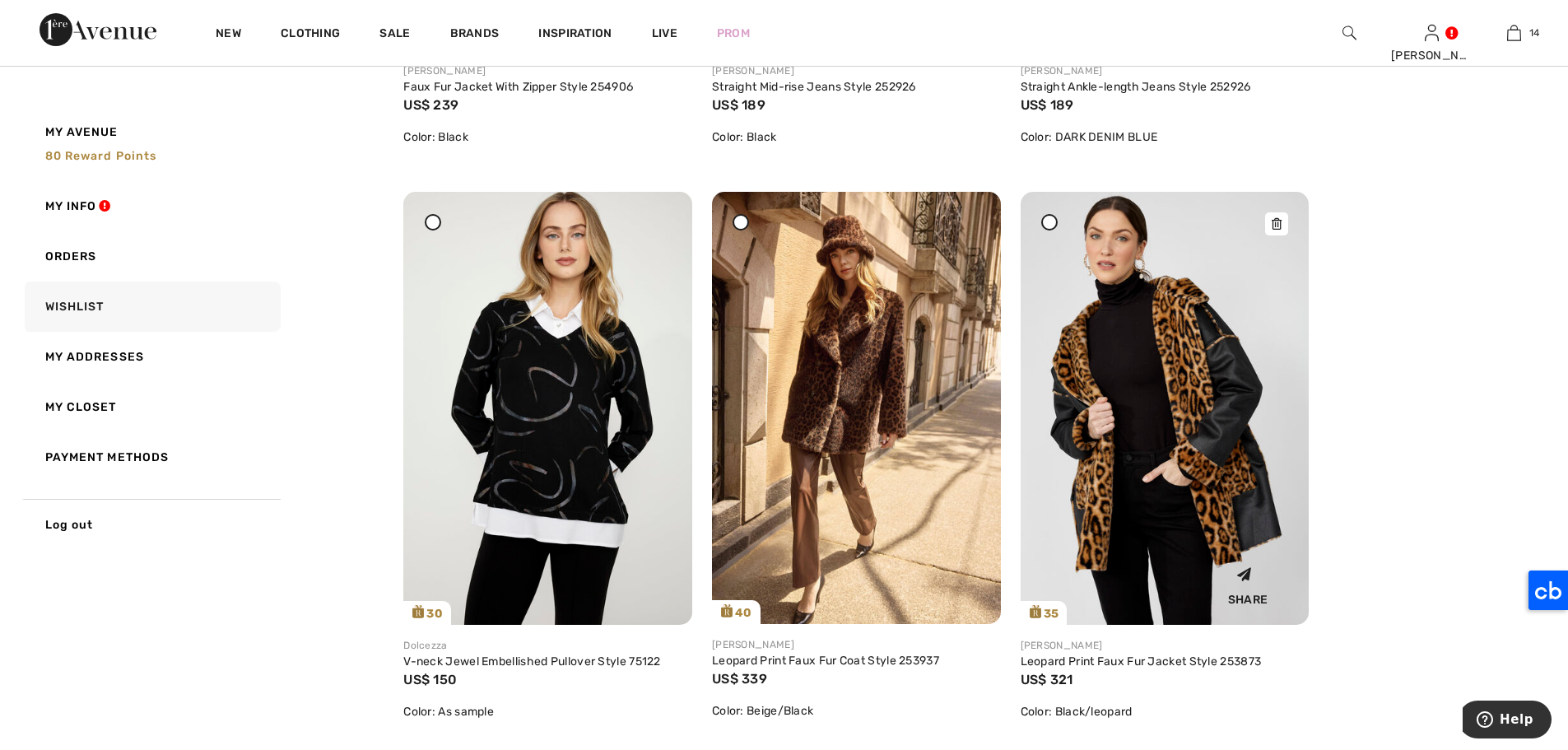
click at [1172, 376] on img at bounding box center [1164, 408] width 289 height 433
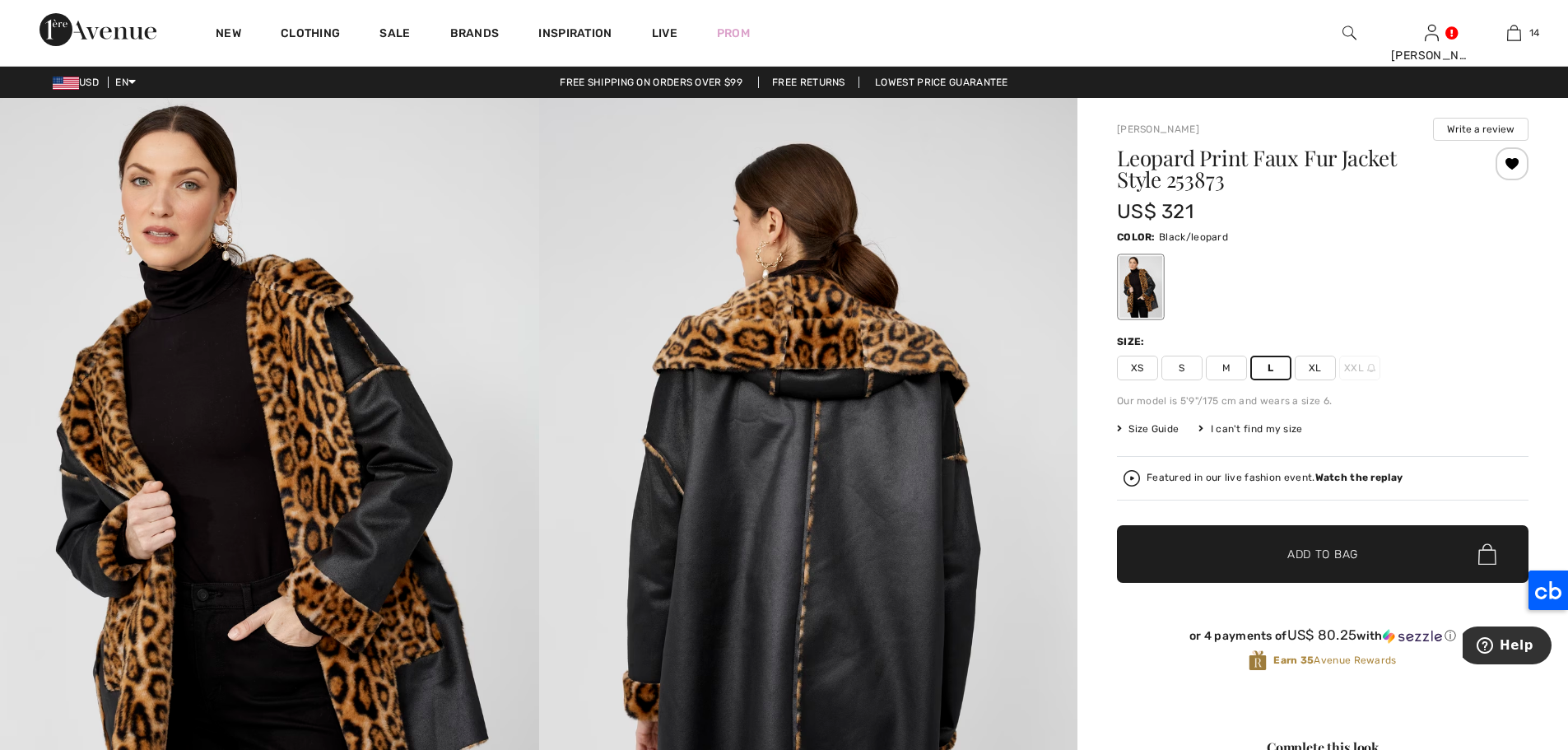
click at [1334, 560] on span "Add to Bag" at bounding box center [1322, 554] width 71 height 17
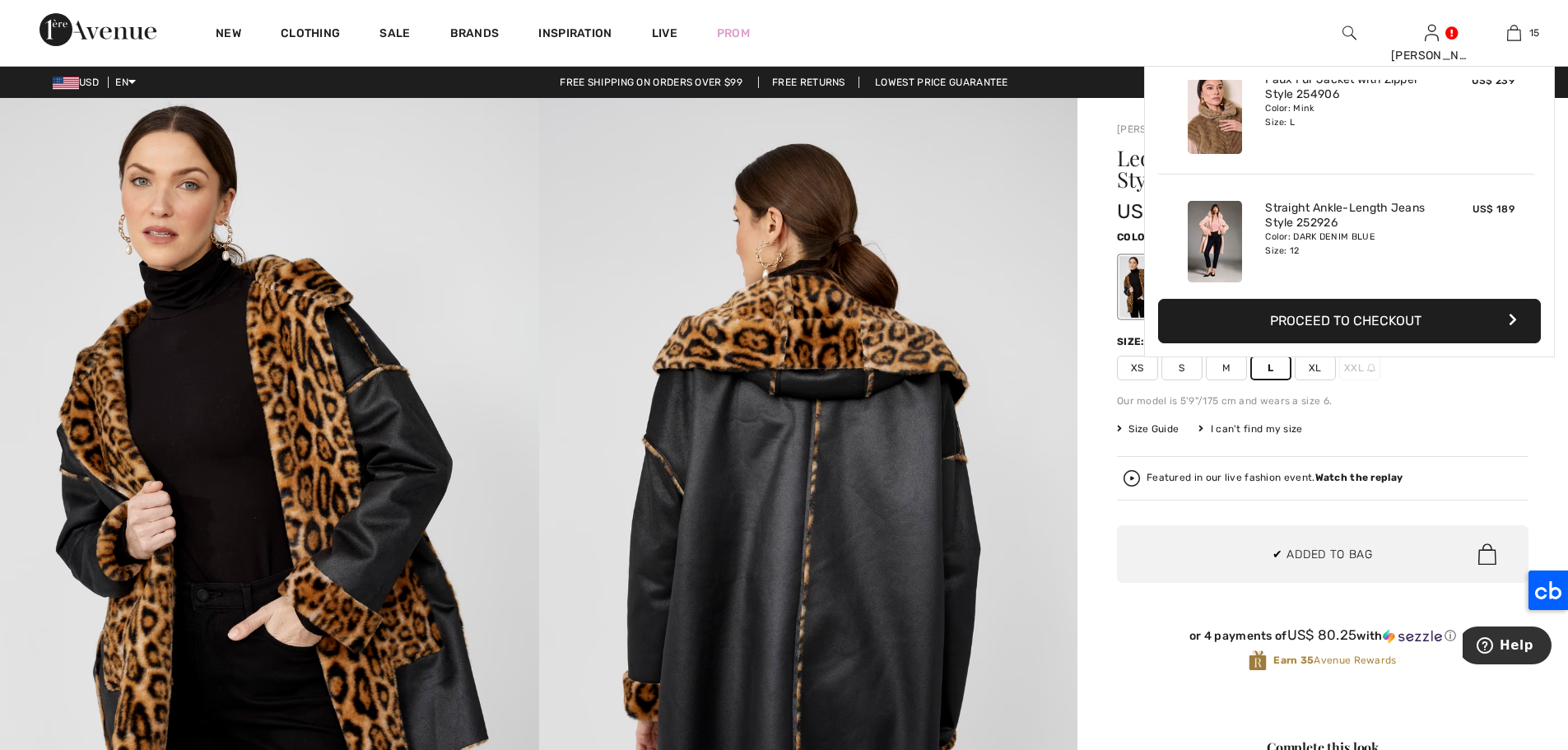
scroll to position [1721, 0]
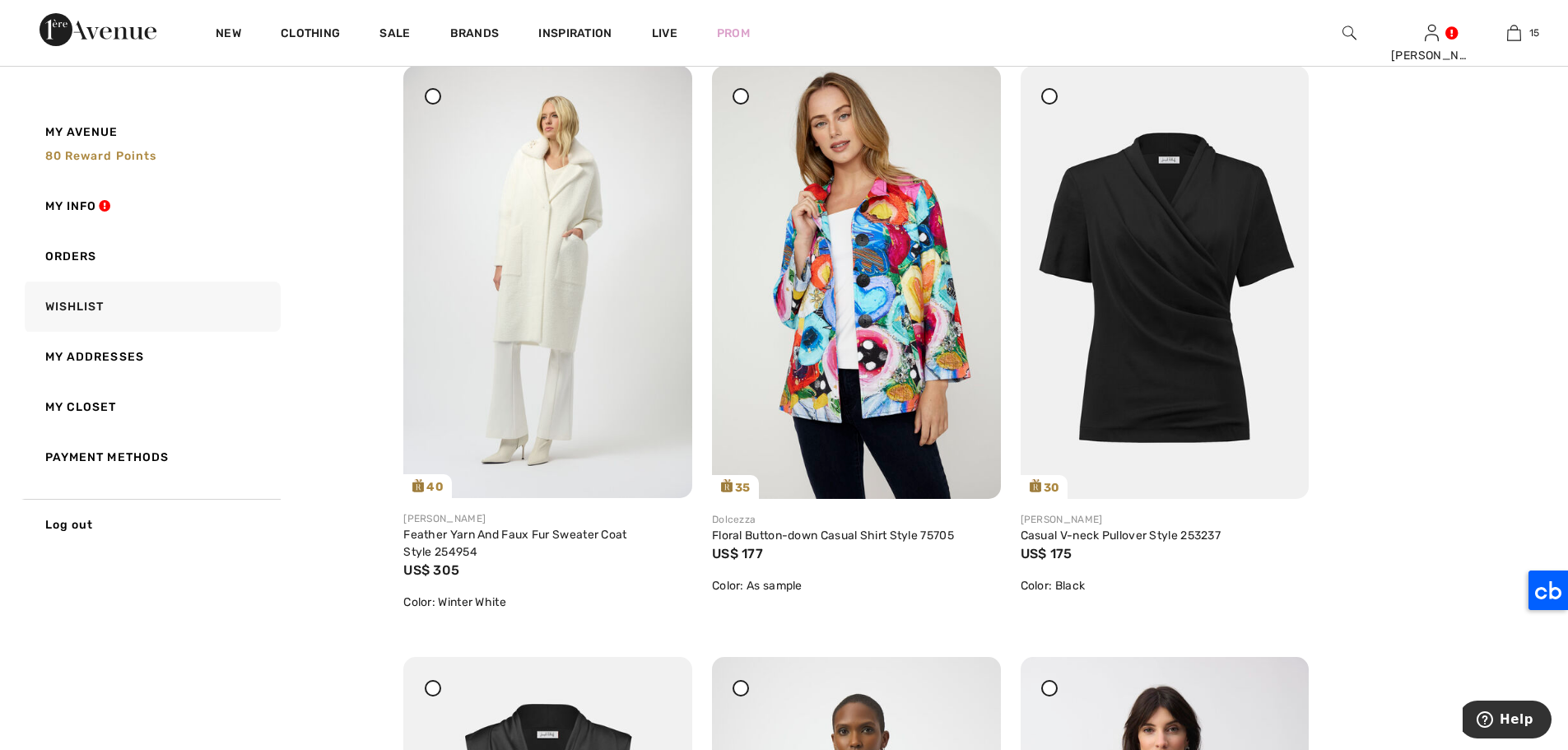
scroll to position [3681, 0]
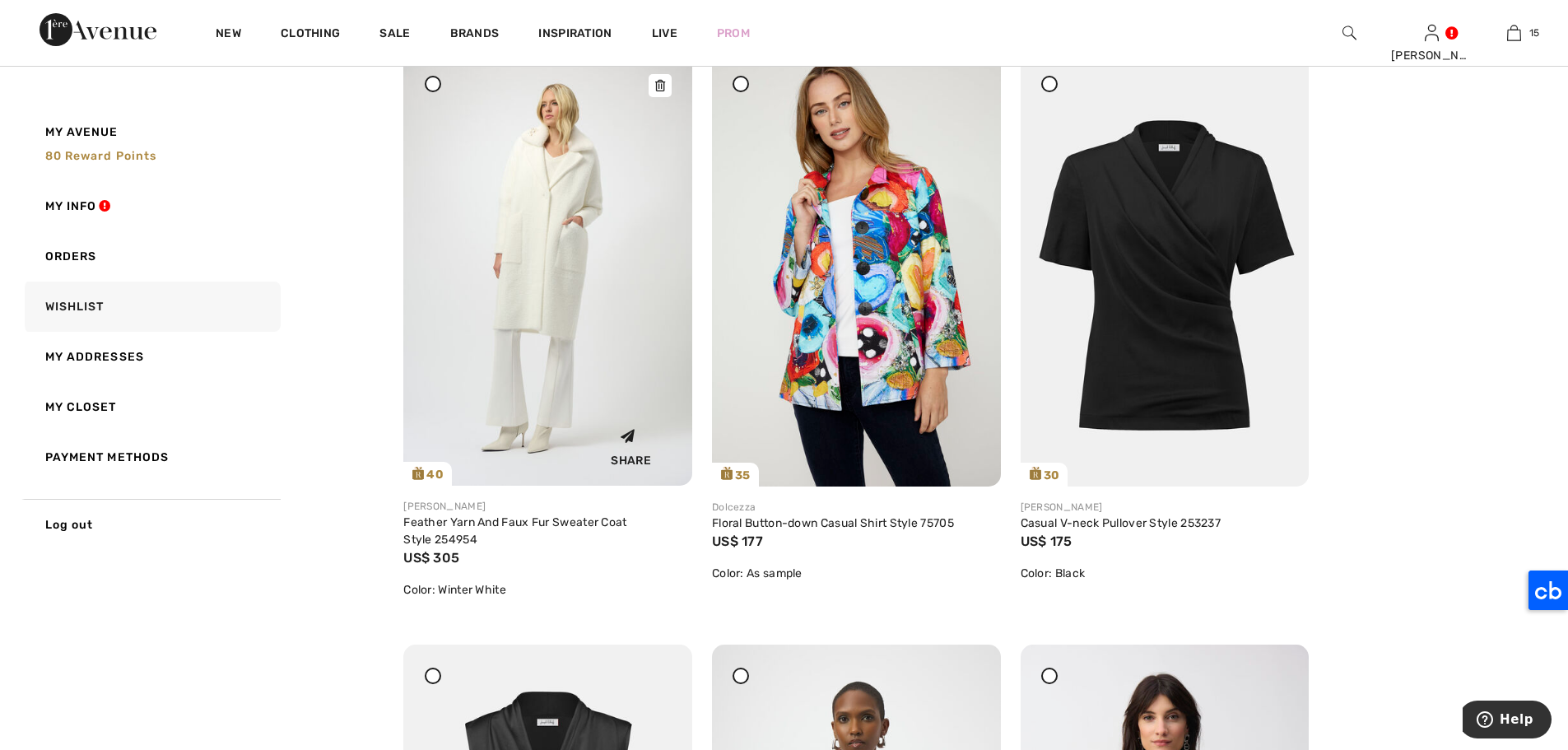
click at [503, 213] on img at bounding box center [547, 270] width 289 height 432
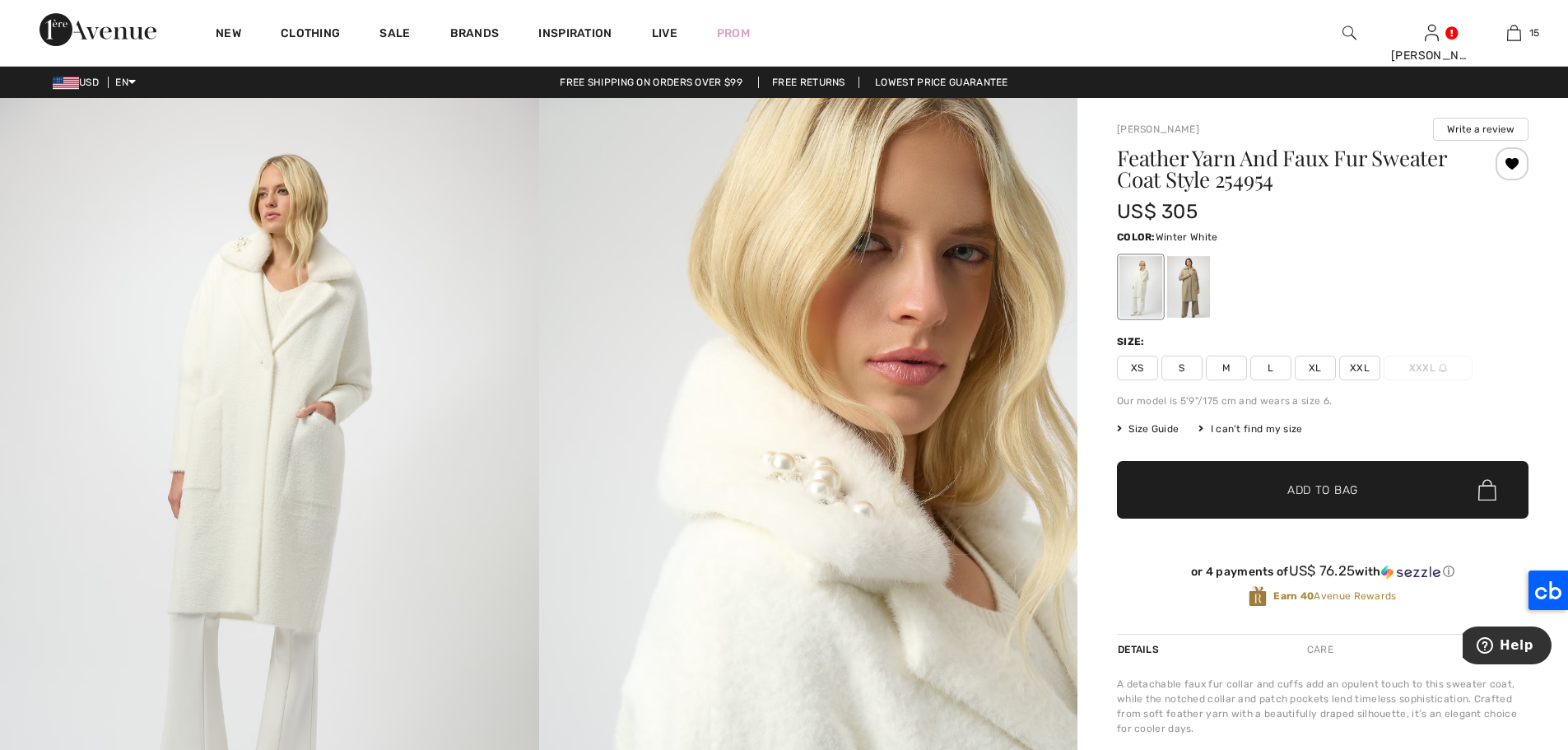
click at [1271, 363] on span "L" at bounding box center [1271, 368] width 41 height 25
click at [1346, 479] on span "✔ Added to Bag Add to Bag" at bounding box center [1322, 490] width 411 height 58
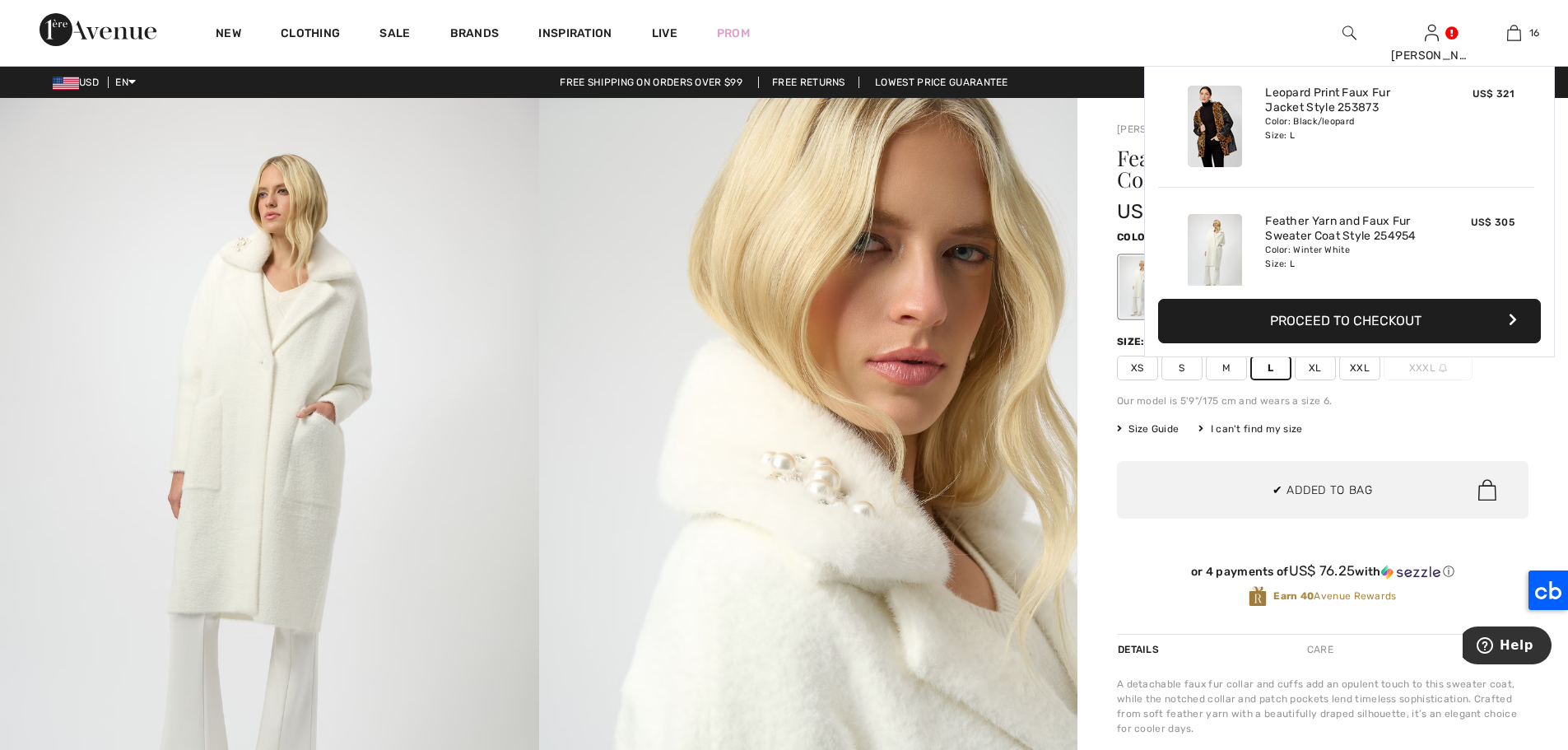
scroll to position [1849, 0]
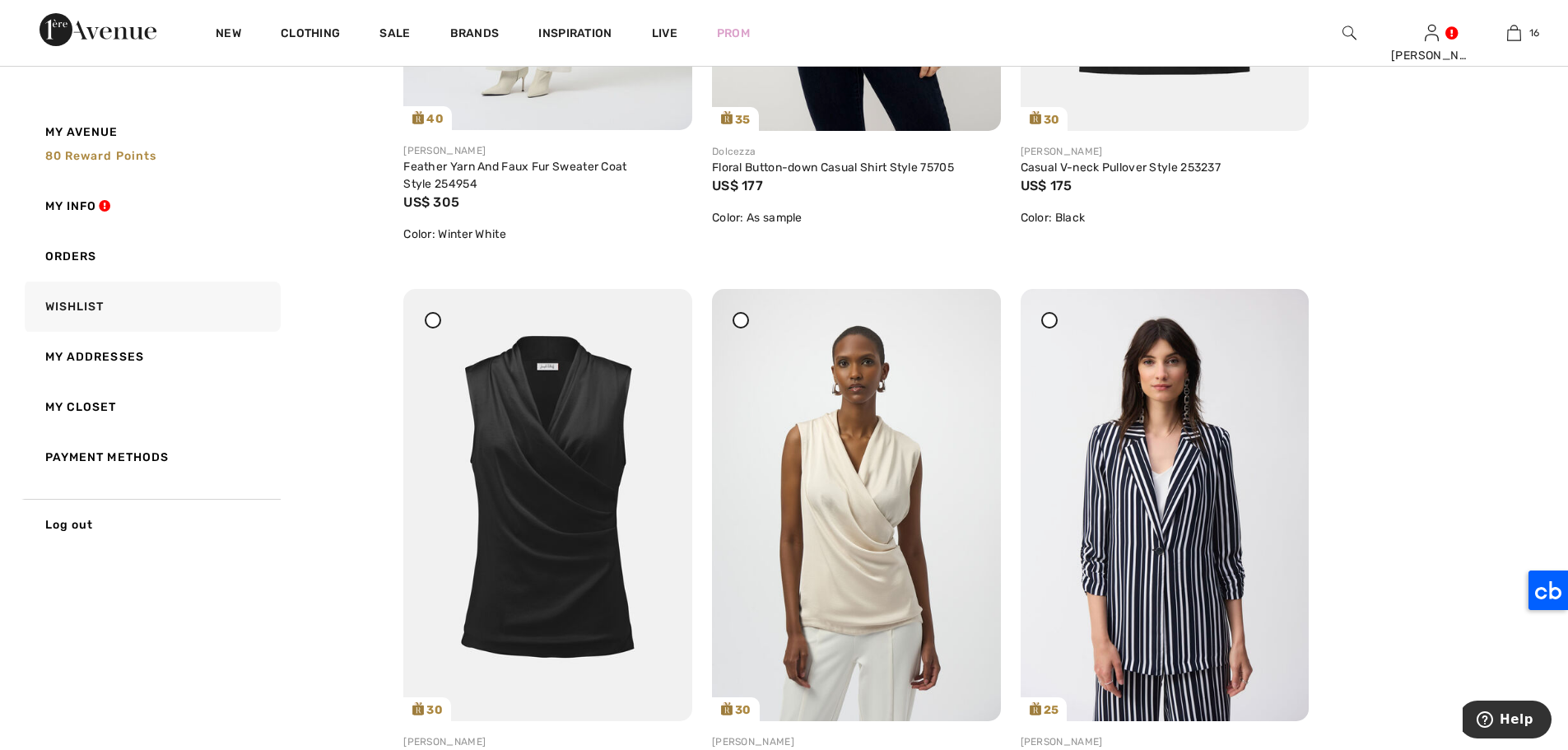
scroll to position [4109, 0]
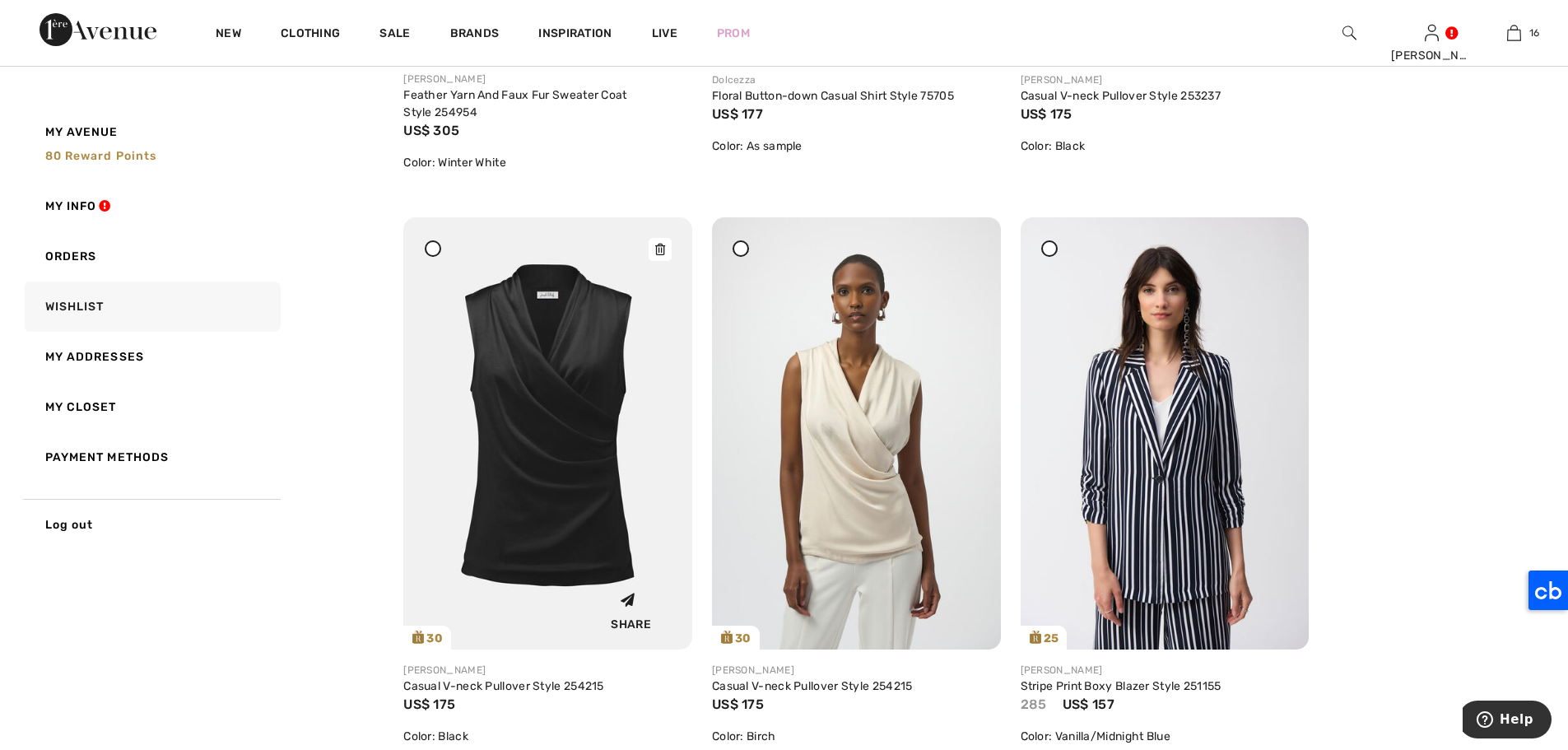
click at [519, 357] on img at bounding box center [547, 434] width 289 height 432
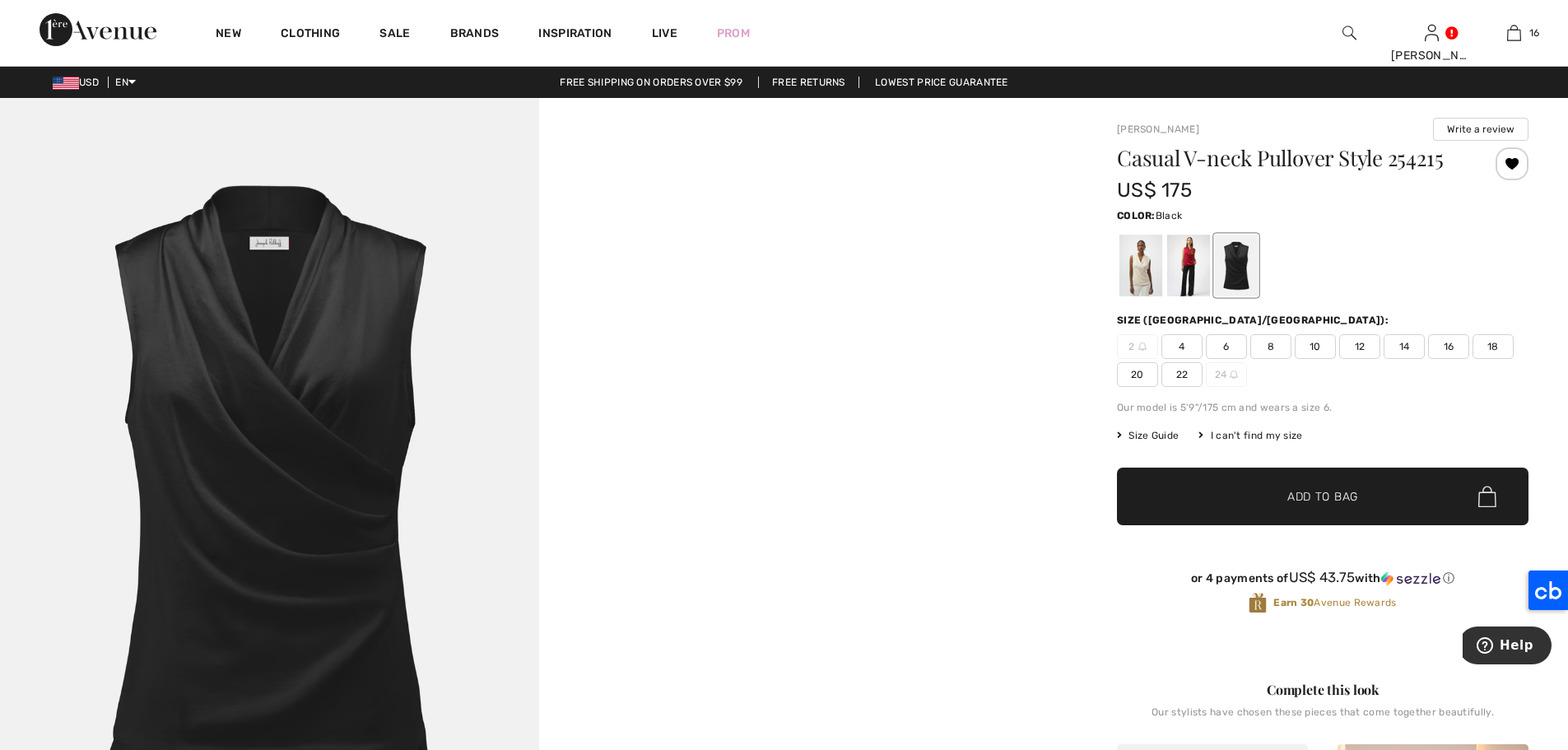
click at [1355, 337] on span "12" at bounding box center [1360, 346] width 41 height 25
click at [1402, 501] on span "✔ Added to Bag Add to Bag" at bounding box center [1322, 496] width 411 height 58
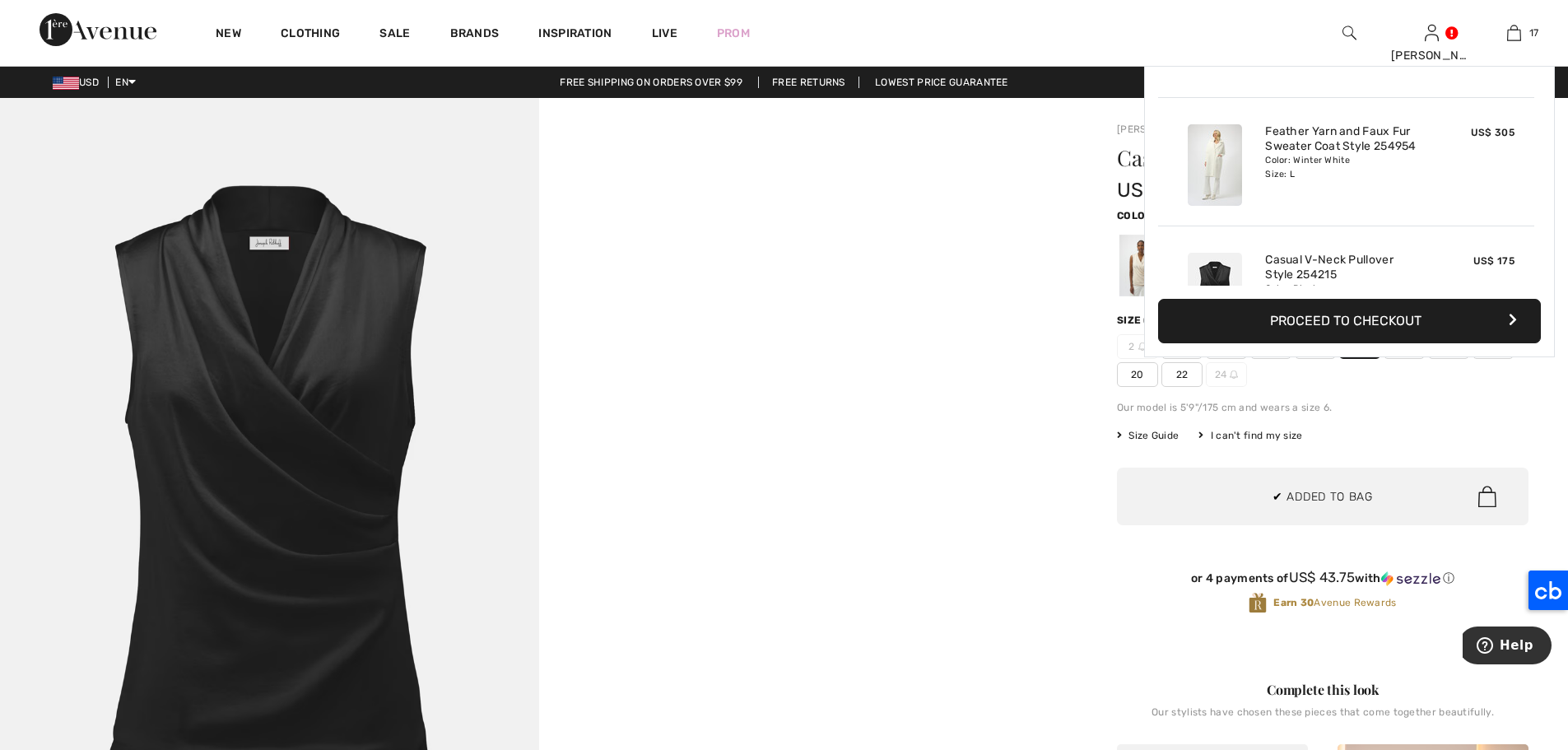
scroll to position [1978, 0]
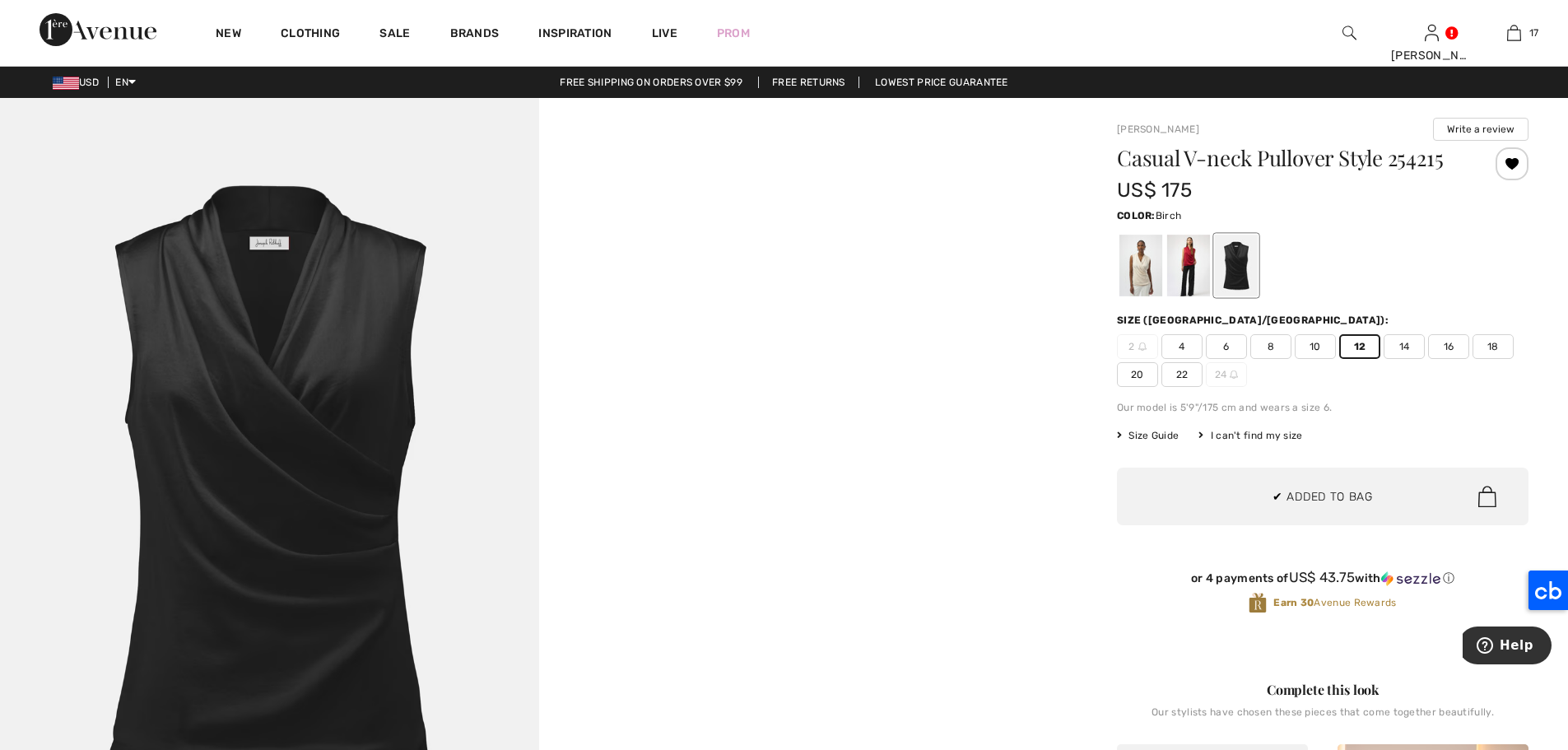
click at [1133, 264] on div at bounding box center [1140, 265] width 43 height 62
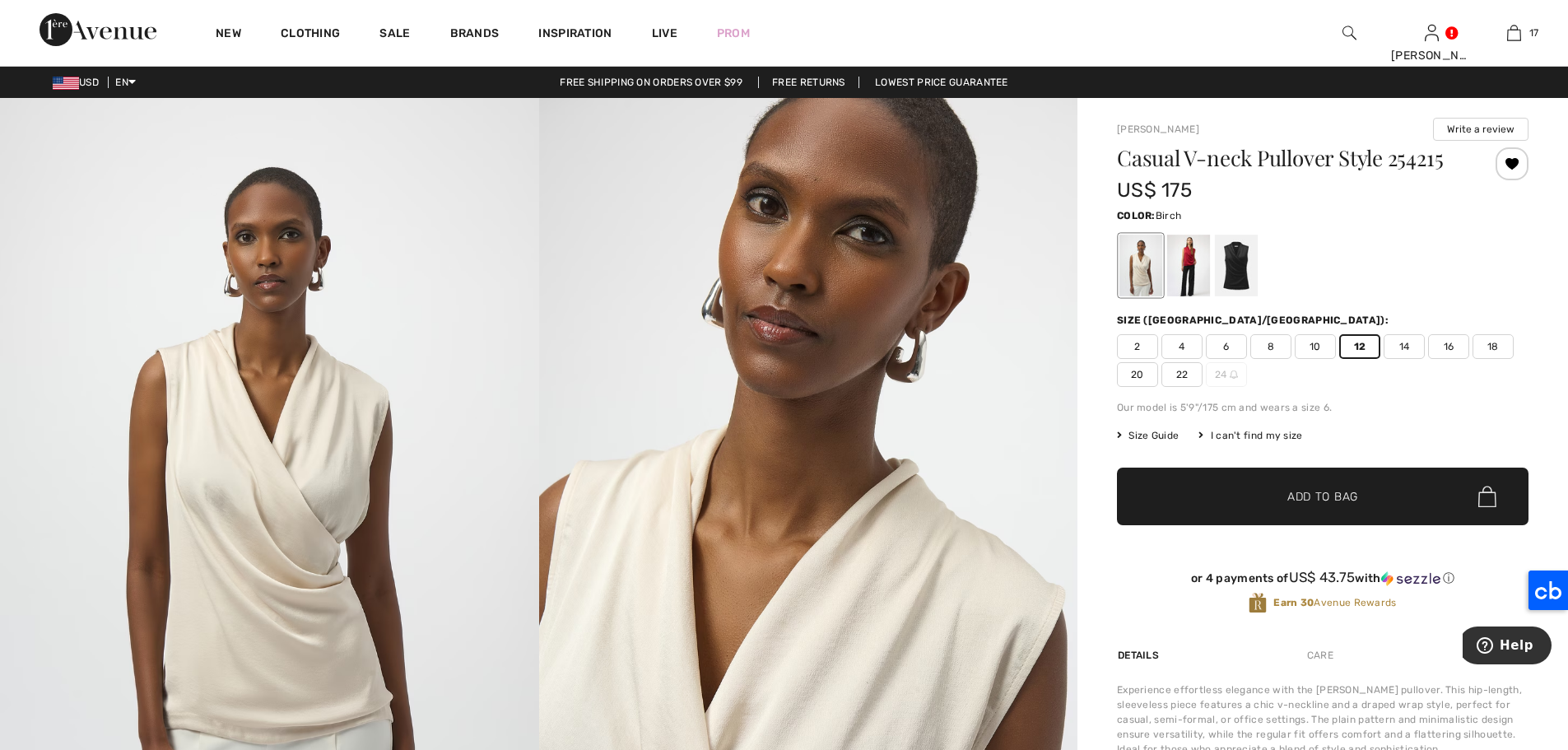
click at [1359, 491] on span "✔ Added to Bag Add to Bag" at bounding box center [1322, 496] width 411 height 58
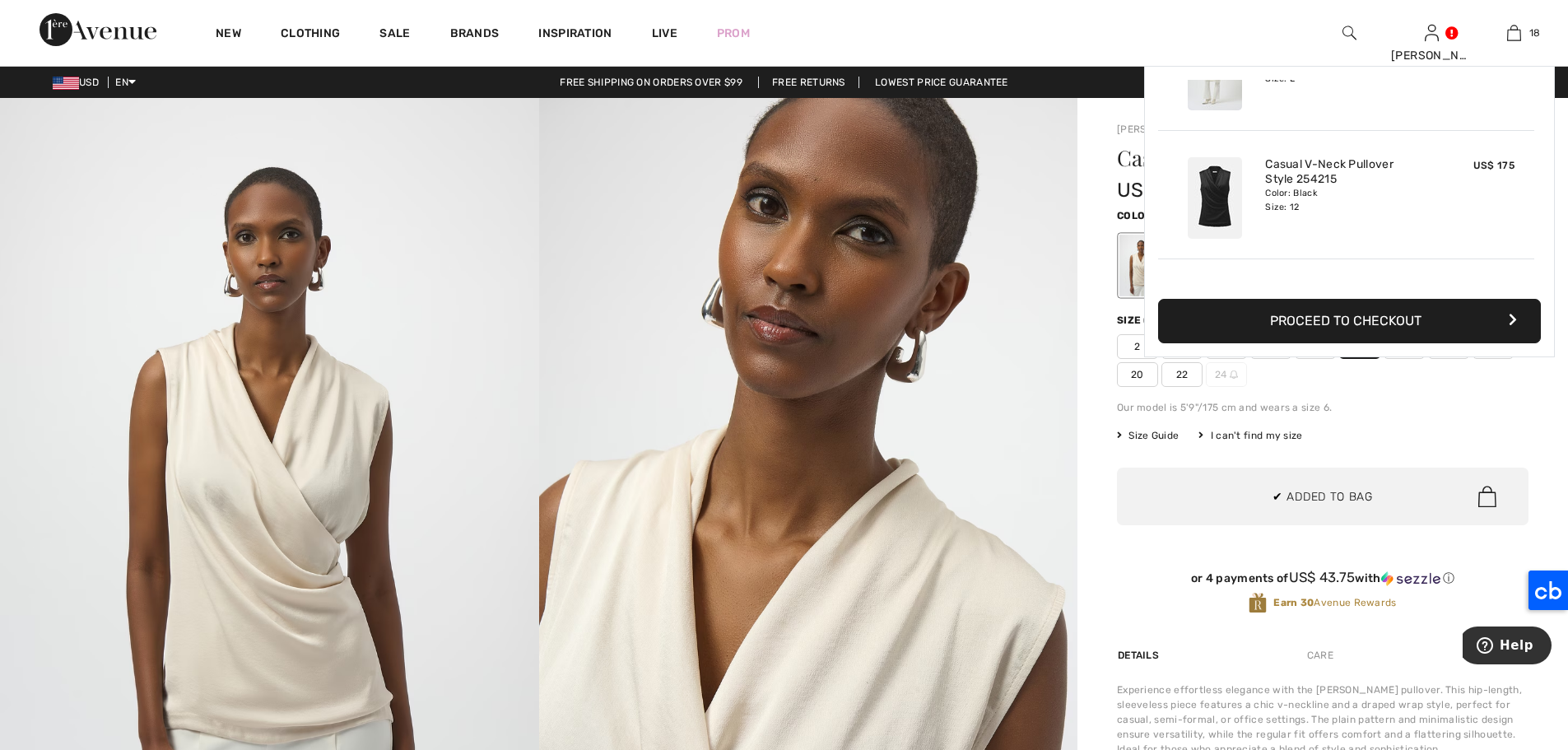
scroll to position [2107, 0]
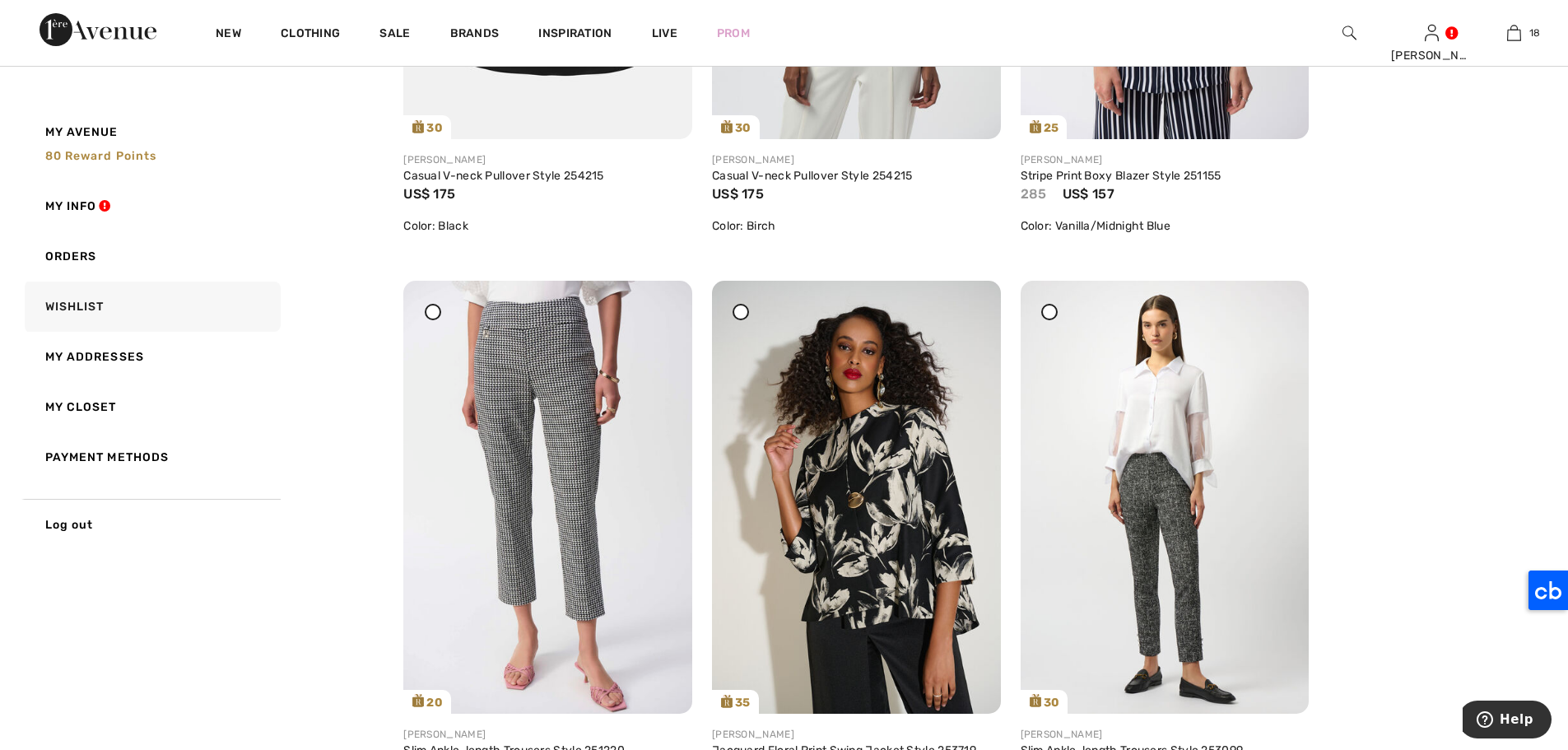
scroll to position [4690, 0]
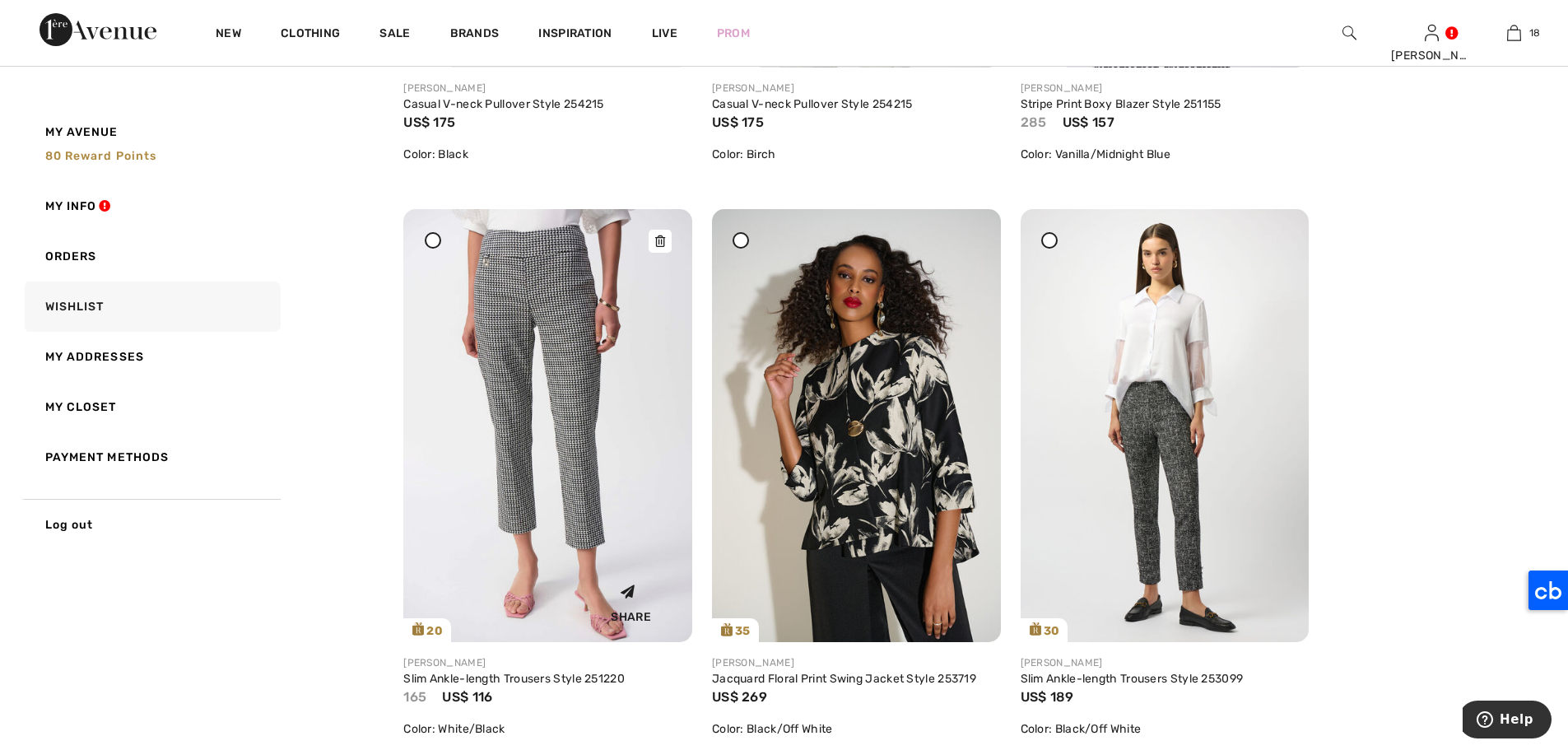
click at [534, 266] on img at bounding box center [547, 425] width 289 height 432
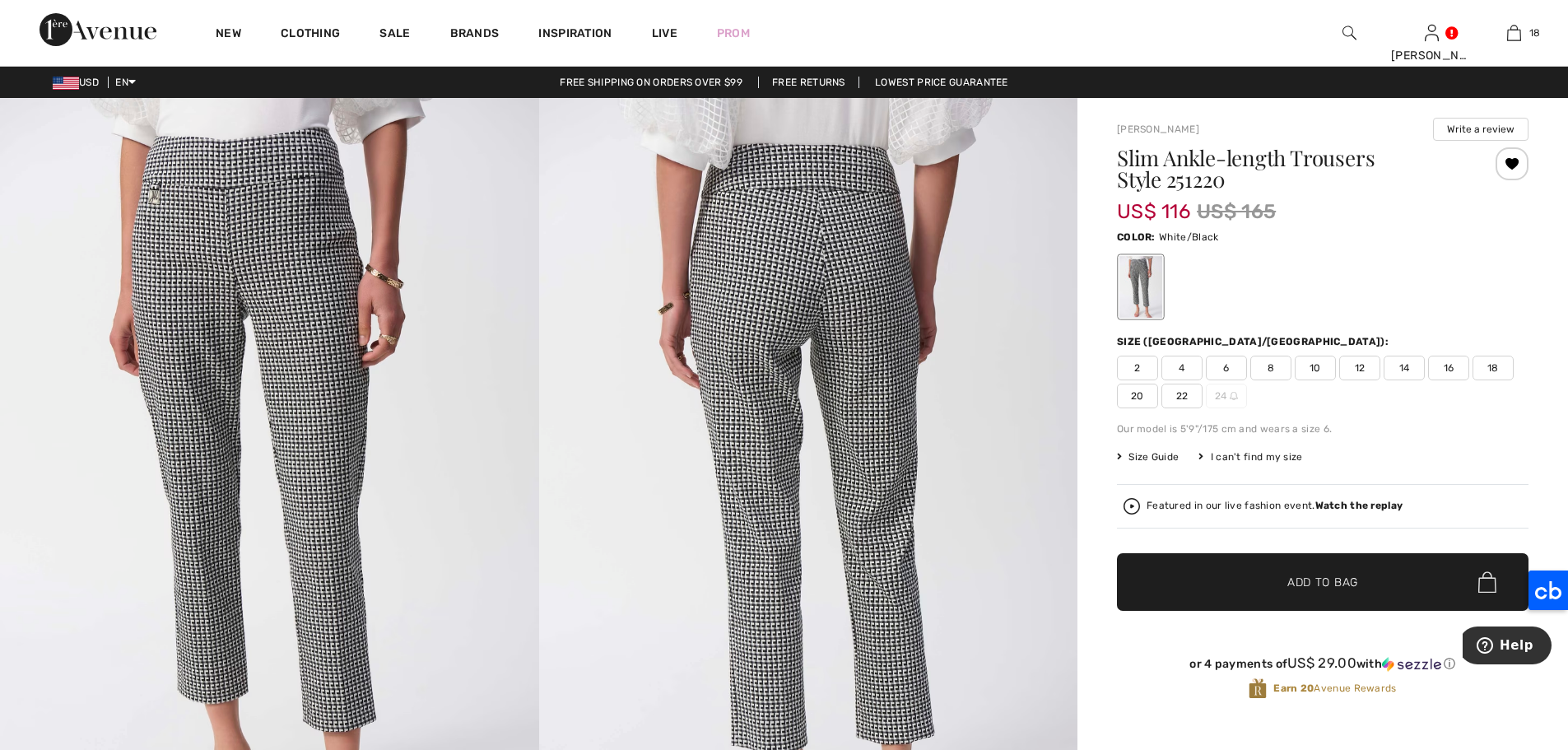
click at [1350, 360] on span "12" at bounding box center [1360, 368] width 41 height 25
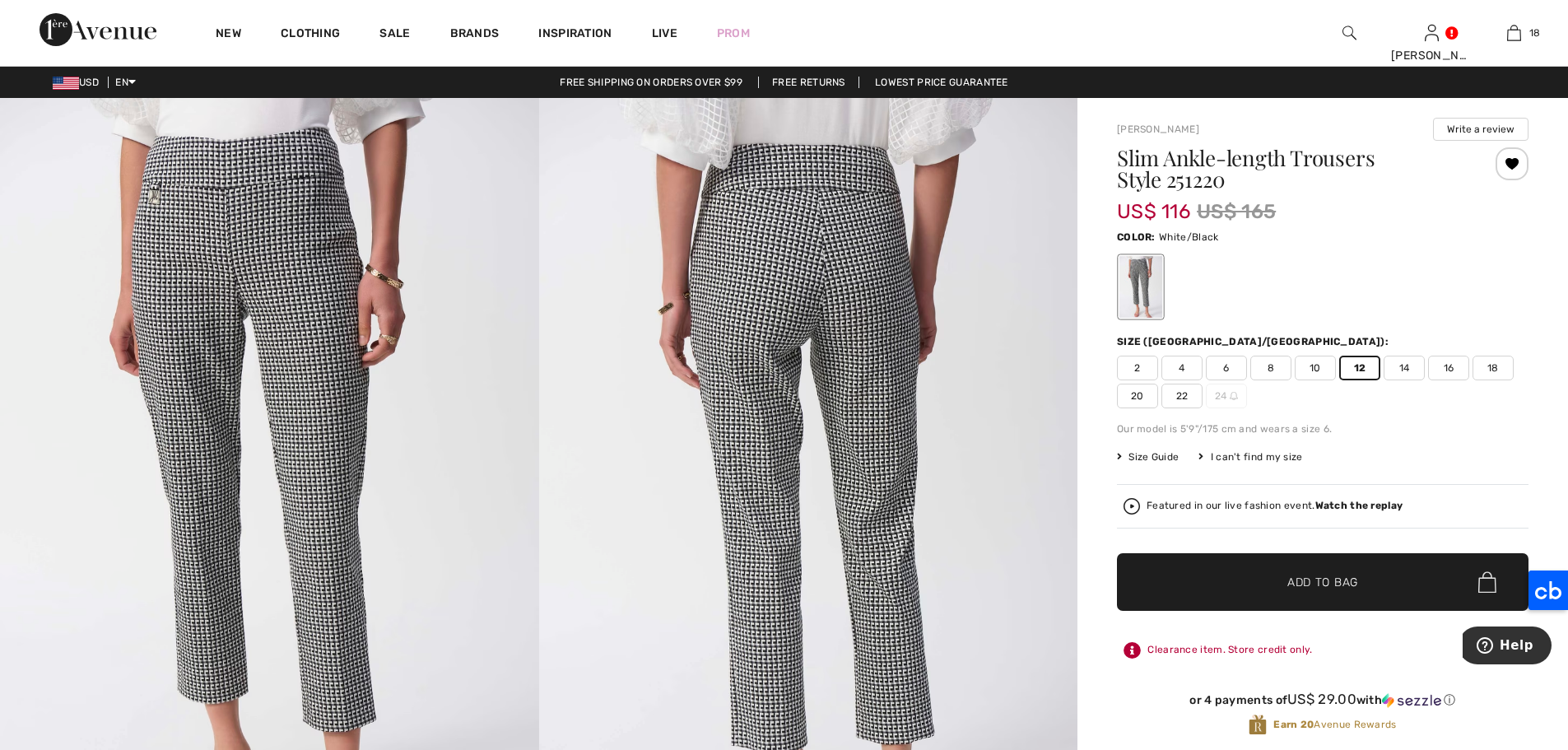
click at [1382, 569] on span "✔ Added to Bag Add to Bag" at bounding box center [1322, 582] width 411 height 58
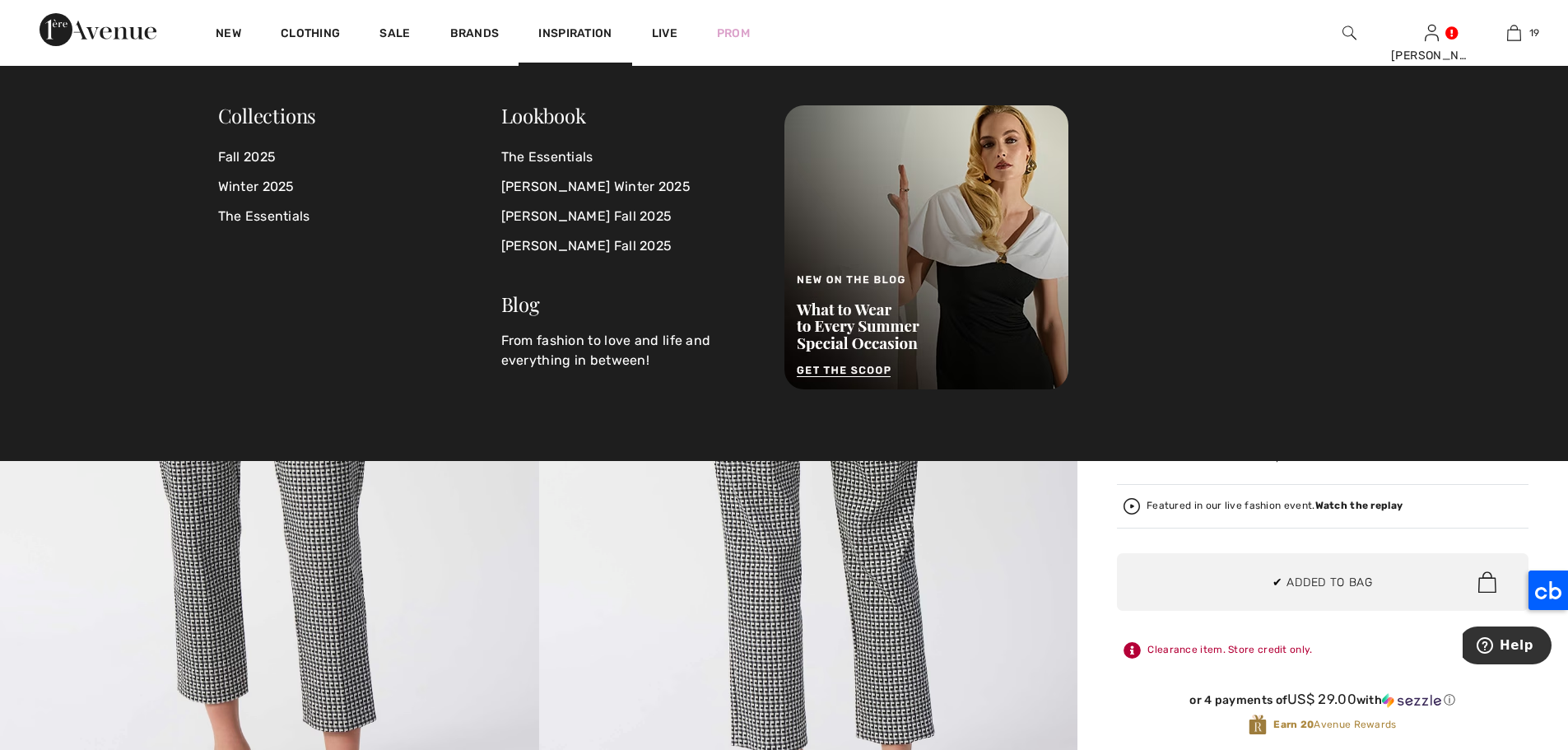
scroll to position [2235, 0]
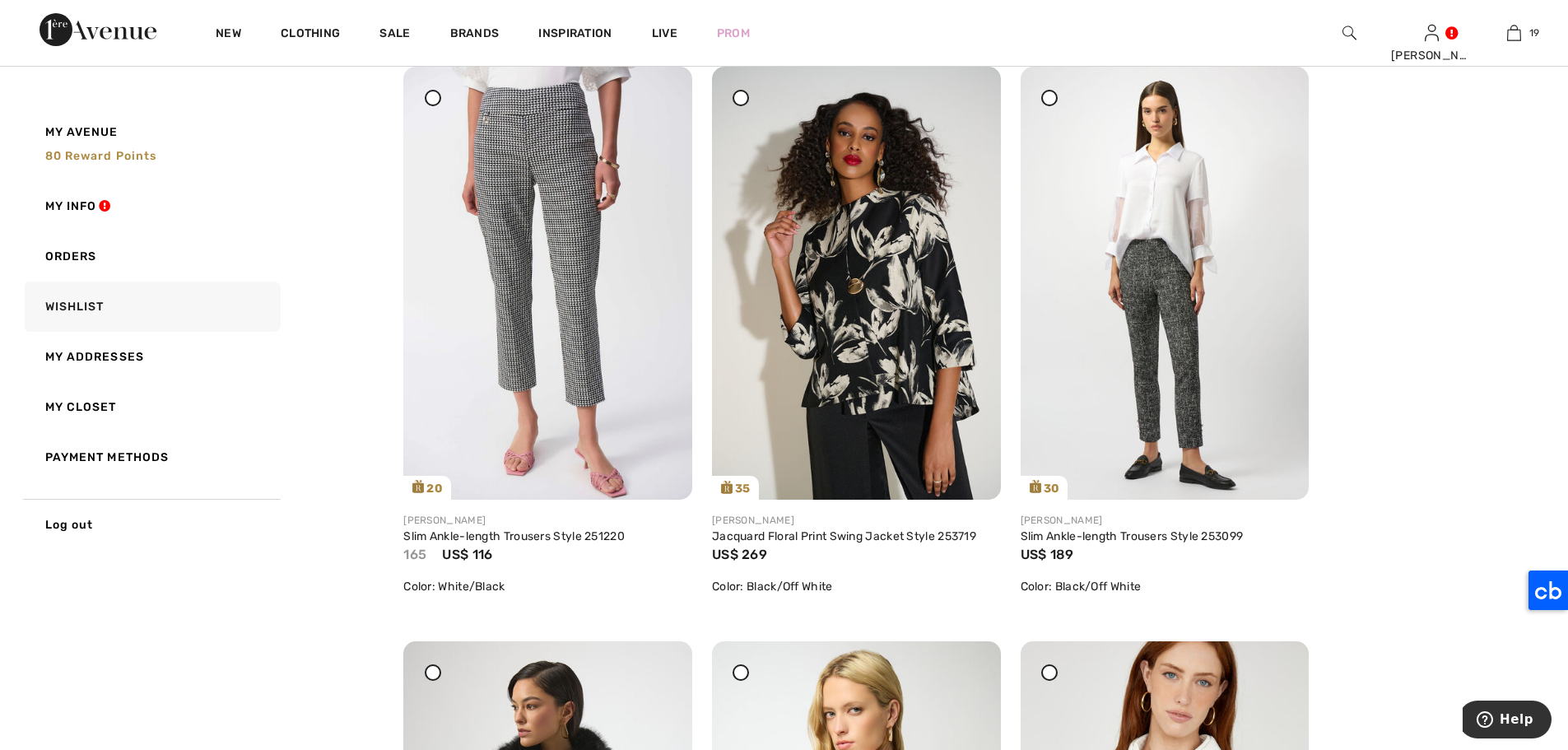
scroll to position [4903, 0]
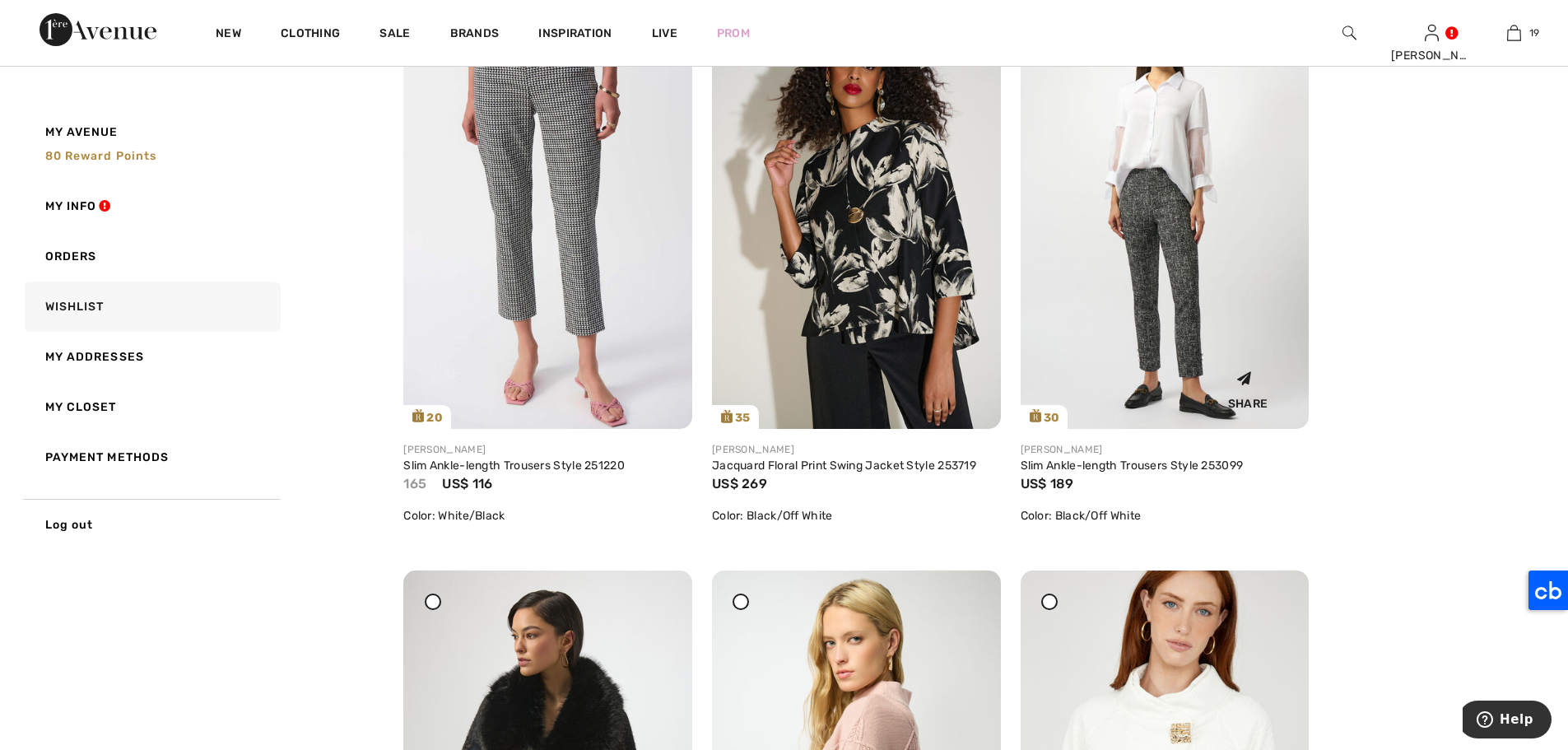
click at [1133, 157] on img at bounding box center [1164, 212] width 289 height 432
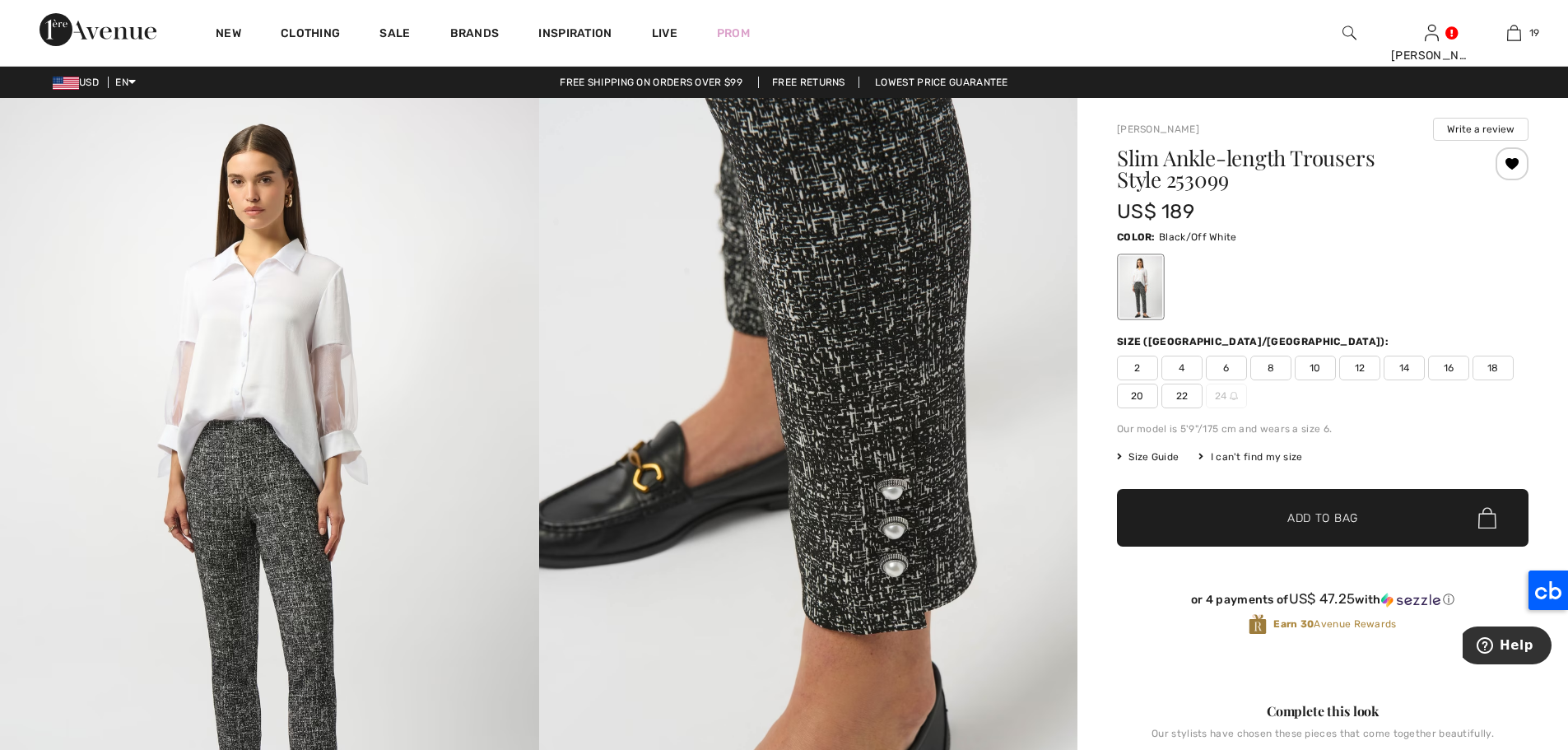
click at [1364, 367] on span "12" at bounding box center [1360, 368] width 41 height 25
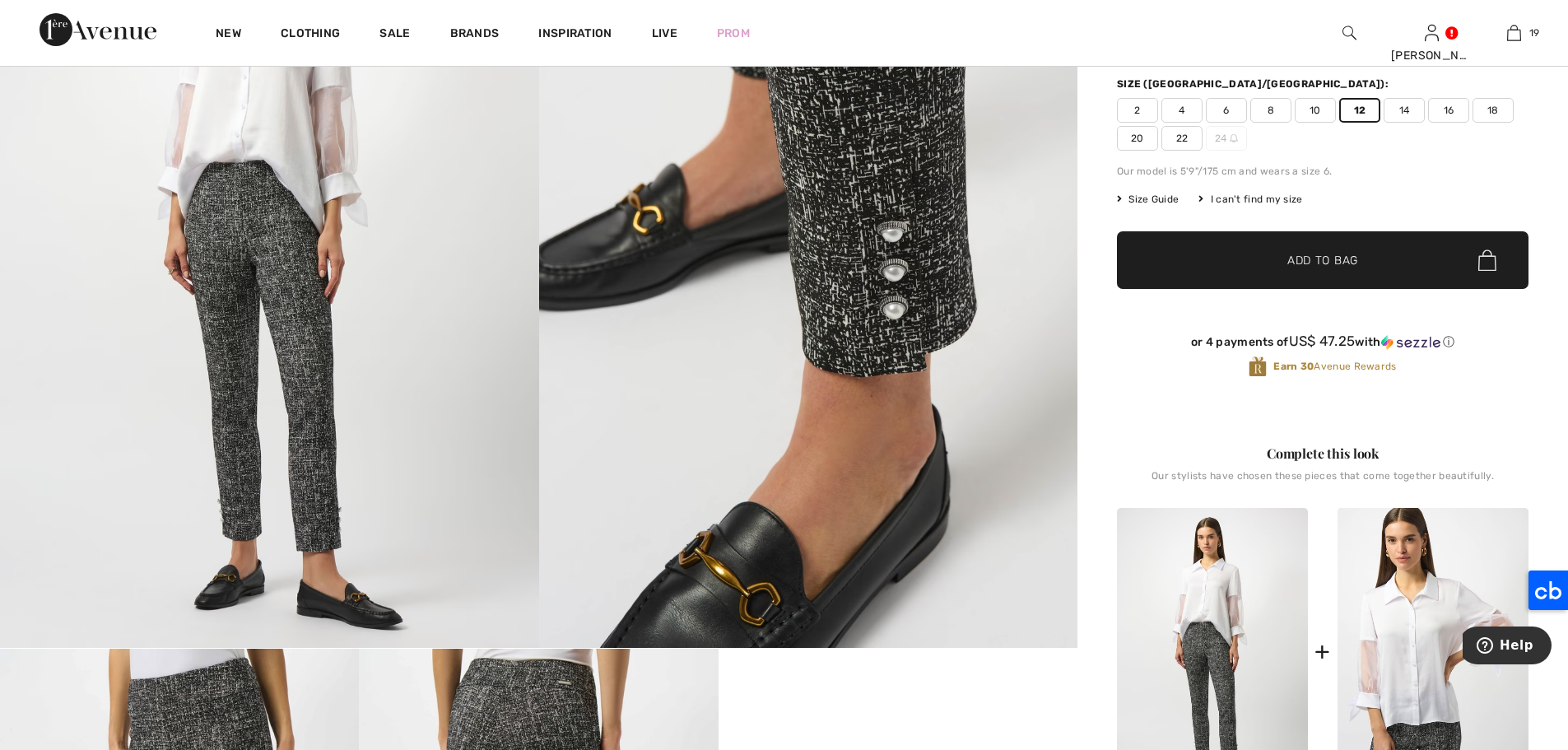
scroll to position [273, 0]
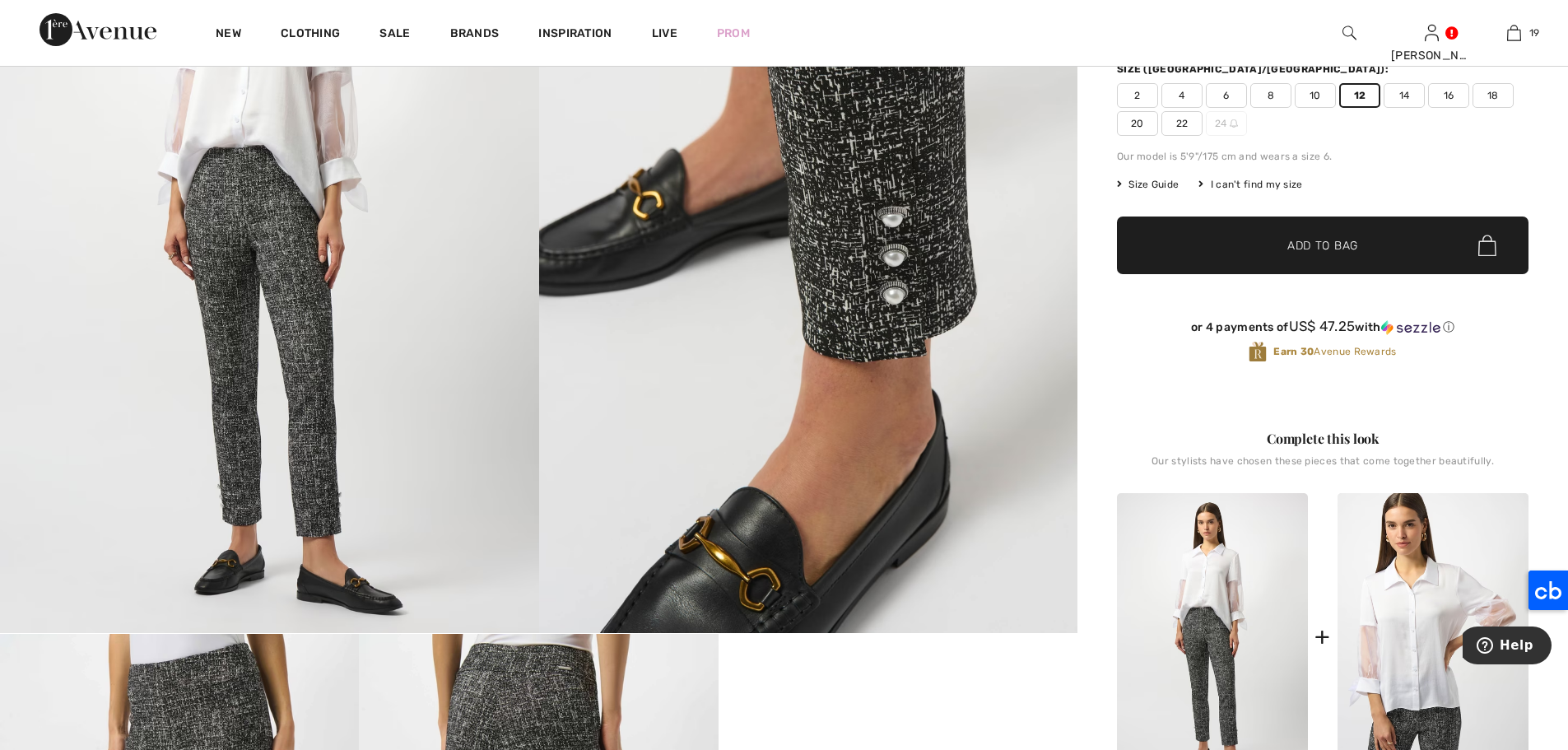
click at [1335, 254] on span "Add to Bag" at bounding box center [1322, 246] width 71 height 17
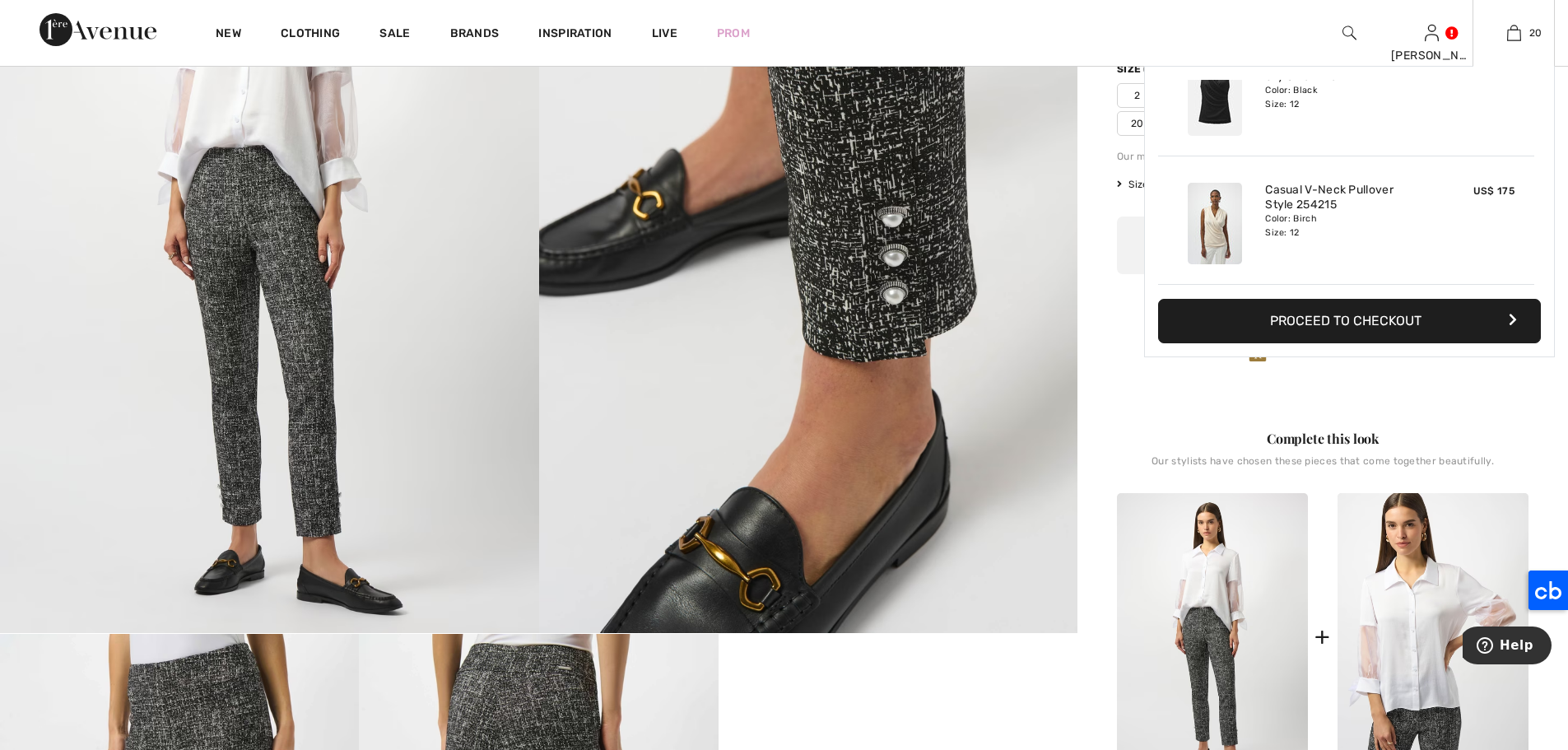
scroll to position [2363, 0]
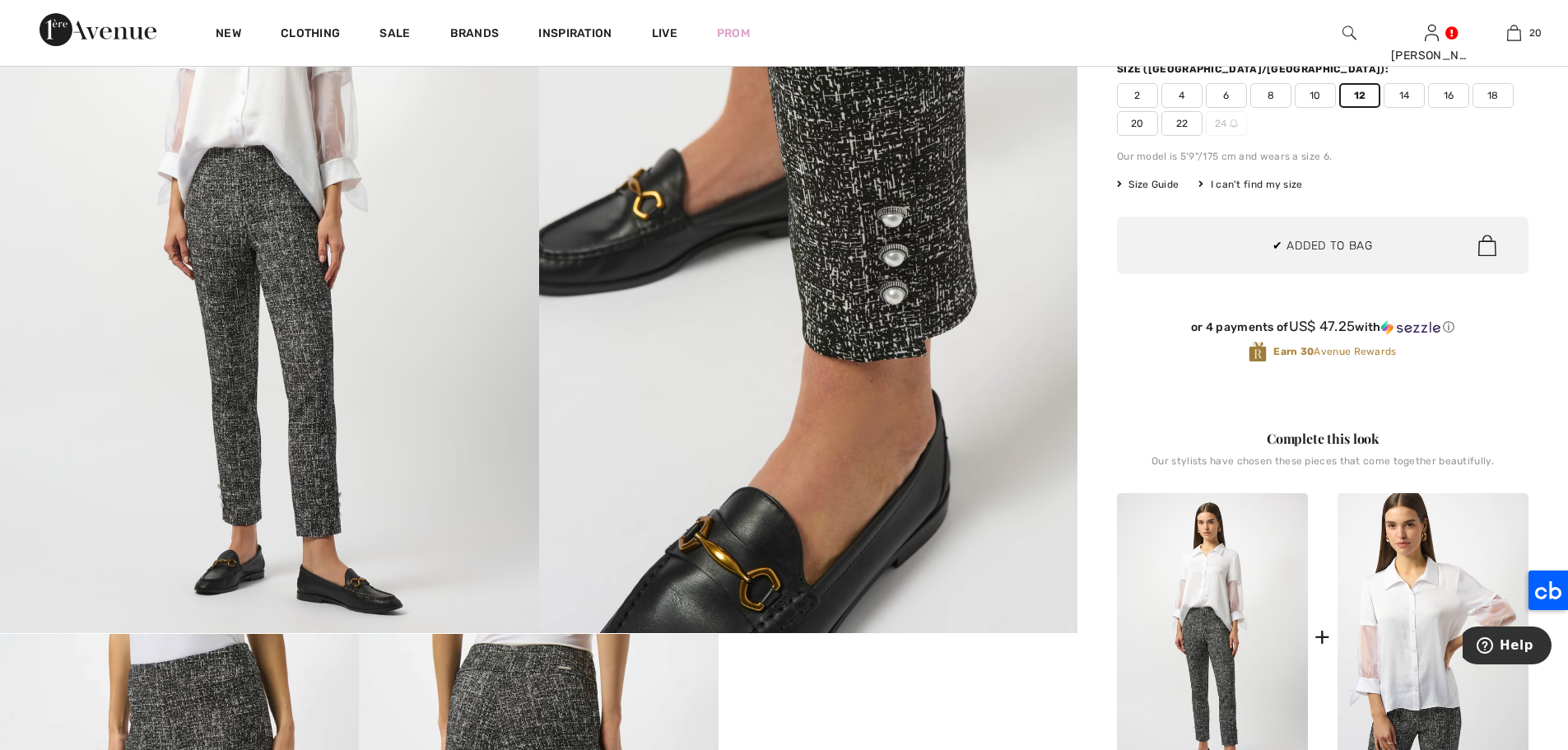
click at [1461, 410] on div "Complete this look Our stylists have chosen these pieces that come together bea…" at bounding box center [1322, 632] width 411 height 487
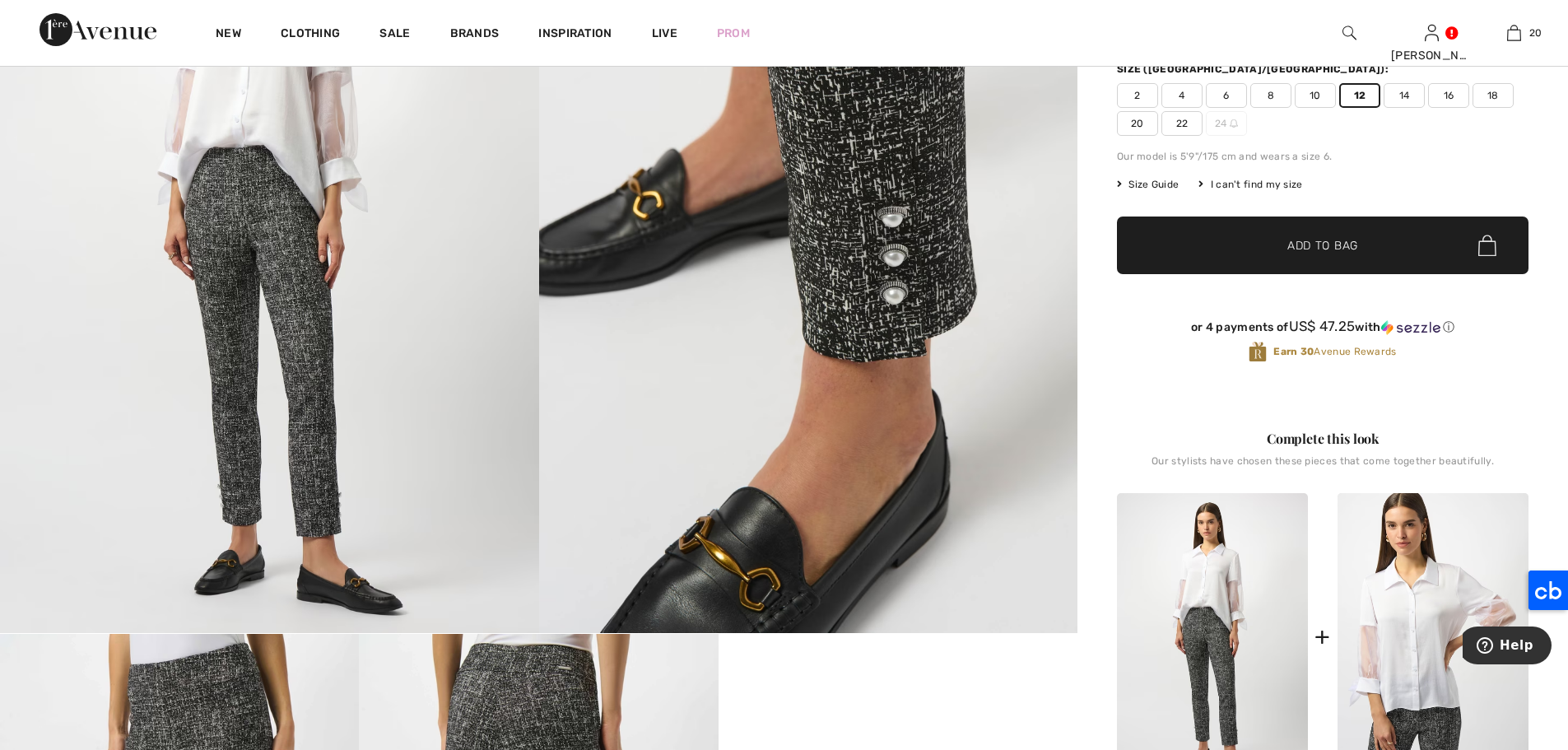
click at [1402, 243] on span "✔ Added to Bag Add to Bag" at bounding box center [1322, 246] width 411 height 58
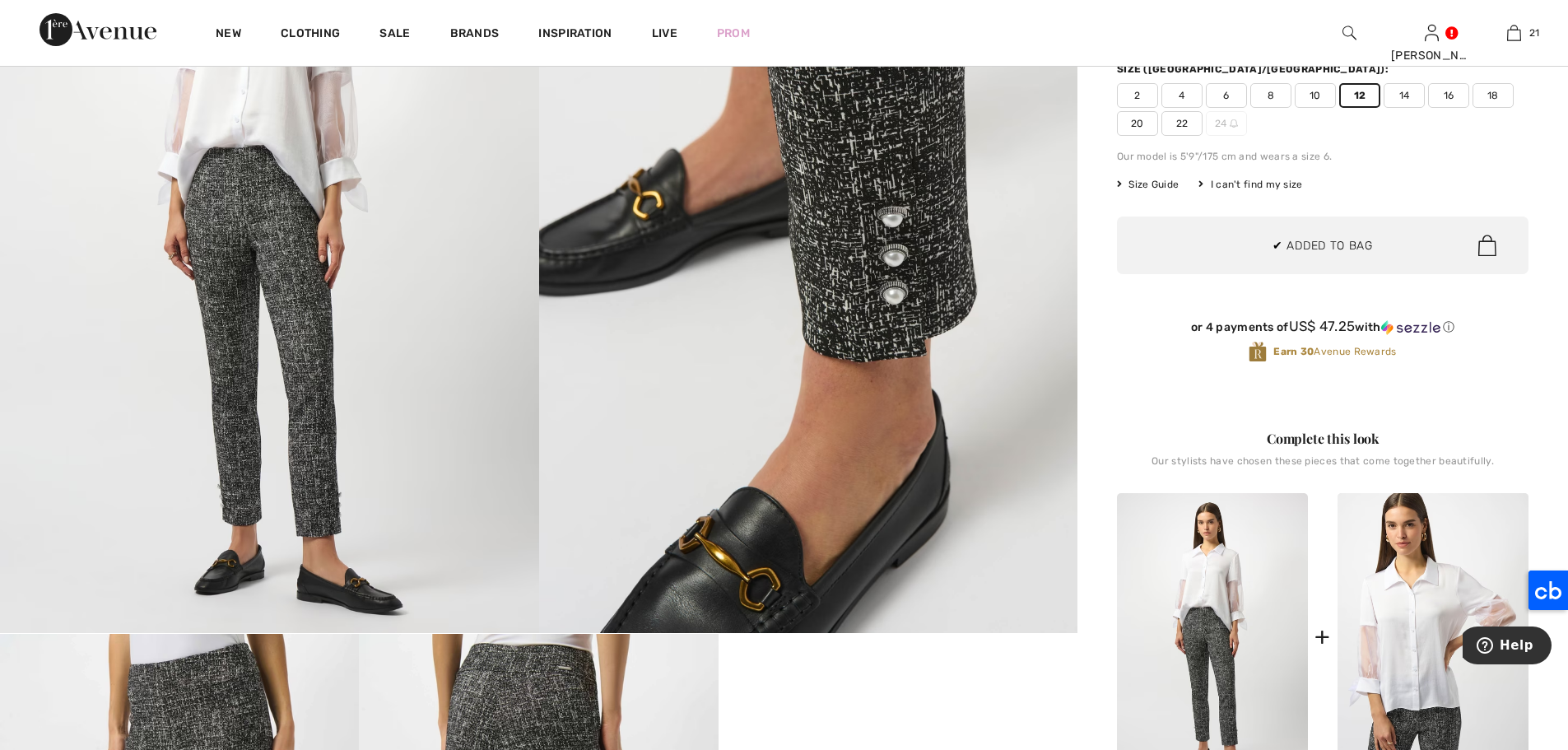
scroll to position [2491, 0]
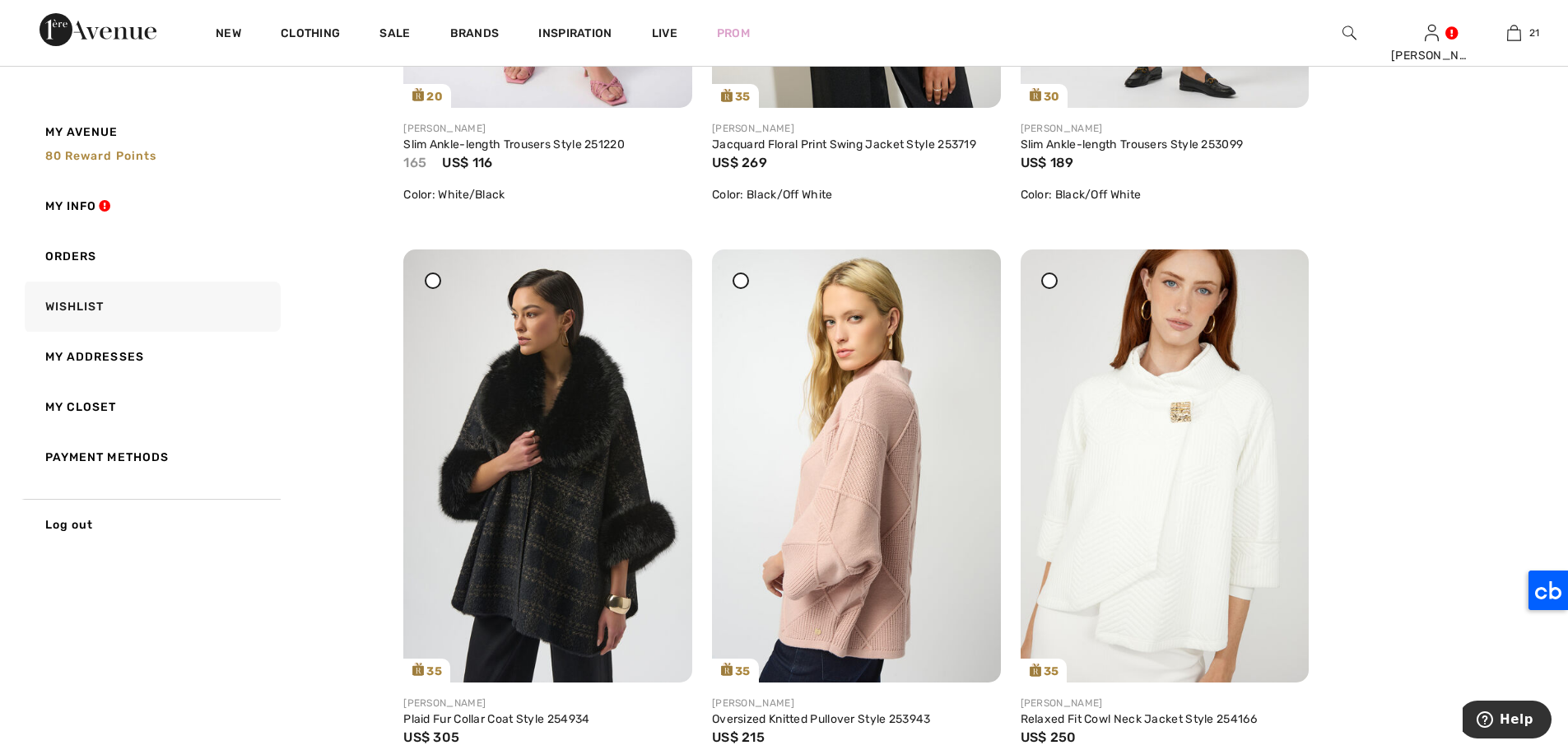
scroll to position [5521, 0]
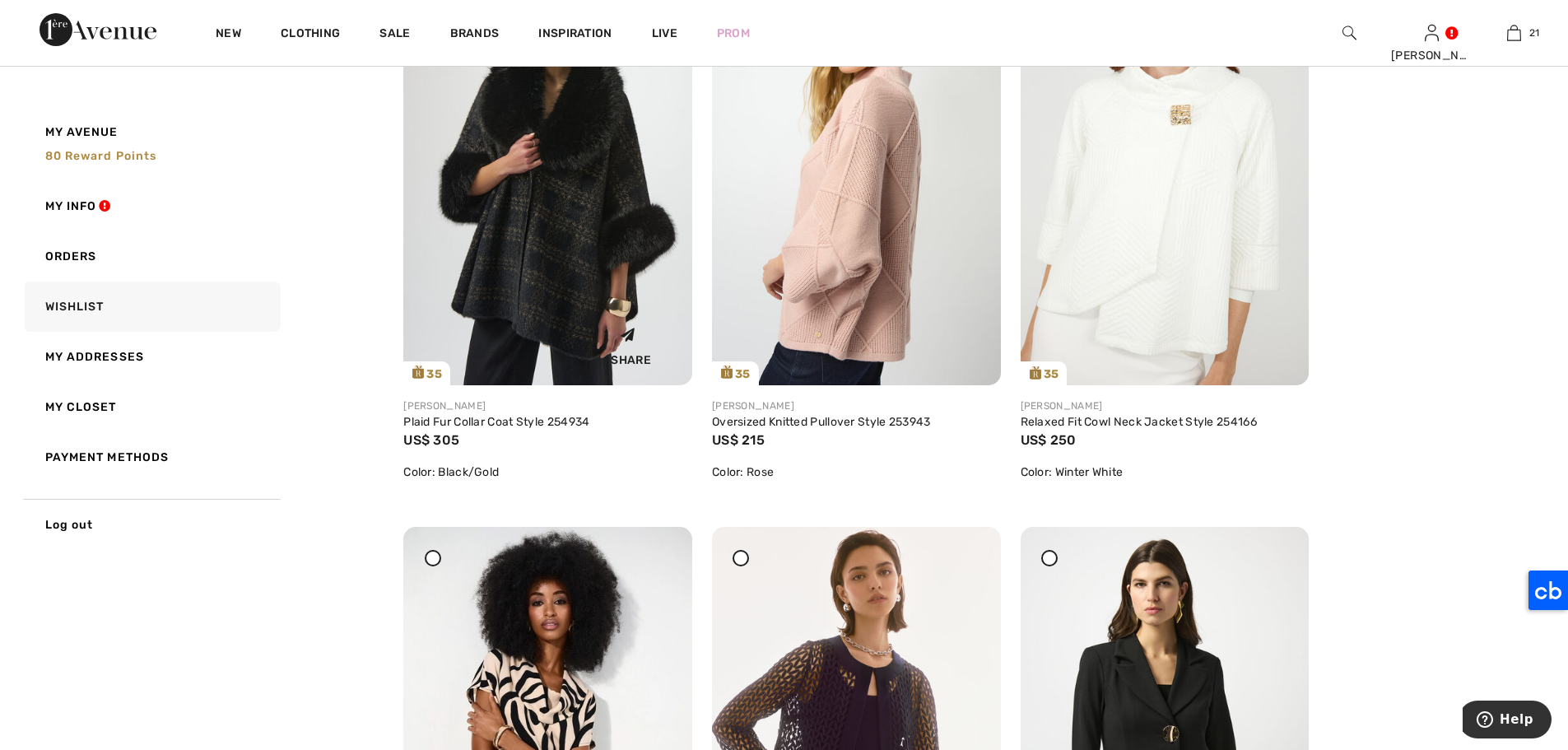
click at [623, 122] on img at bounding box center [547, 168] width 289 height 432
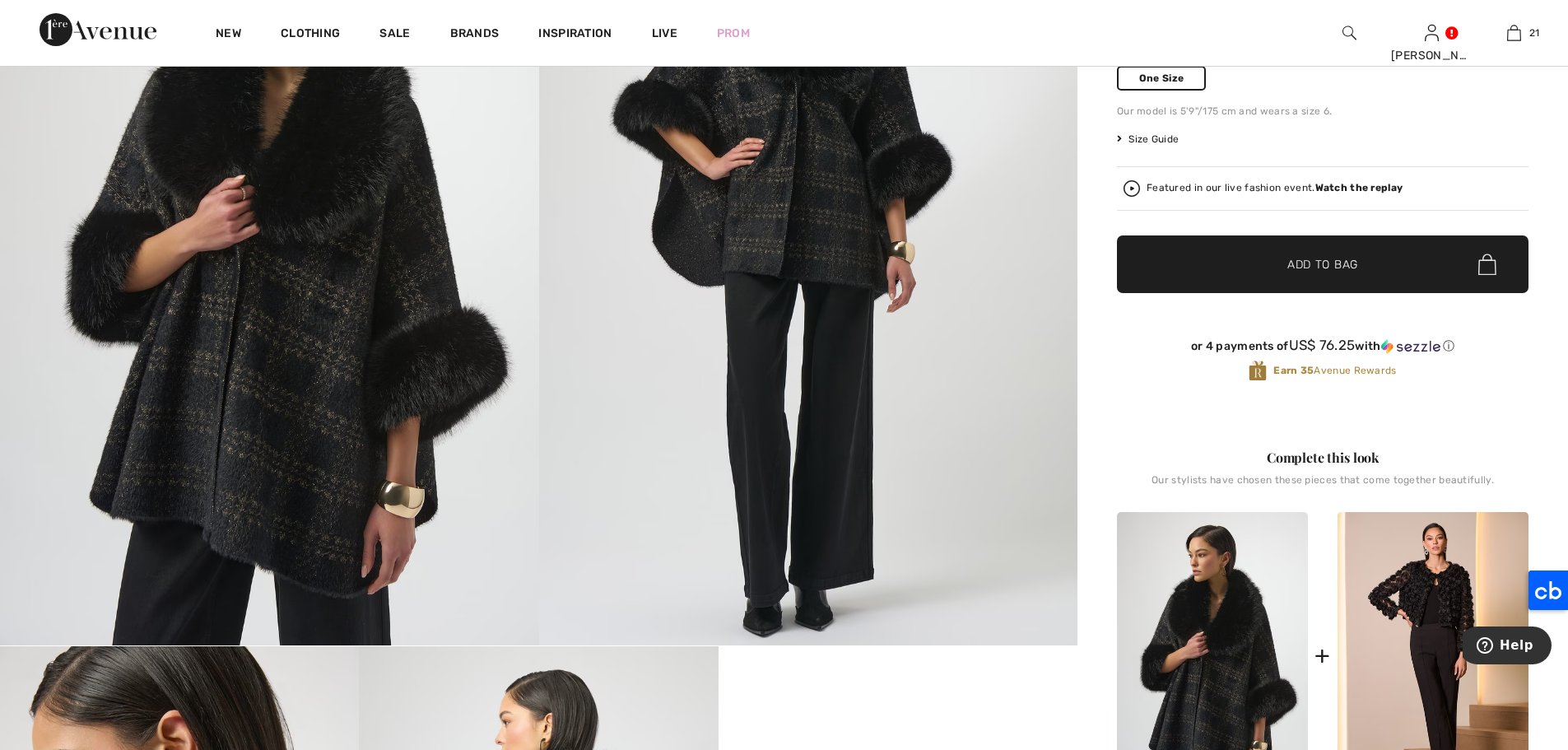
scroll to position [270, 0]
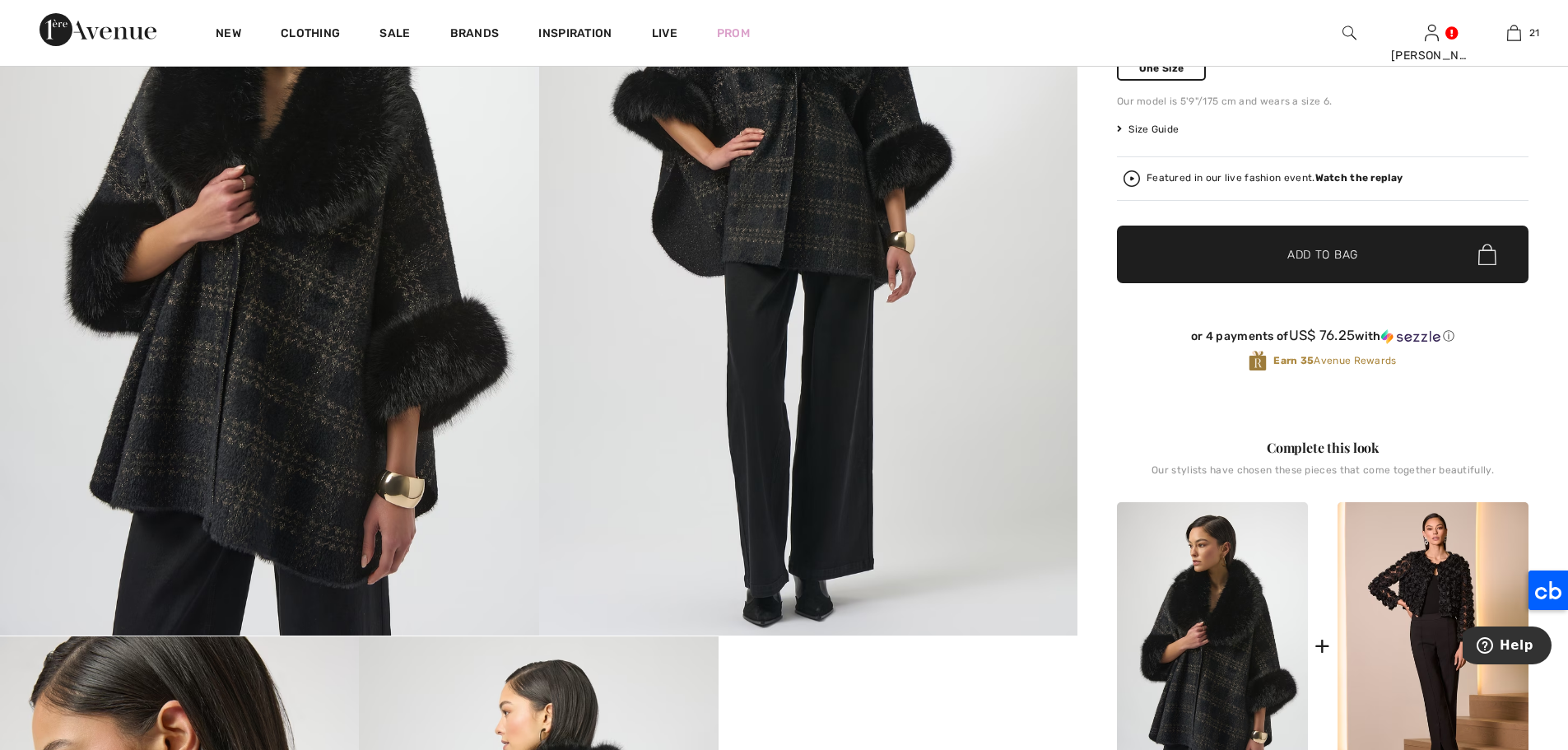
click at [1147, 78] on span "One Size" at bounding box center [1161, 68] width 89 height 25
click at [1407, 263] on span "✔ Added to Bag Add to Bag" at bounding box center [1322, 255] width 411 height 58
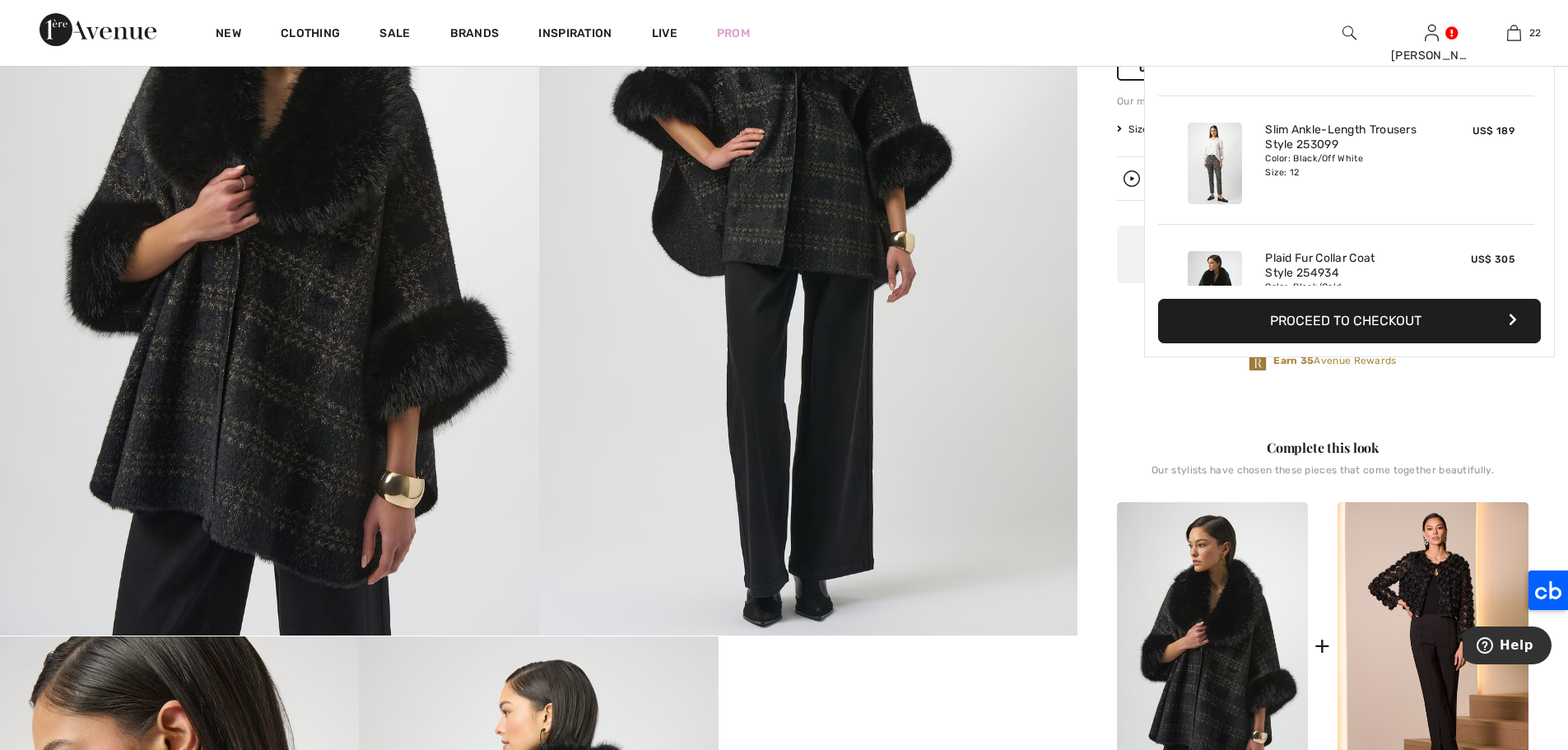
scroll to position [2620, 0]
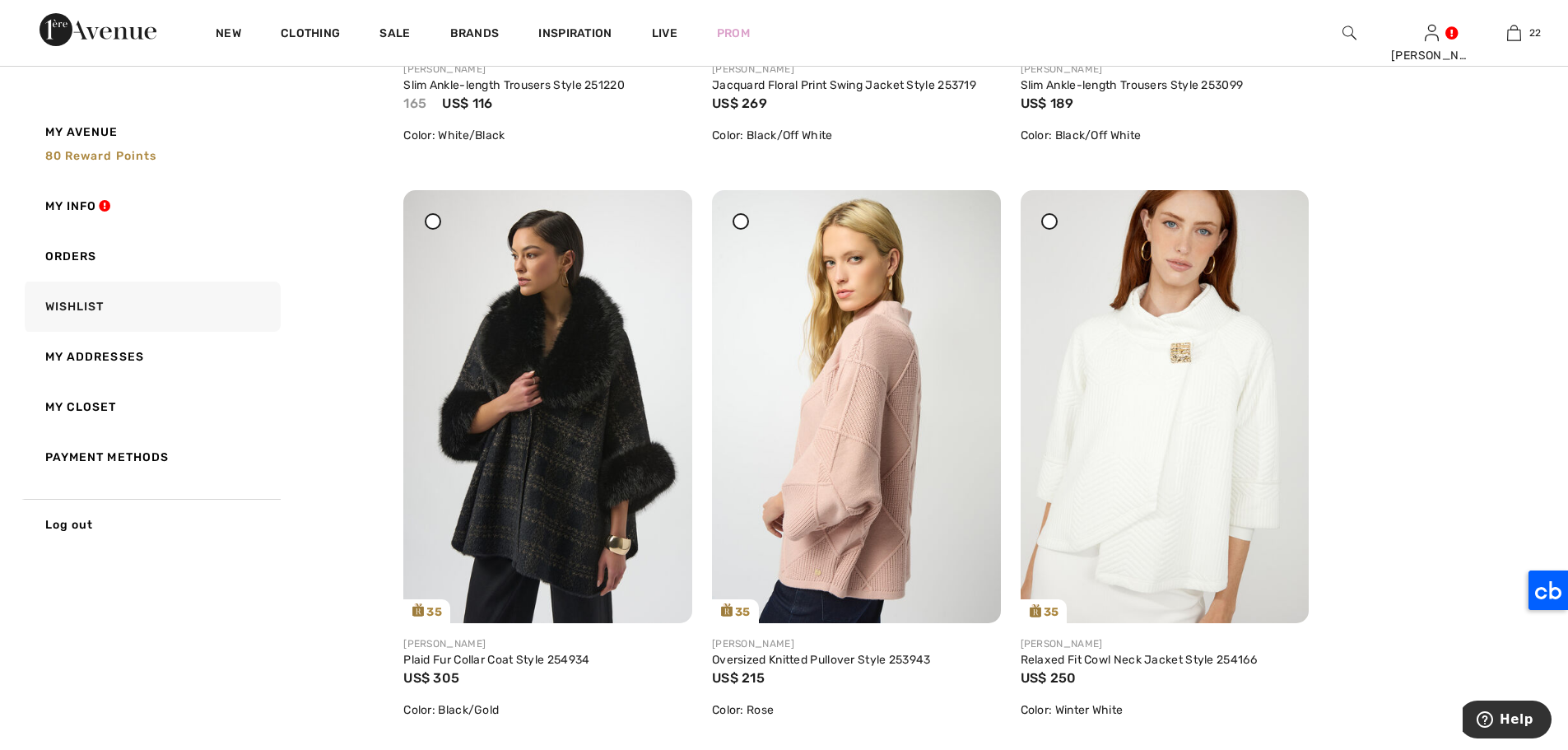
scroll to position [5295, 0]
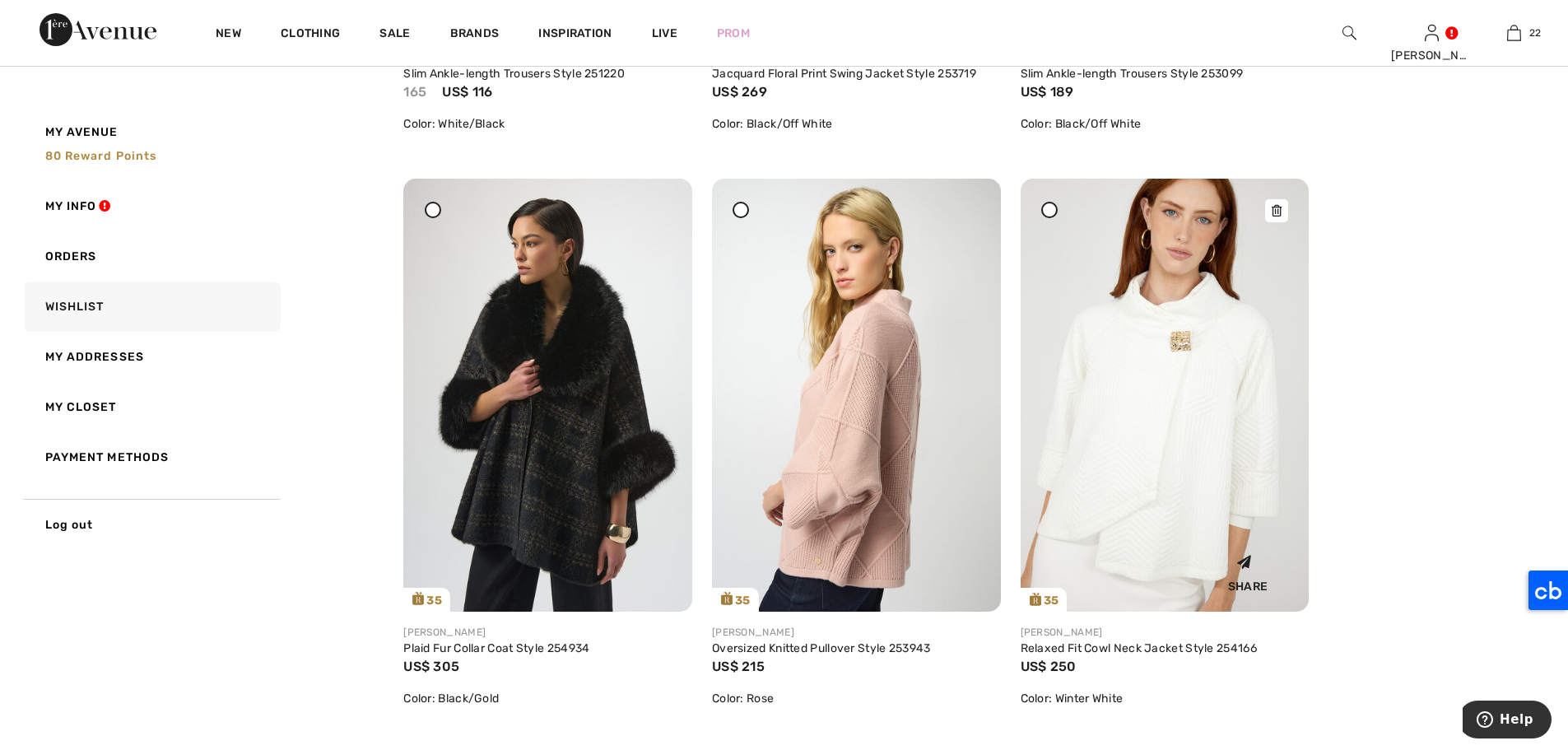
click at [1170, 283] on img at bounding box center [1164, 395] width 289 height 433
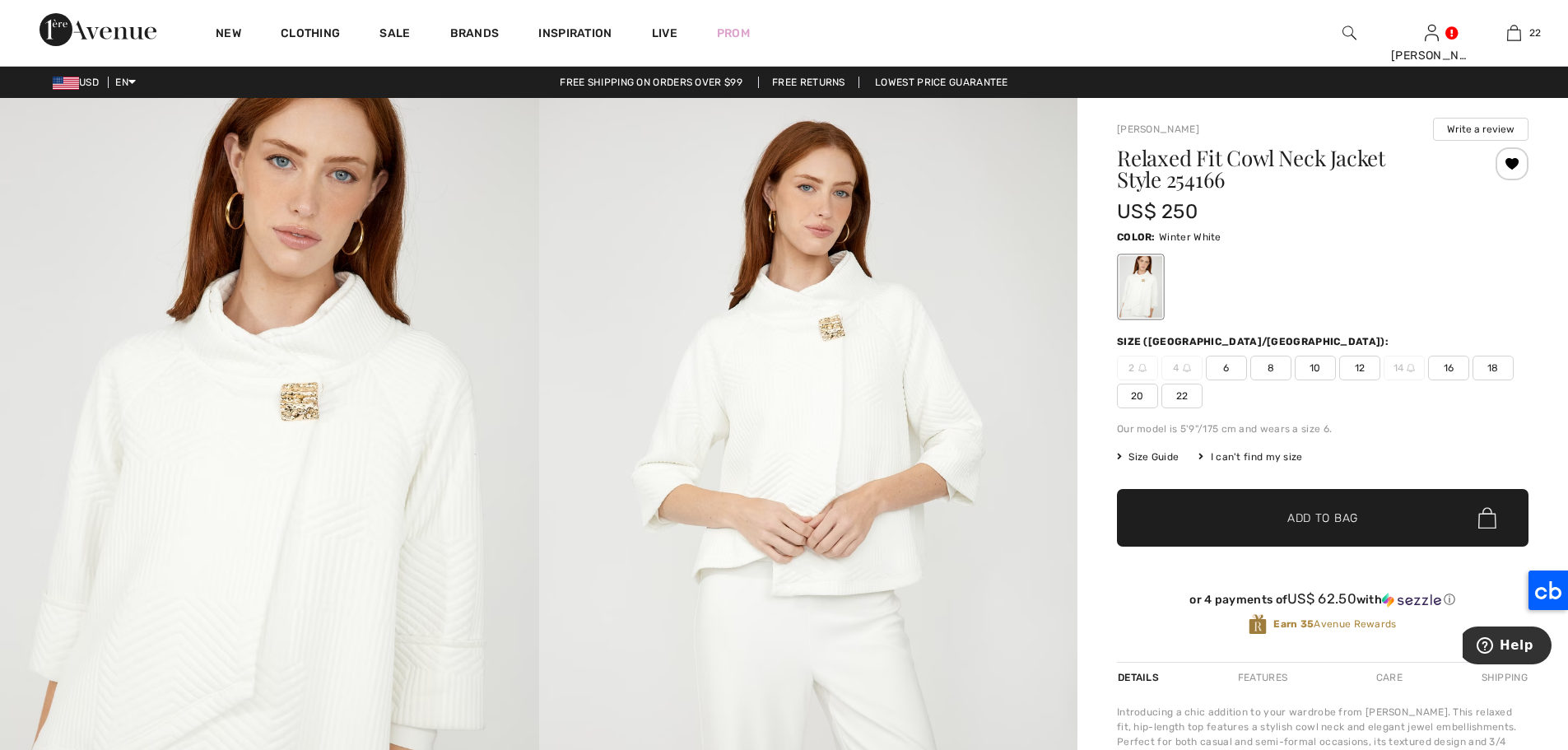
click at [1362, 363] on span "12" at bounding box center [1360, 368] width 41 height 25
click at [1397, 506] on span "✔ Added to Bag Add to Bag" at bounding box center [1322, 518] width 411 height 58
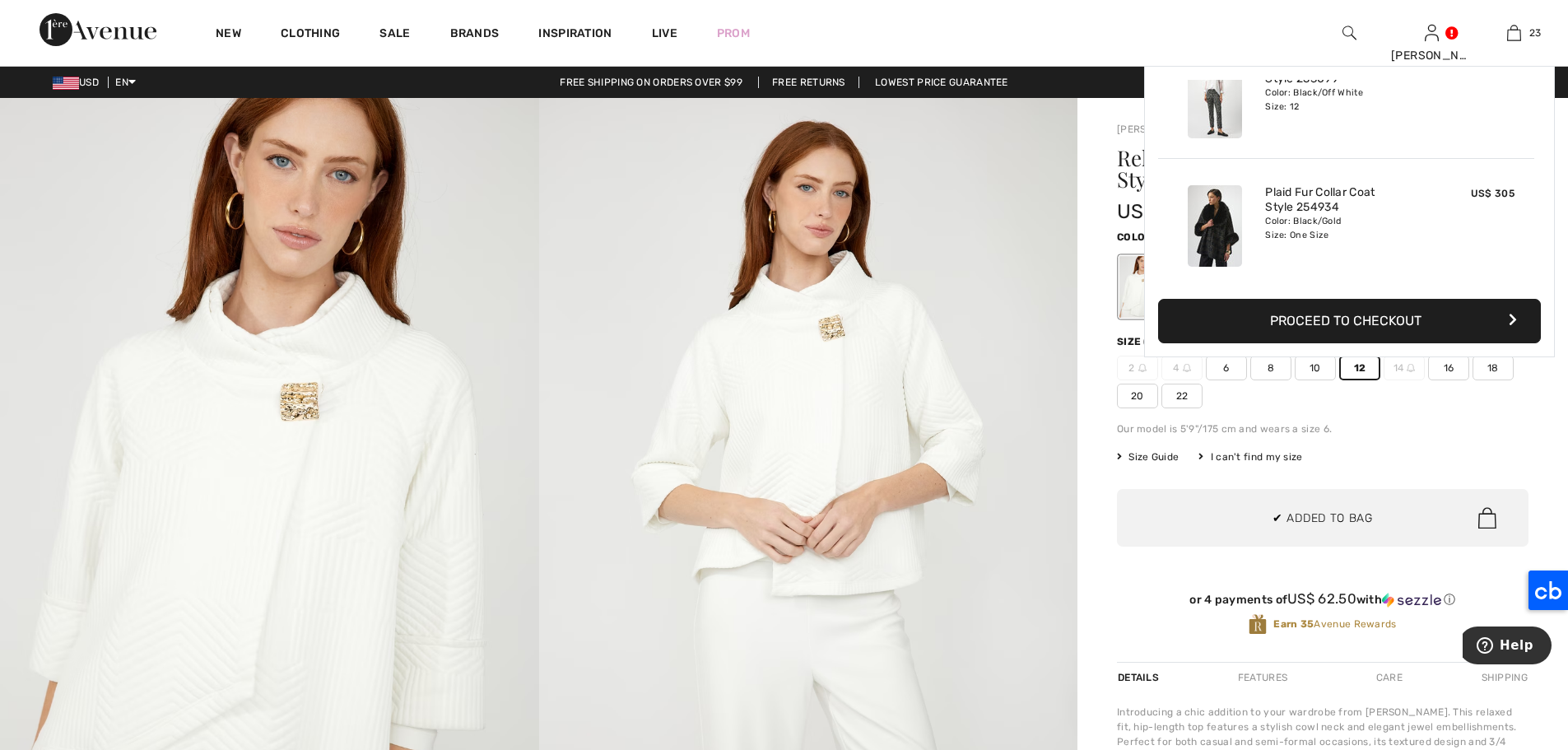
scroll to position [2749, 0]
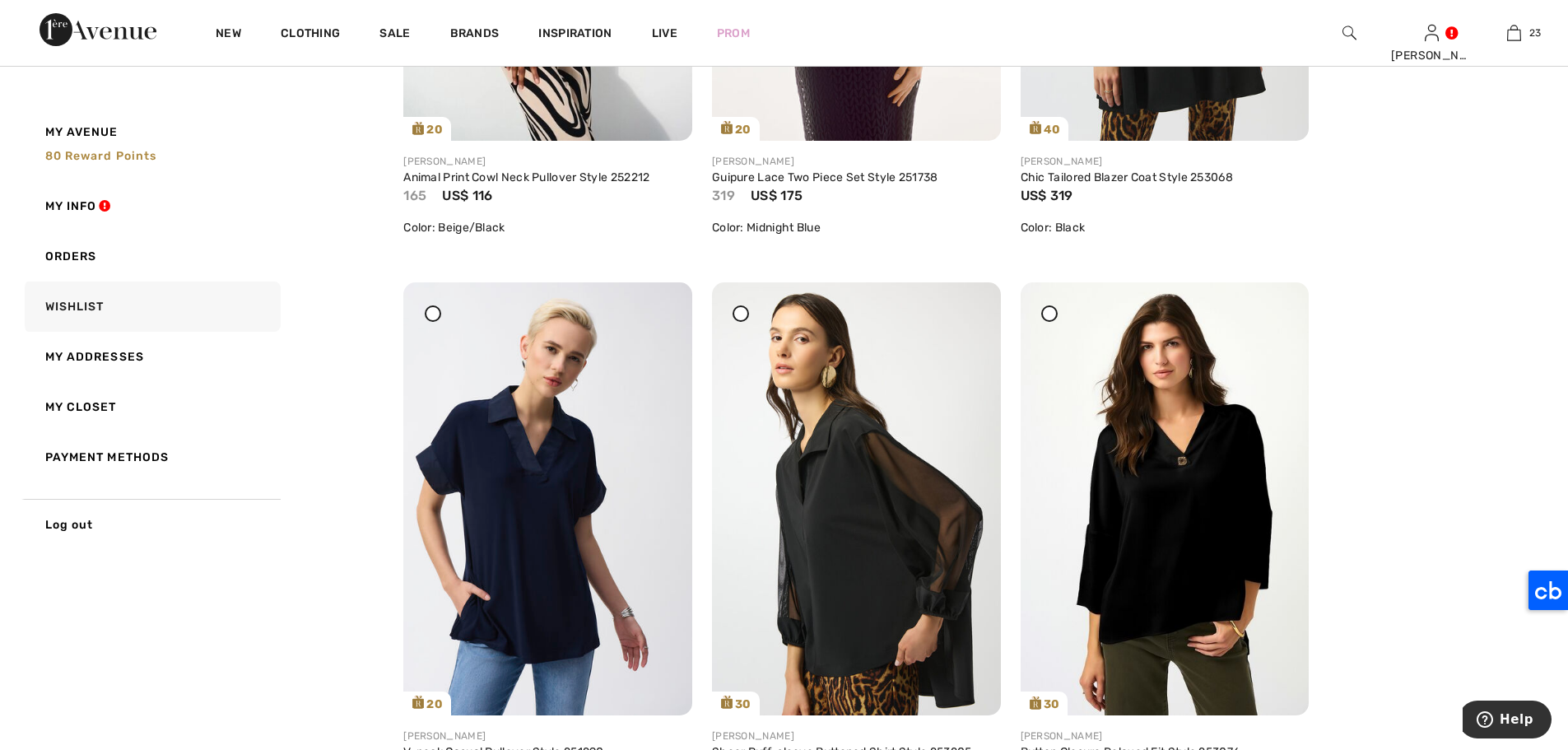
scroll to position [6507, 0]
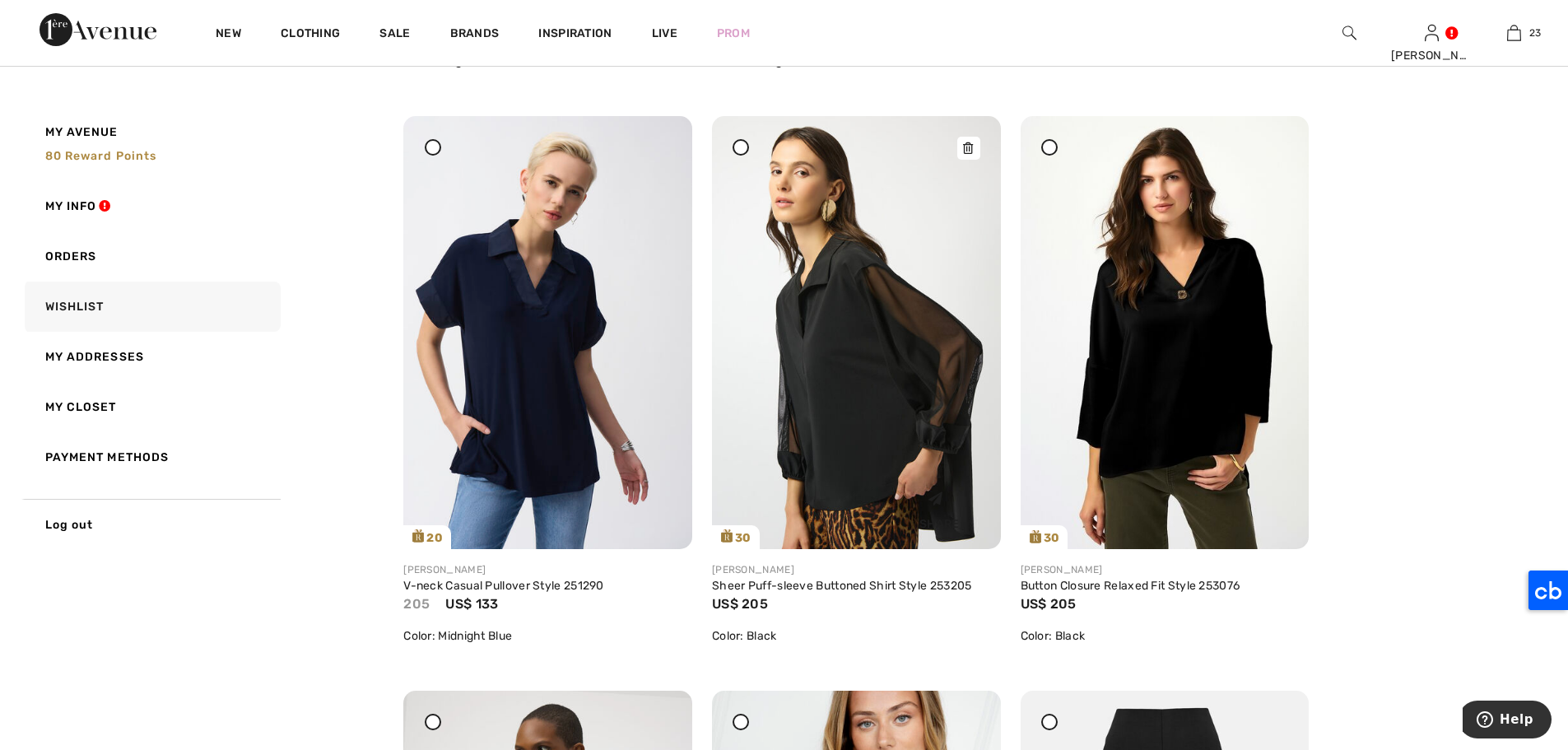
click at [815, 290] on img at bounding box center [856, 332] width 289 height 432
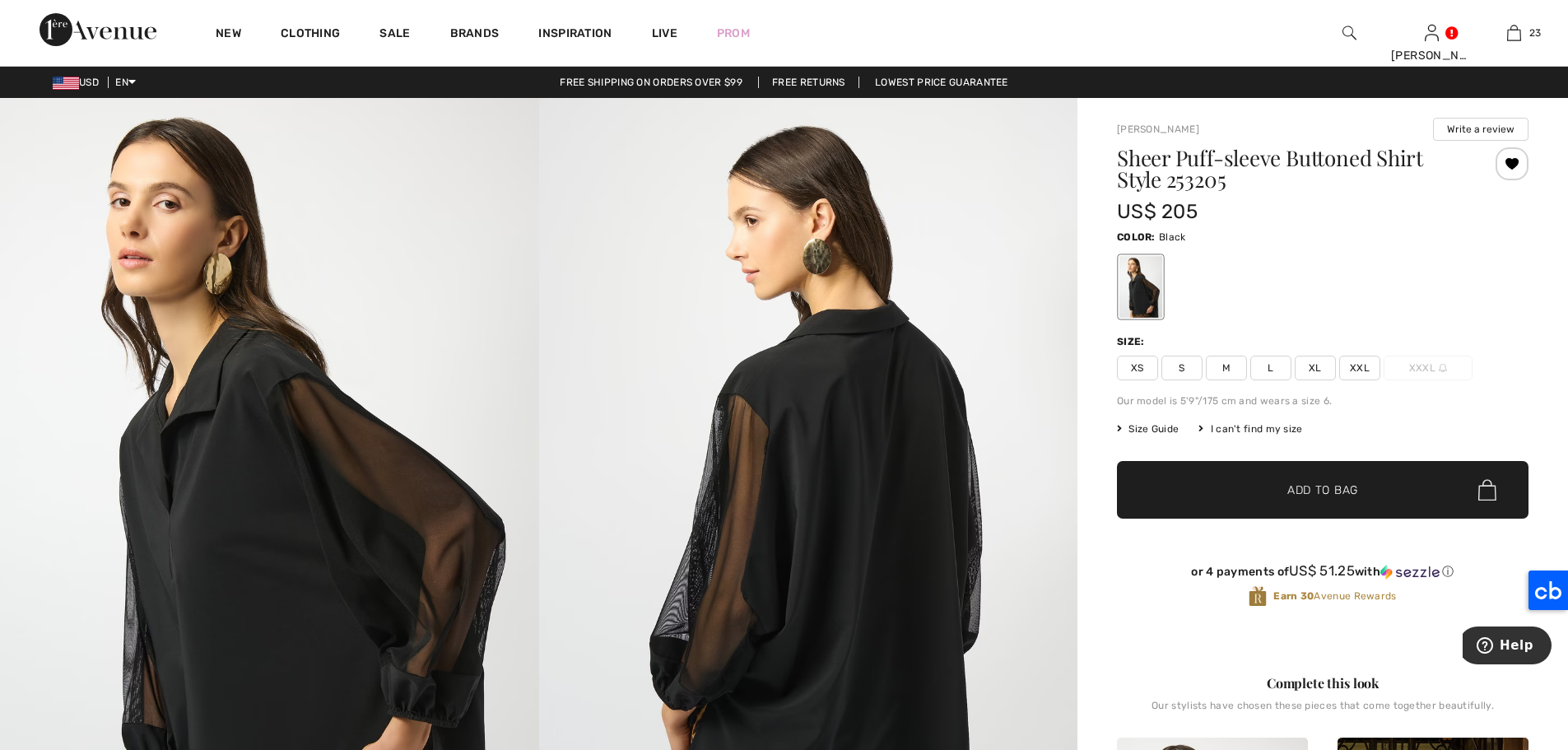
click at [1271, 369] on span "L" at bounding box center [1271, 368] width 41 height 25
click at [1369, 494] on span "✔ Added to Bag Add to Bag" at bounding box center [1322, 490] width 411 height 58
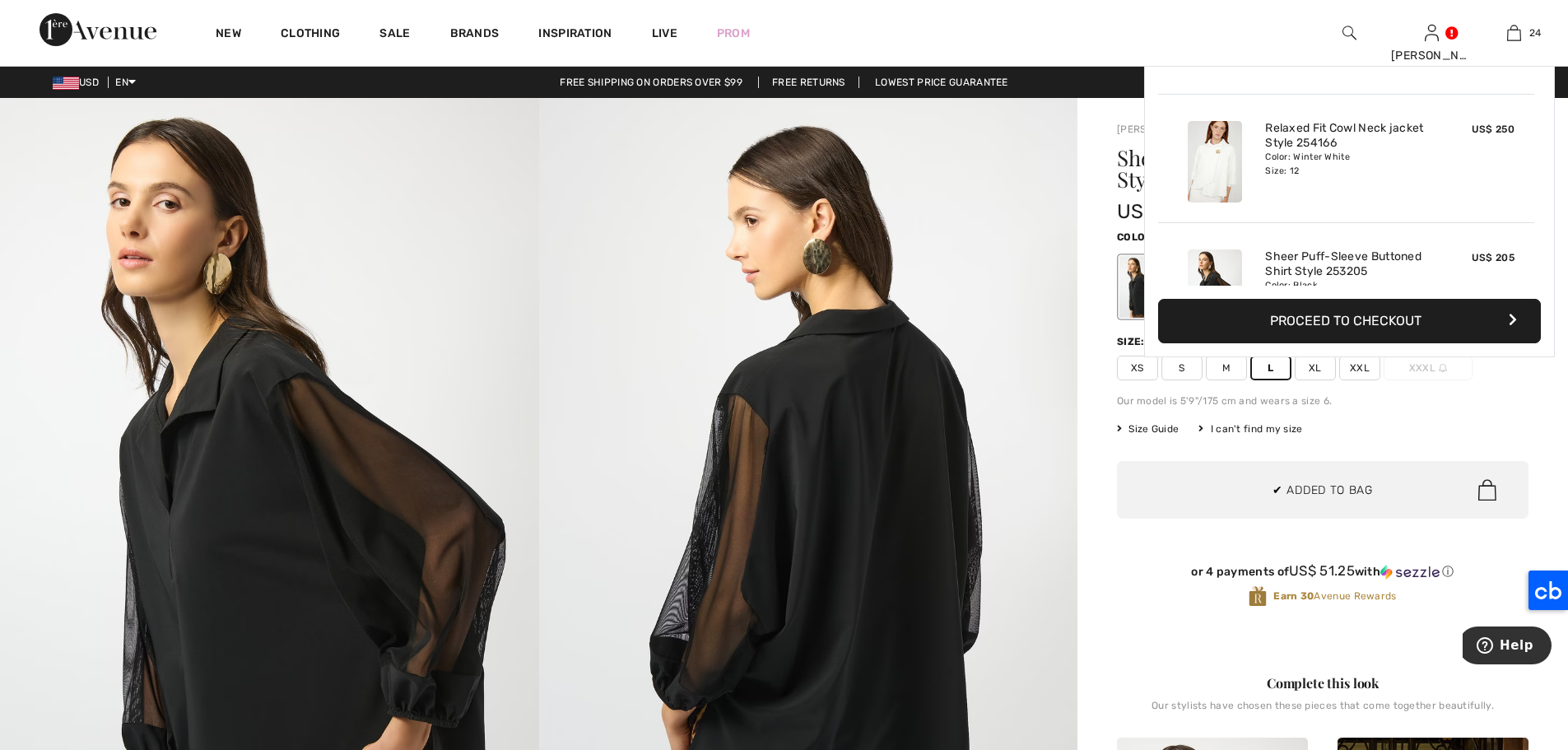
scroll to position [2877, 0]
